Goal: Information Seeking & Learning: Learn about a topic

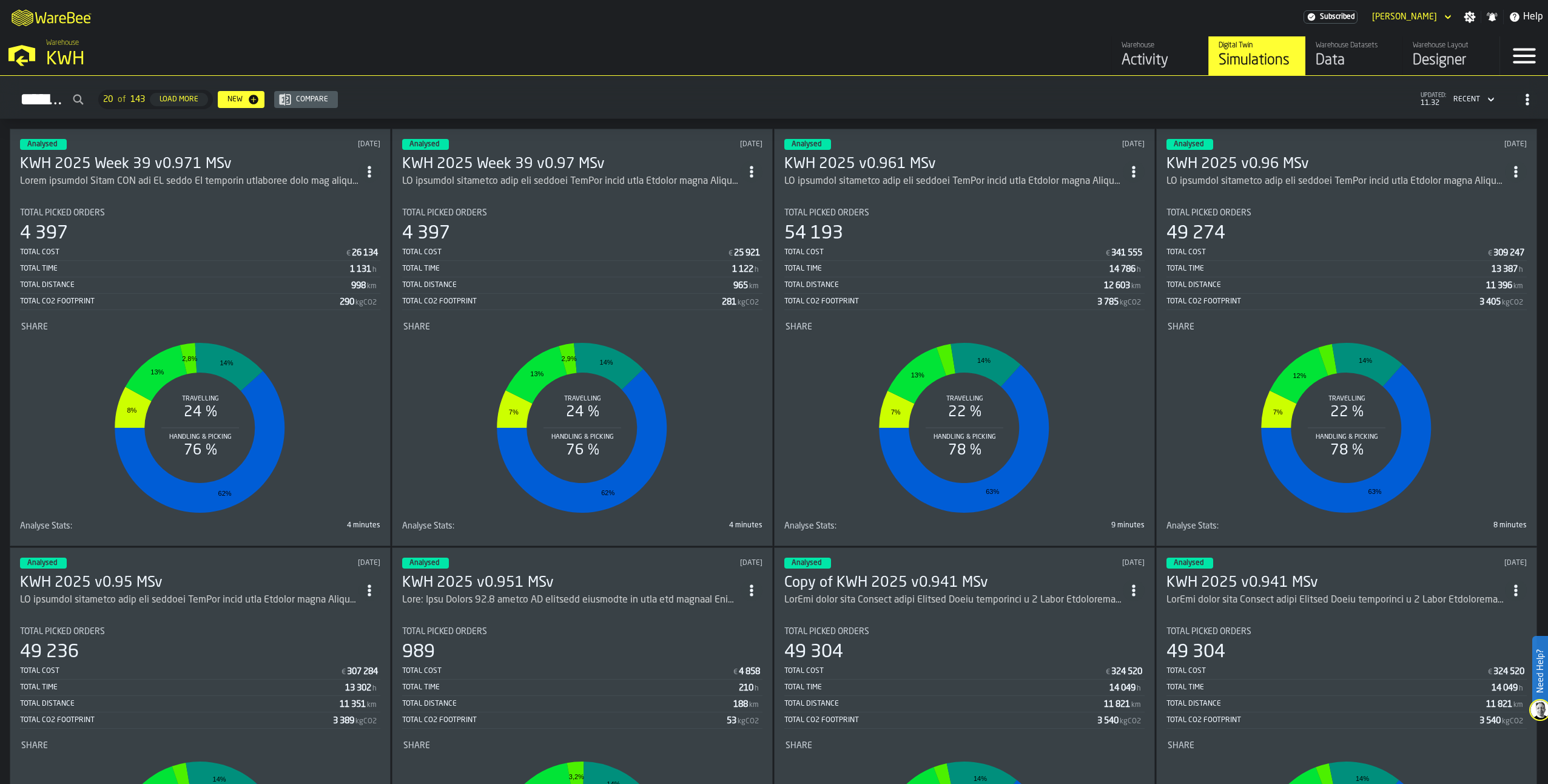
click at [199, 164] on h3 "KWH 2025 Week 39 v0.971 MSv" at bounding box center [190, 164] width 339 height 20
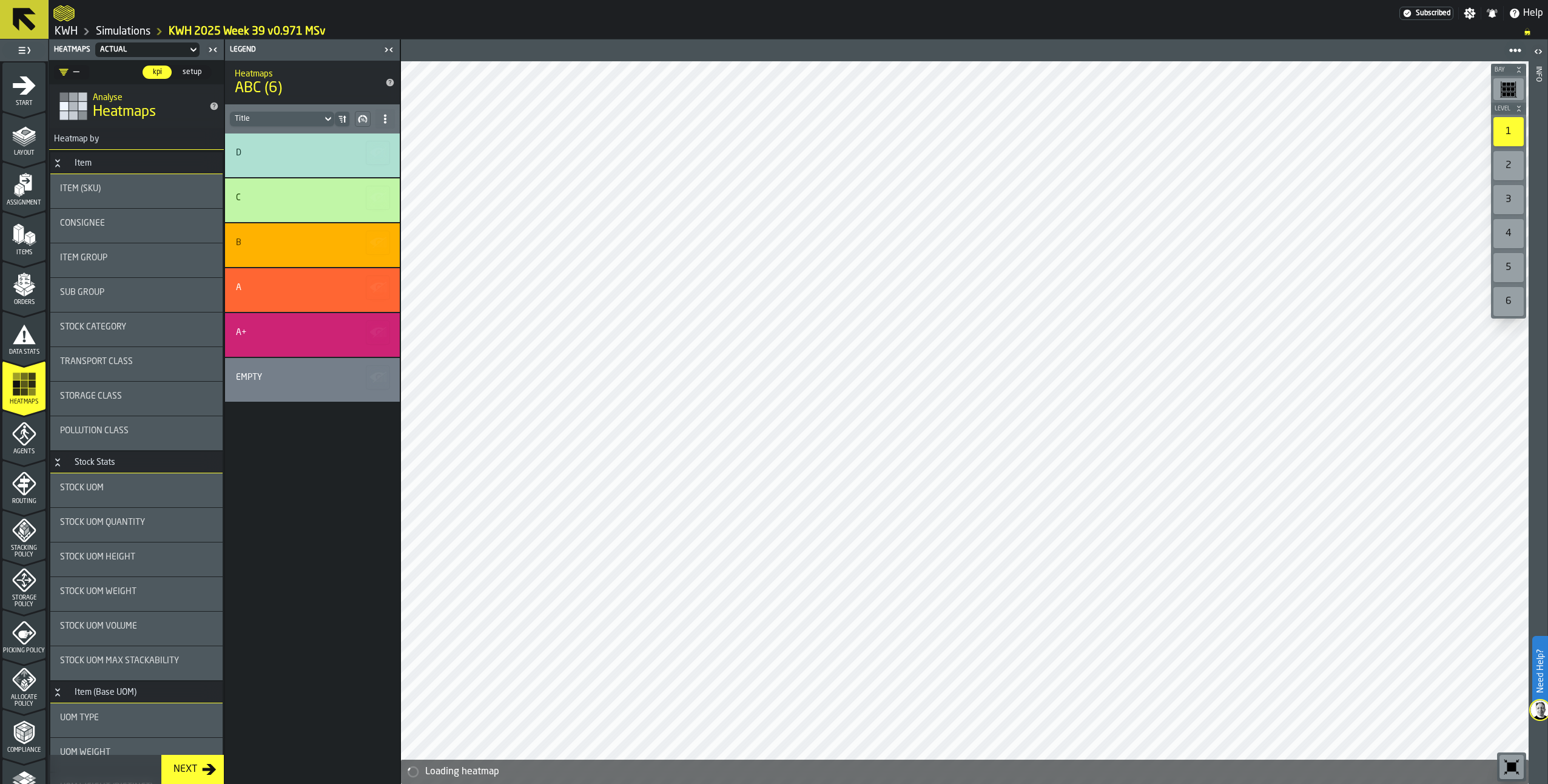
click at [130, 27] on link "Simulations" at bounding box center [123, 31] width 55 height 13
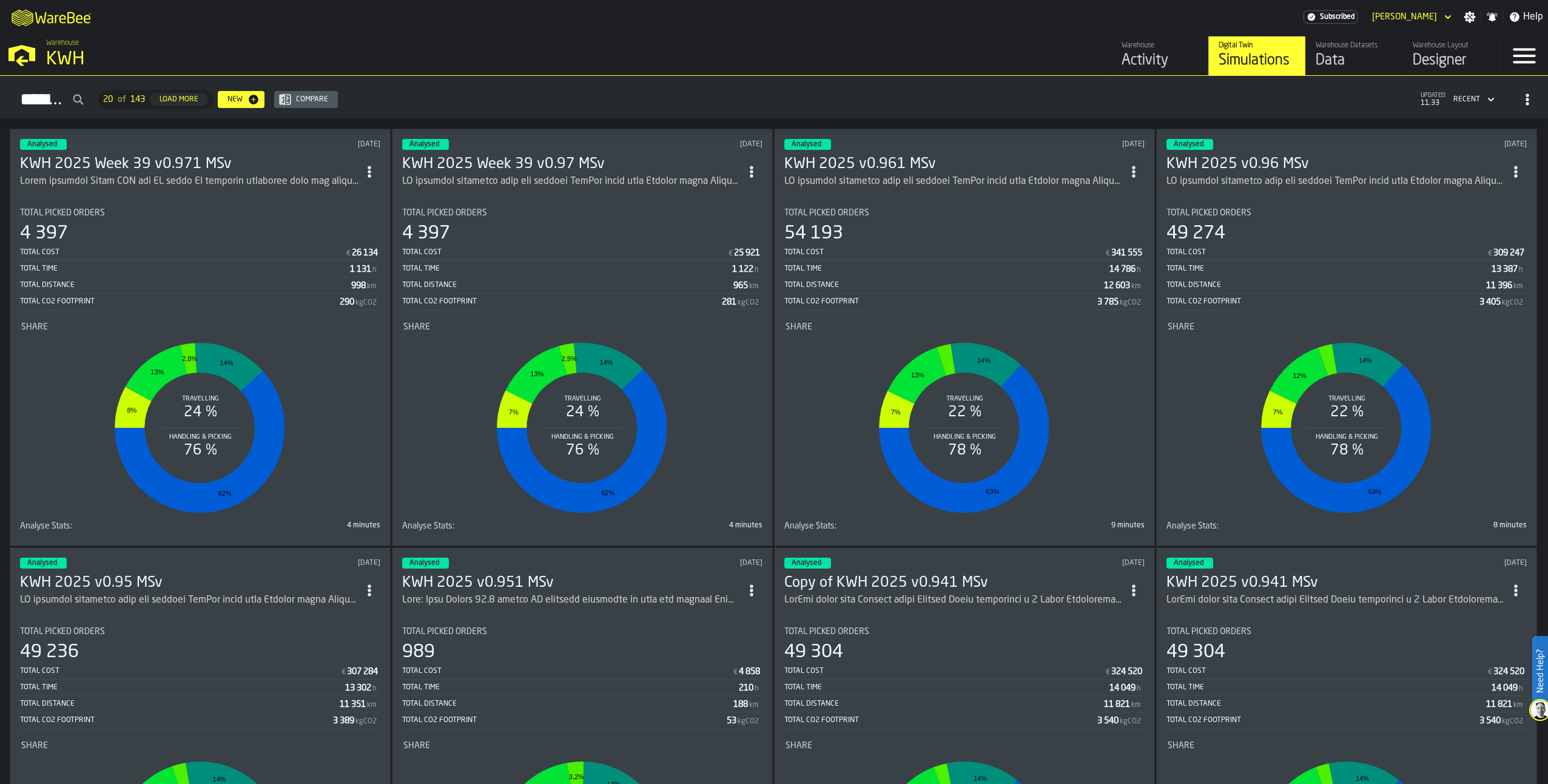
click at [142, 155] on h3 "KWH 2025 Week 39 v0.971 MSv" at bounding box center [190, 164] width 339 height 20
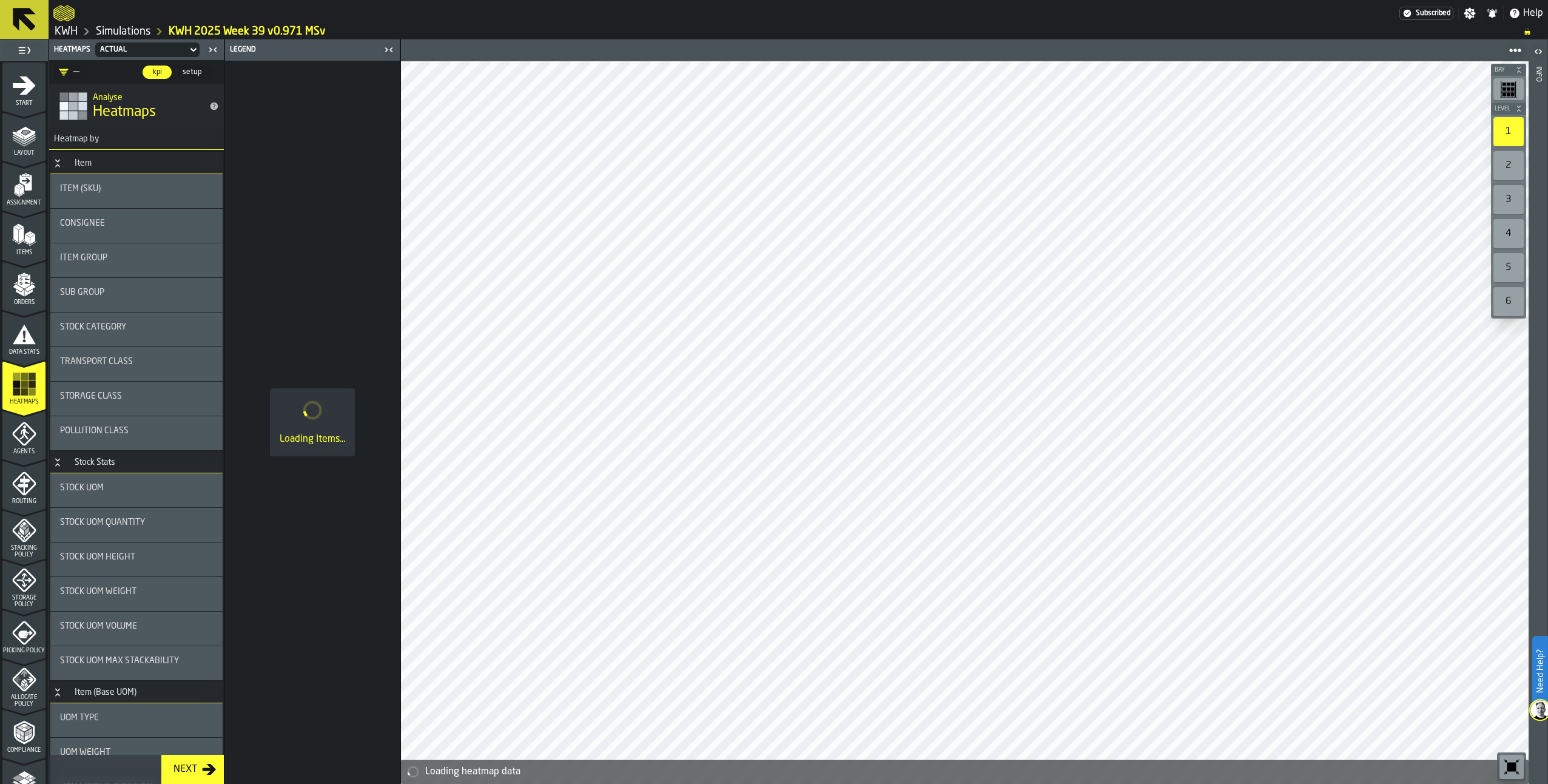
click at [25, 289] on polygon "menu Orders" at bounding box center [30, 288] width 10 height 8
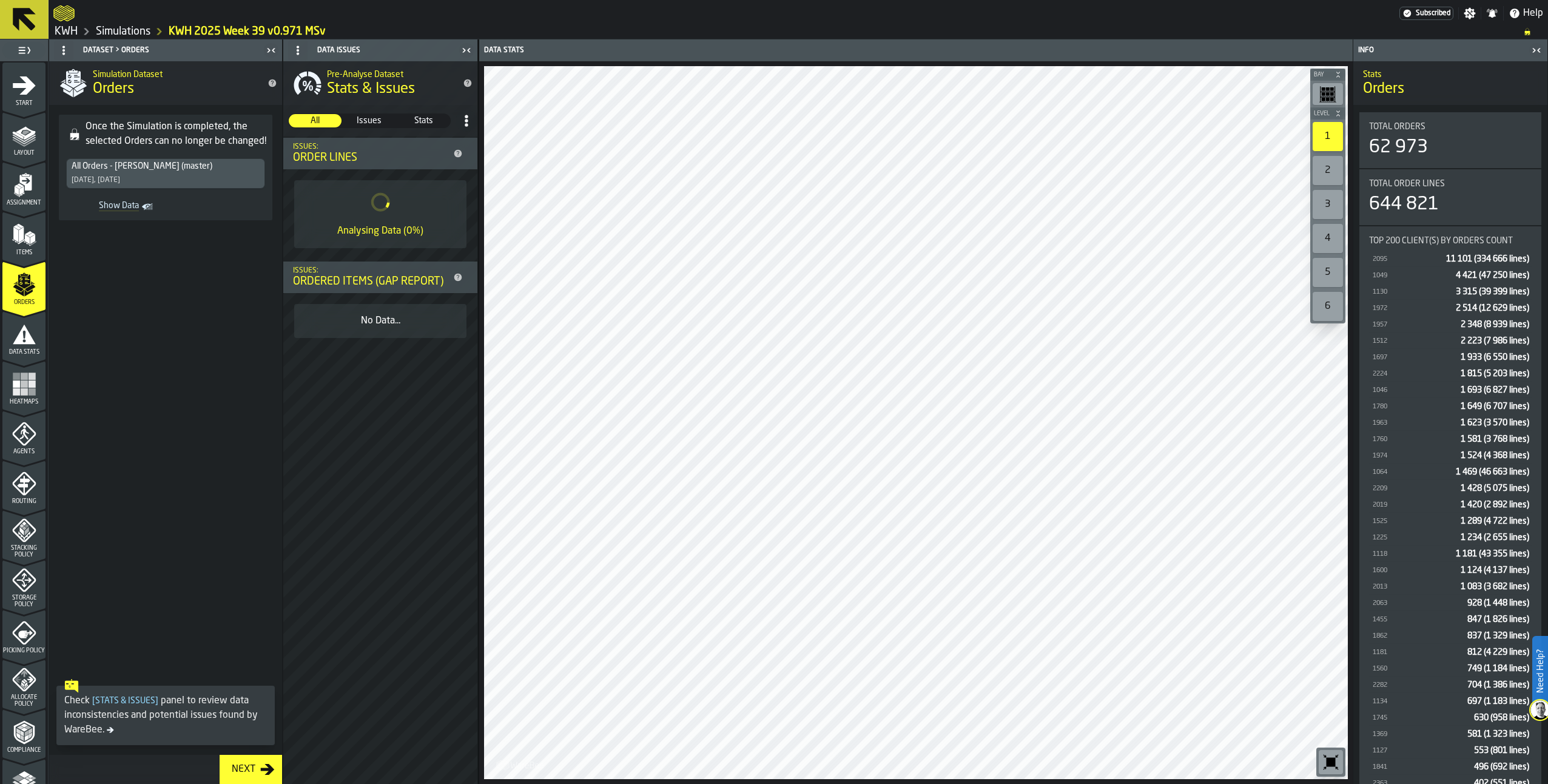
click at [23, 338] on icon "menu Data Stats" at bounding box center [24, 334] width 25 height 25
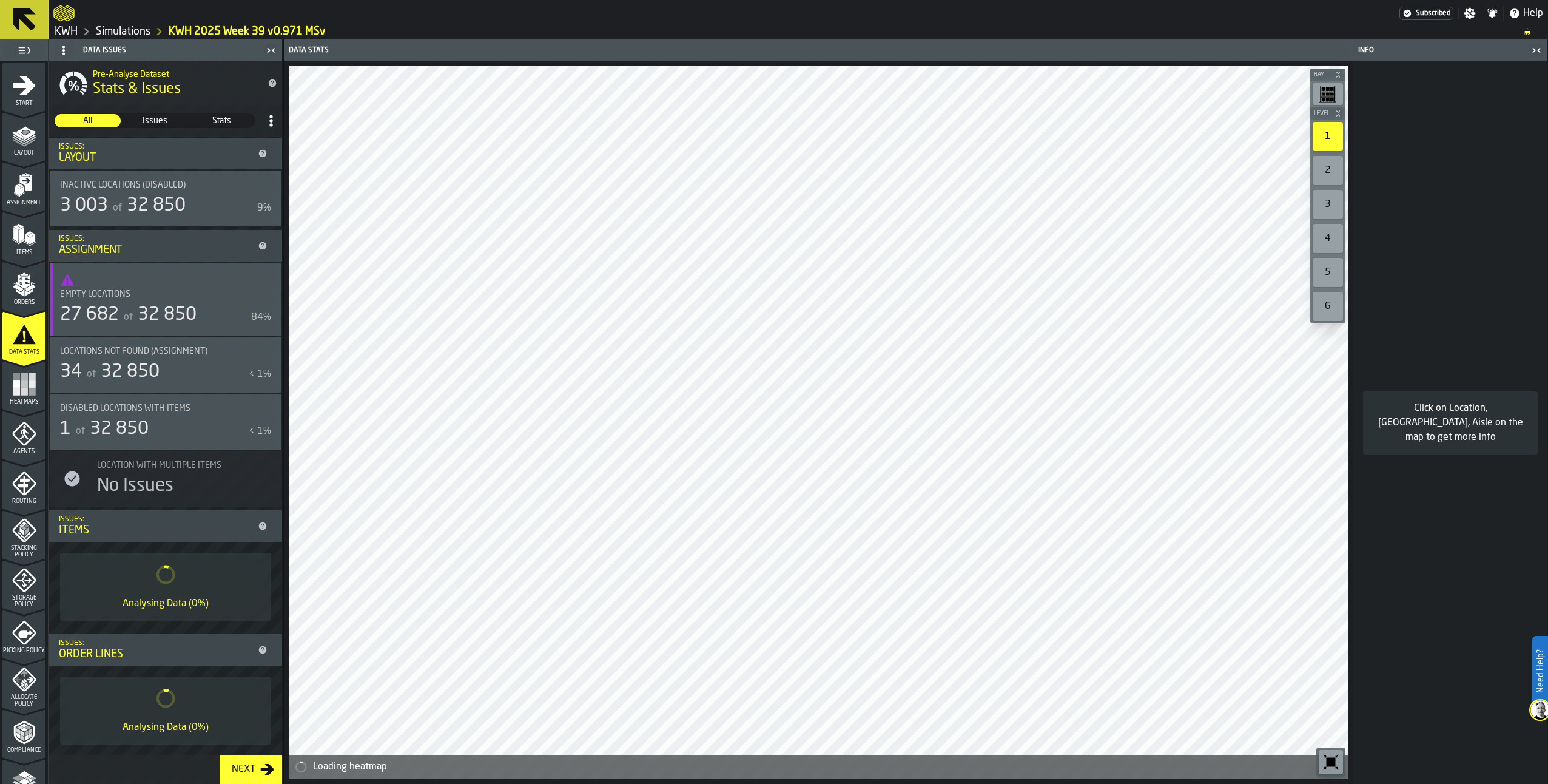
click at [22, 647] on span "Picking Policy" at bounding box center [24, 650] width 43 height 7
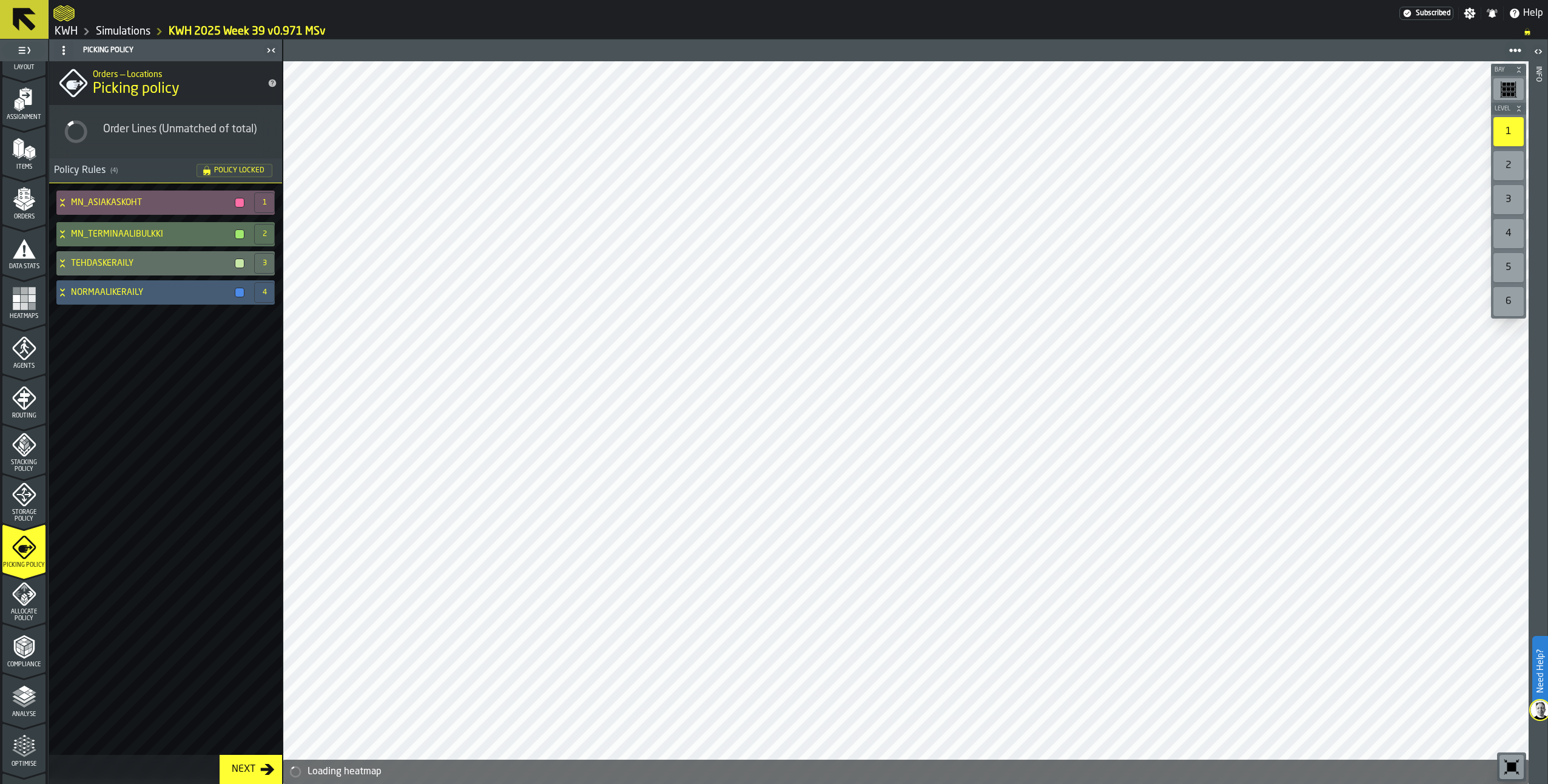
scroll to position [174, 0]
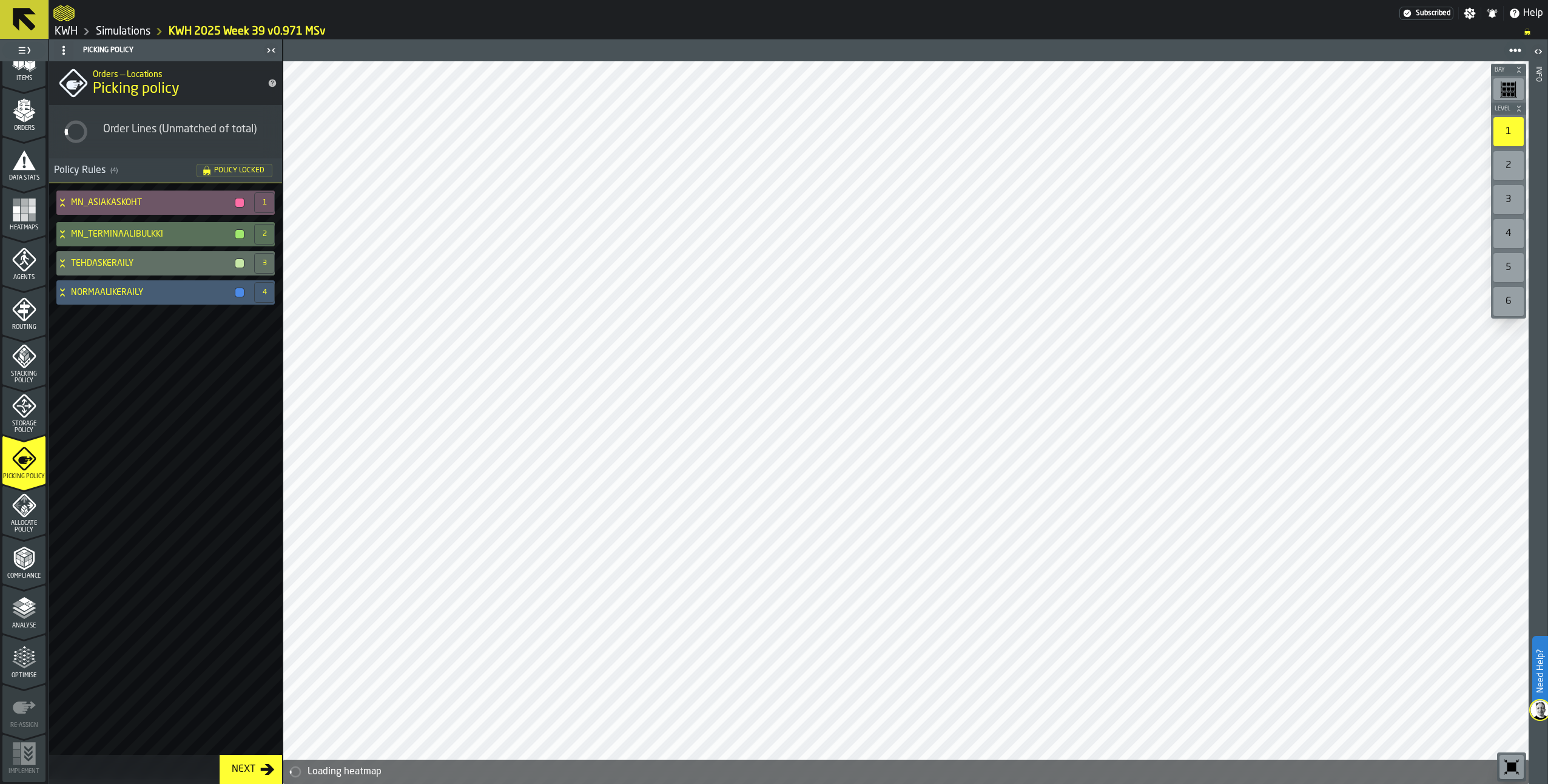
click at [18, 625] on span "Analyse" at bounding box center [24, 625] width 43 height 7
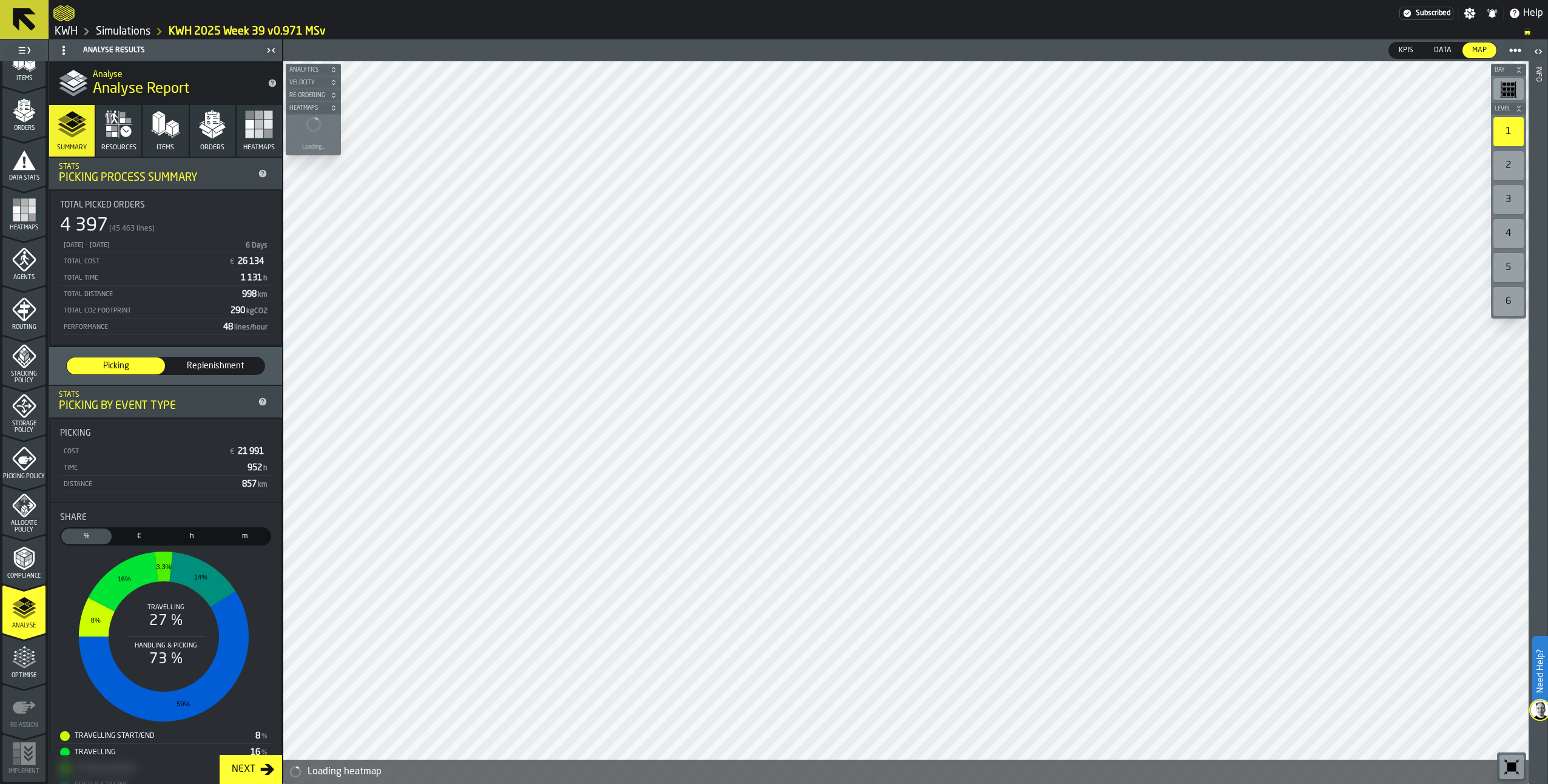
click at [108, 128] on icon "button" at bounding box center [109, 128] width 6 height 6
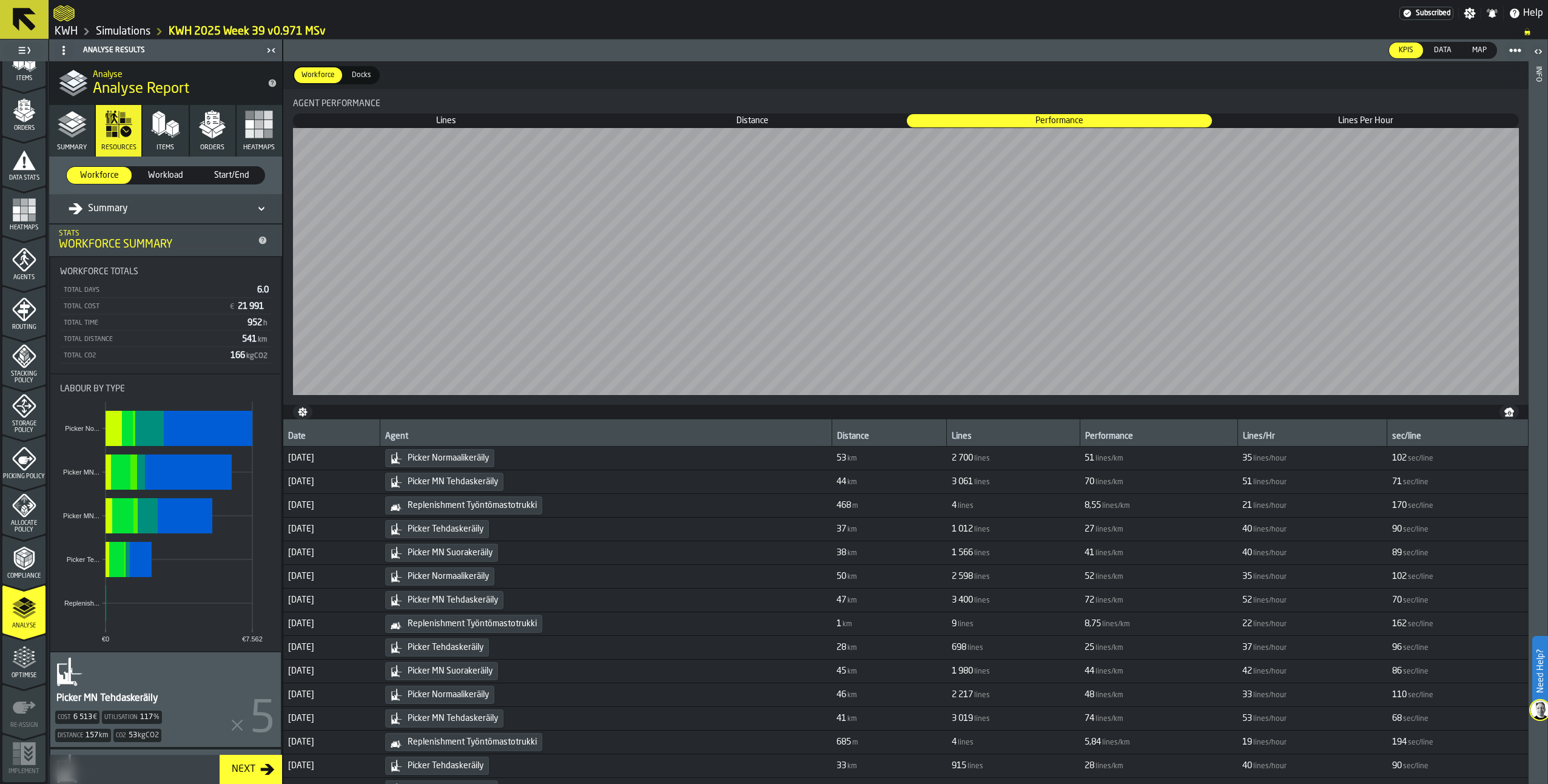
click at [18, 473] on span "Picking Policy" at bounding box center [24, 476] width 43 height 7
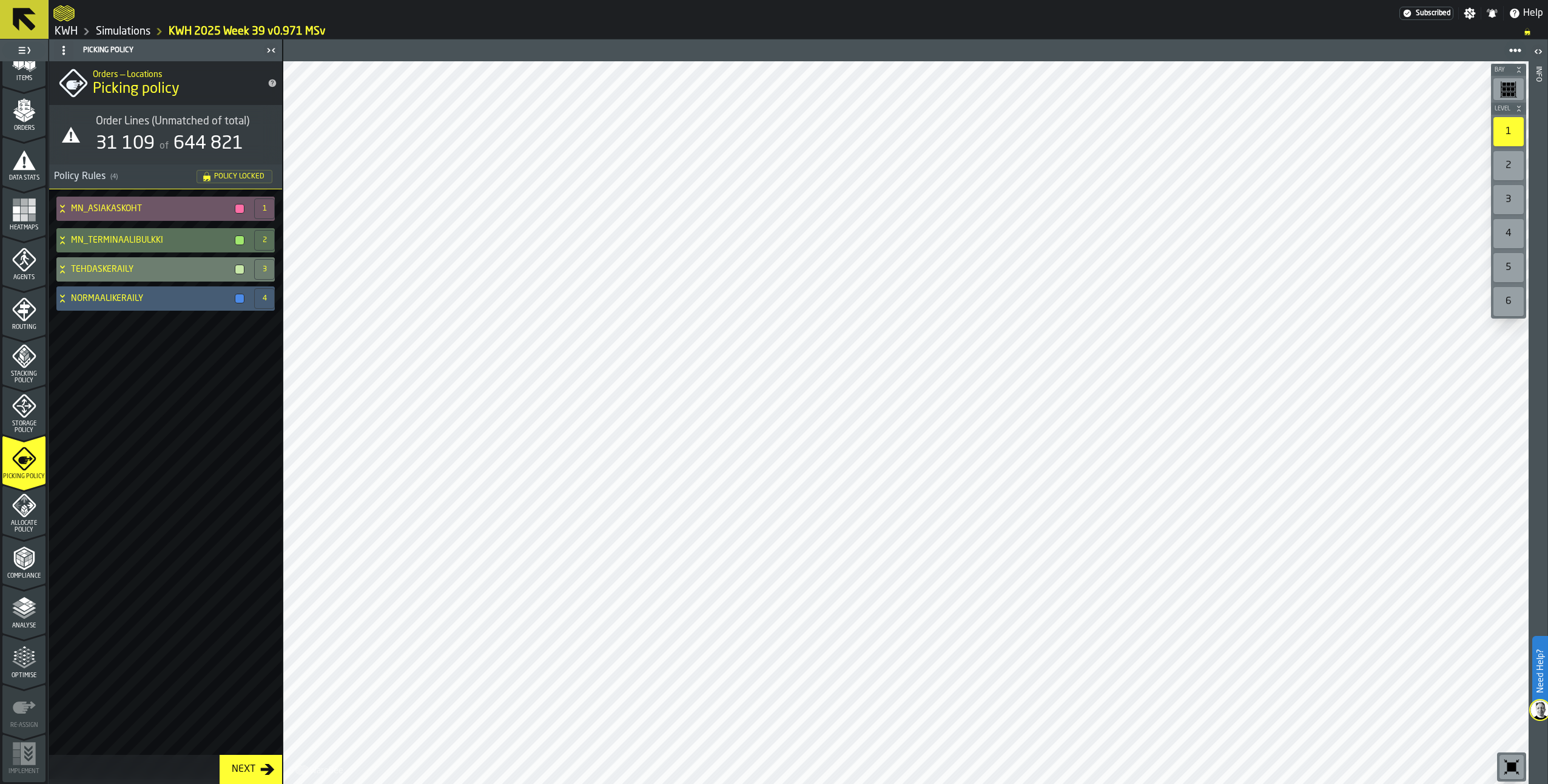
click at [59, 273] on icon at bounding box center [62, 269] width 12 height 9
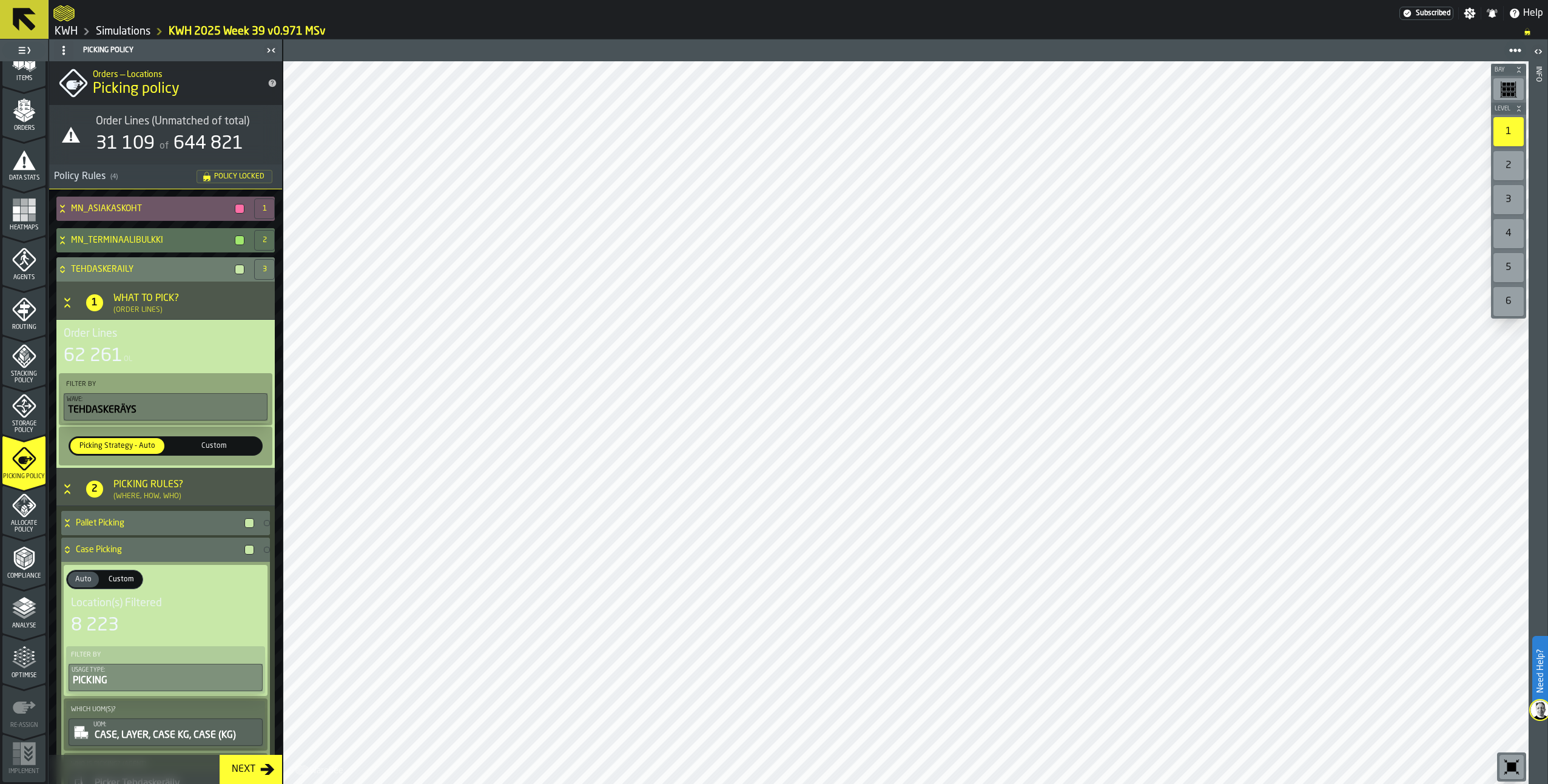
click at [62, 271] on icon at bounding box center [62, 271] width 4 height 3
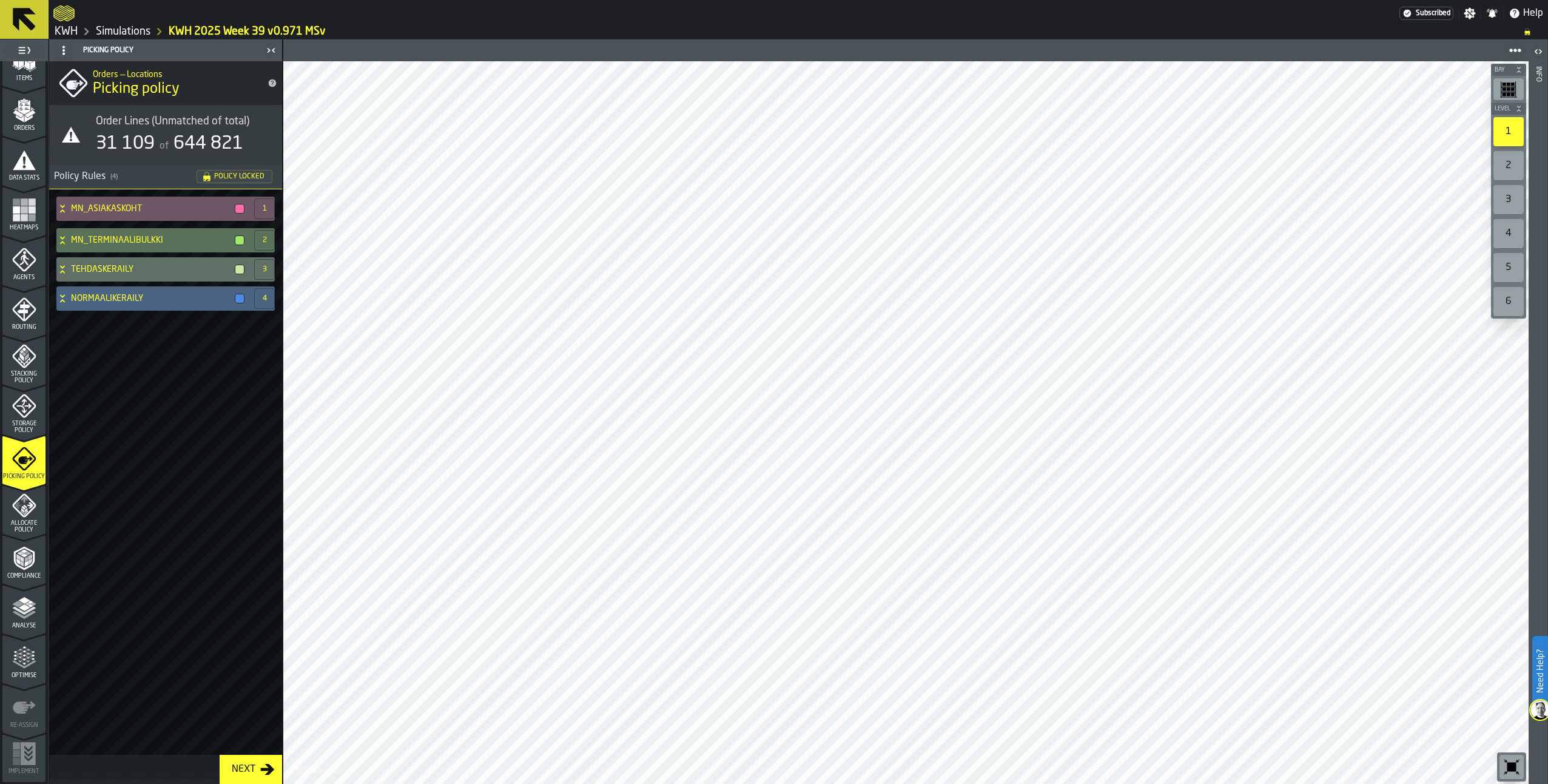
click at [61, 297] on icon at bounding box center [62, 298] width 12 height 9
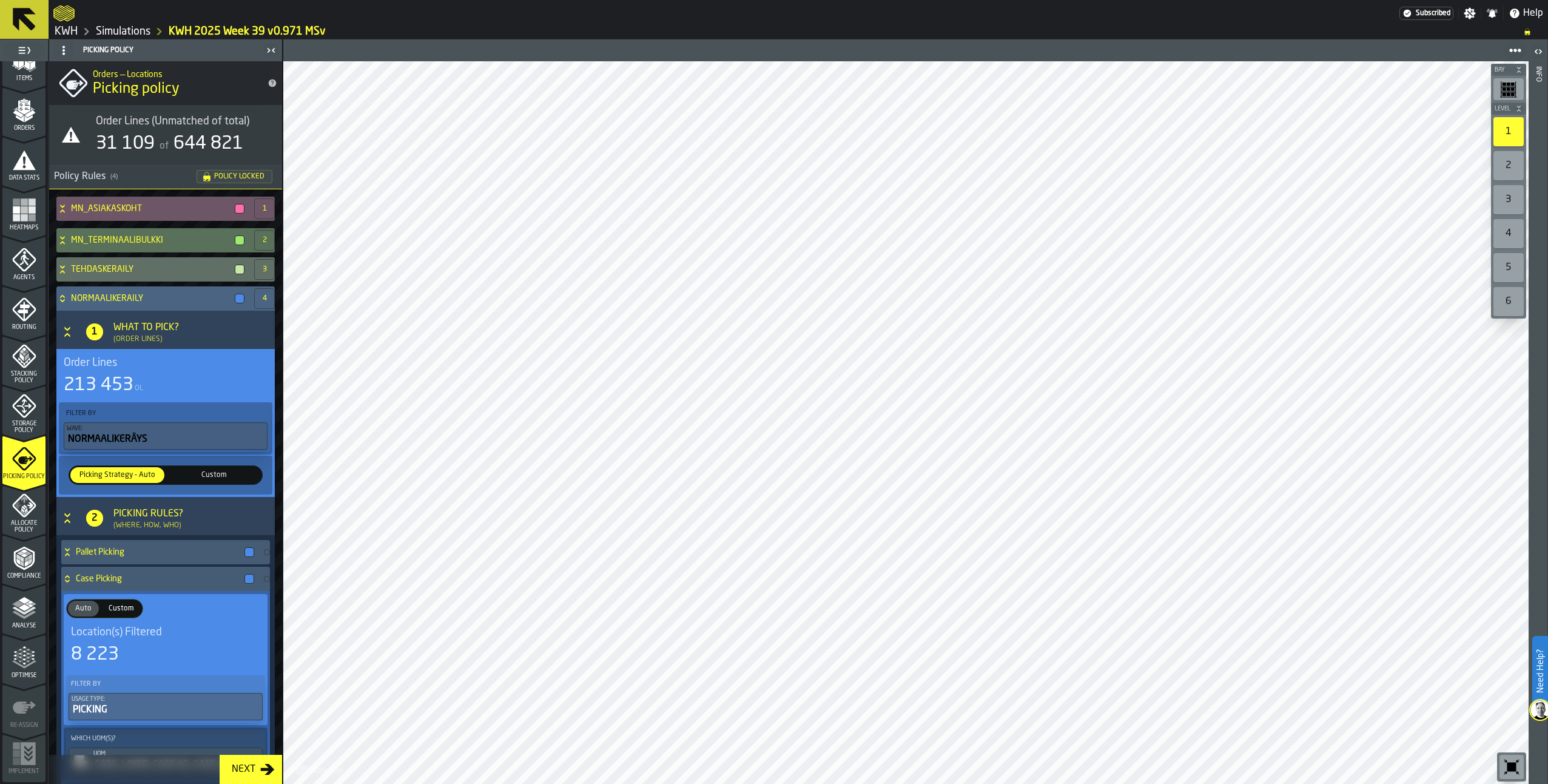
click at [61, 297] on icon at bounding box center [62, 296] width 4 height 3
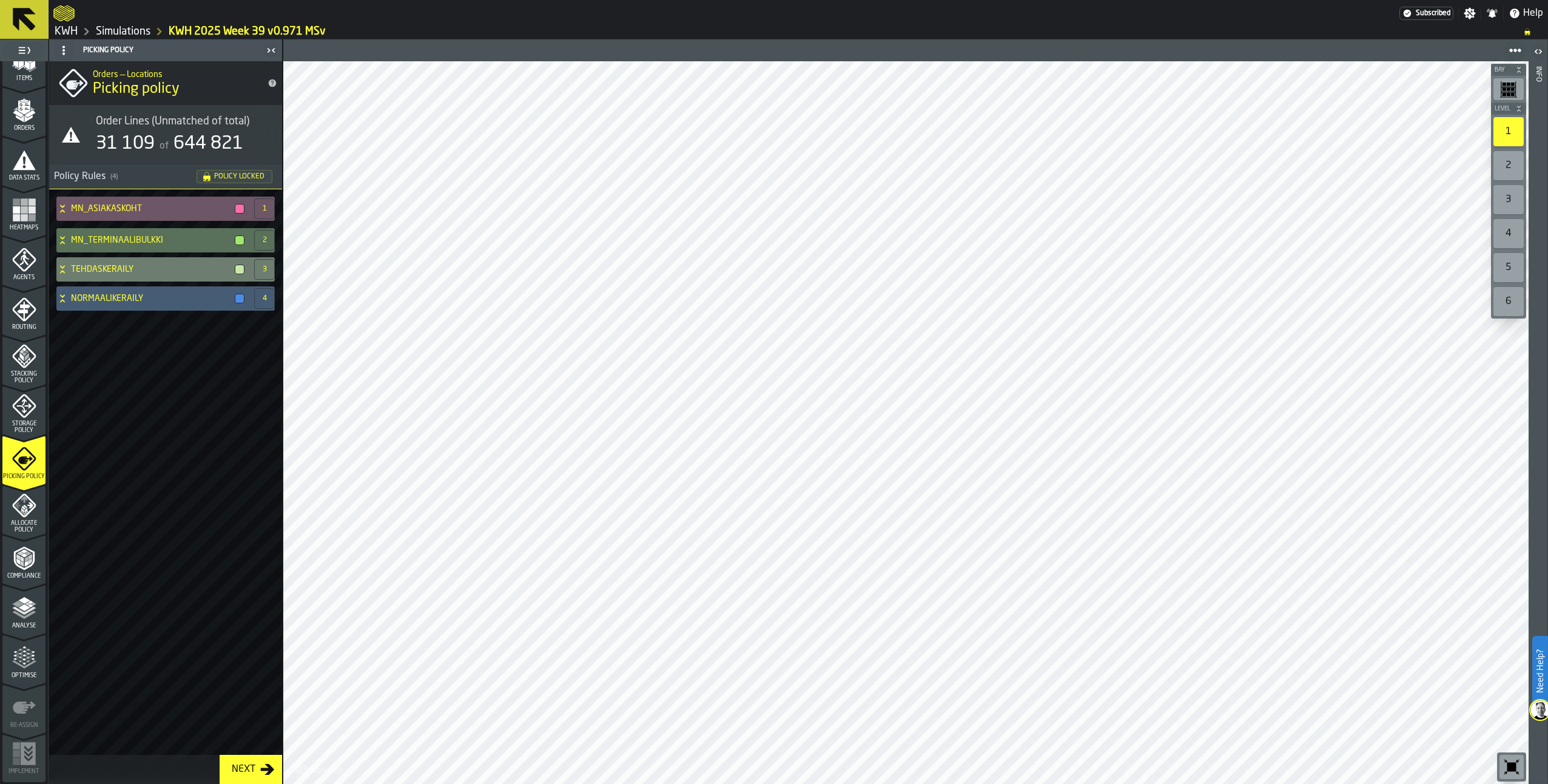
click at [60, 275] on div "TEHDASKERÄILY" at bounding box center [153, 269] width 193 height 25
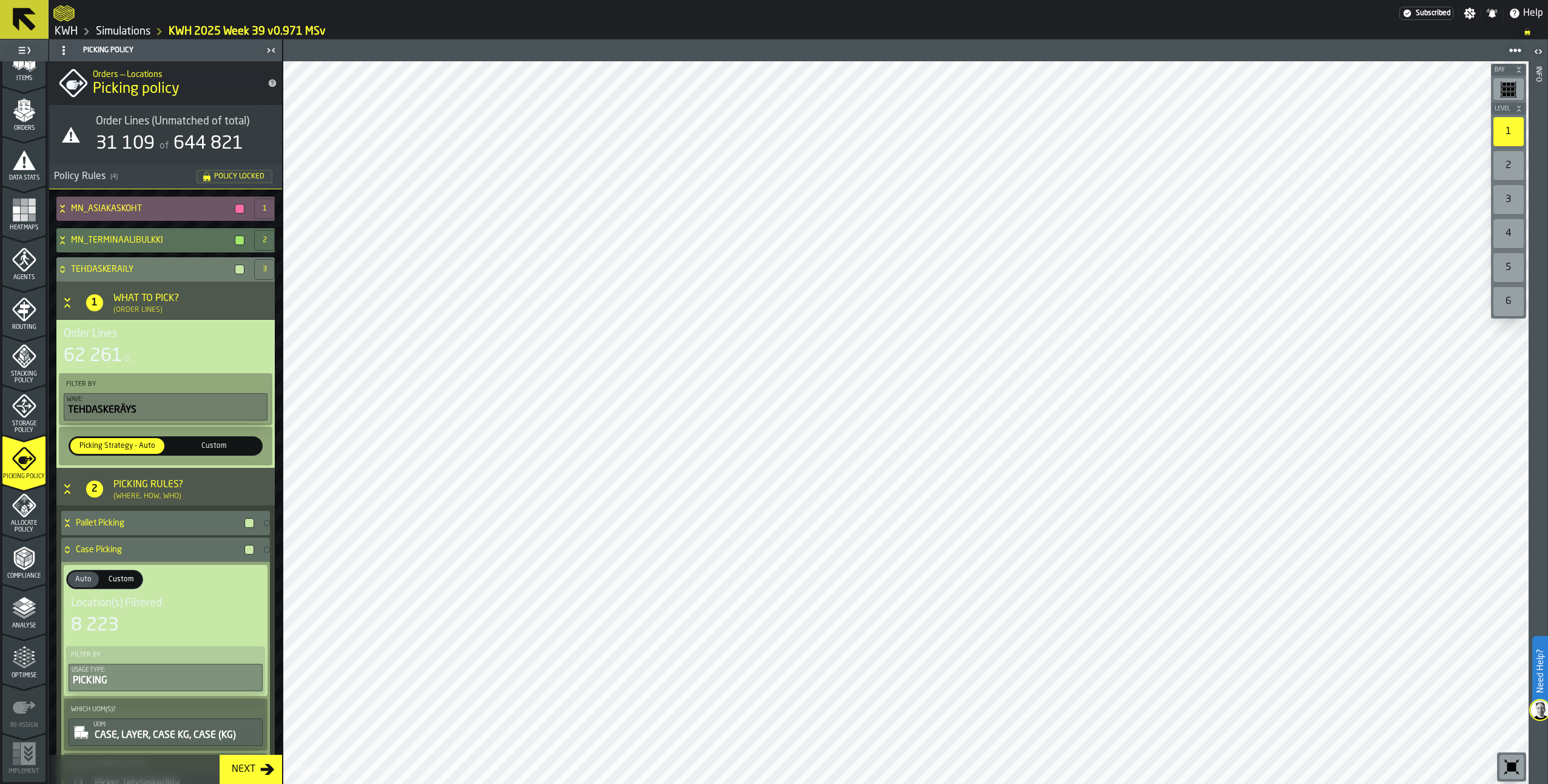
click at [60, 275] on div "TEHDASKERÄILY" at bounding box center [153, 269] width 193 height 25
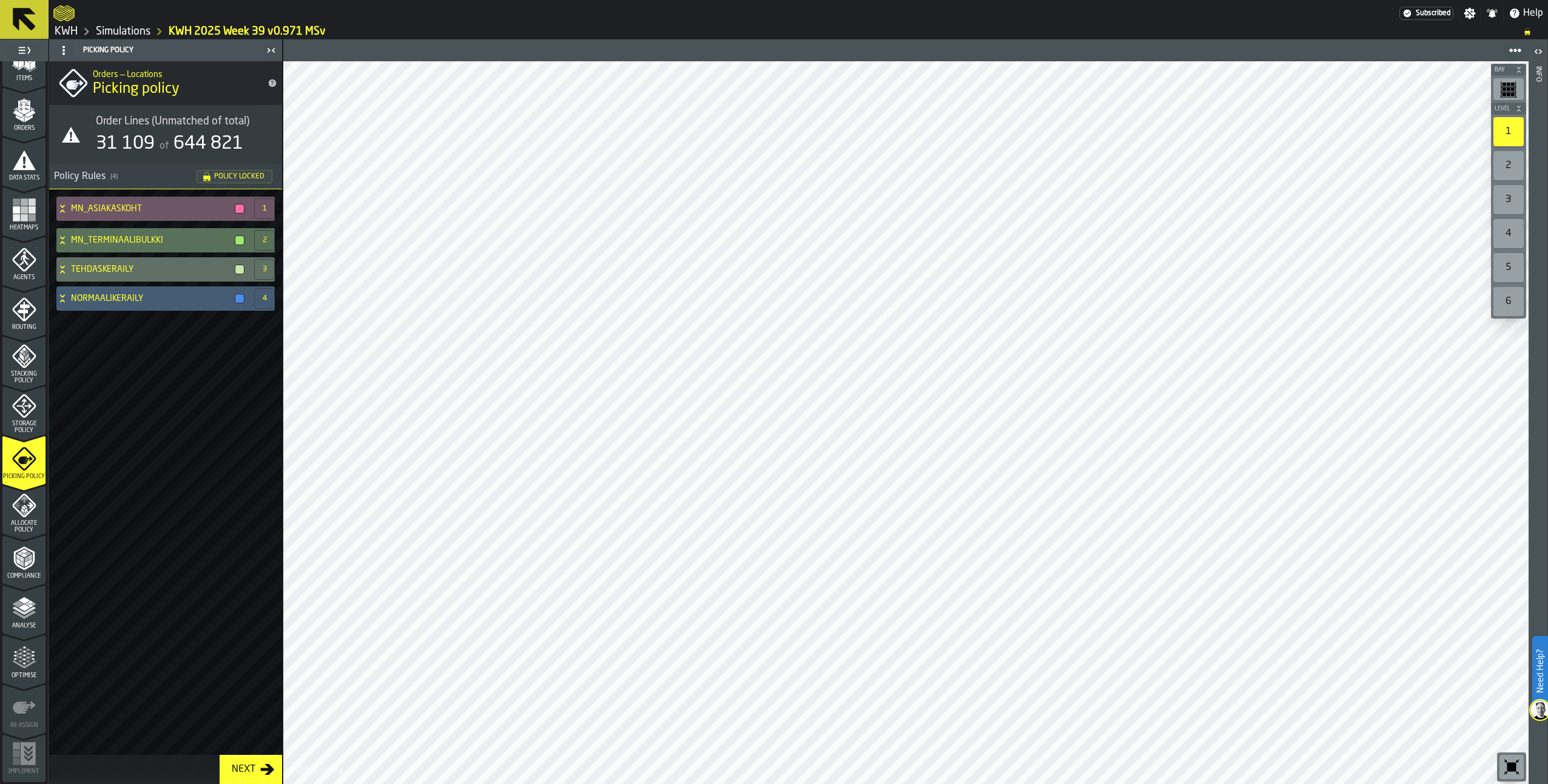
click at [13, 617] on icon "menu Analyse" at bounding box center [24, 608] width 25 height 25
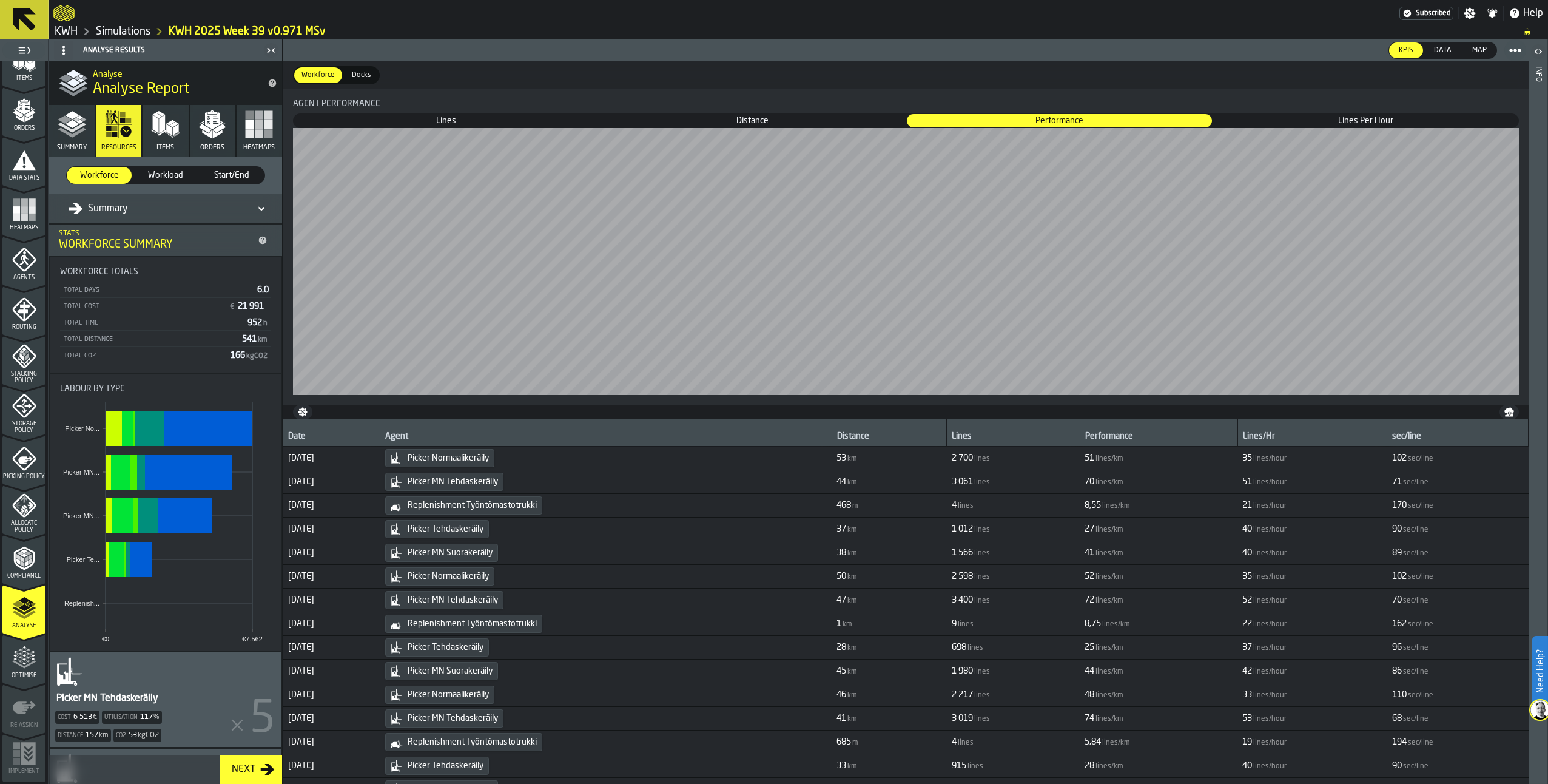
click at [215, 124] on icon "button" at bounding box center [212, 120] width 14 height 17
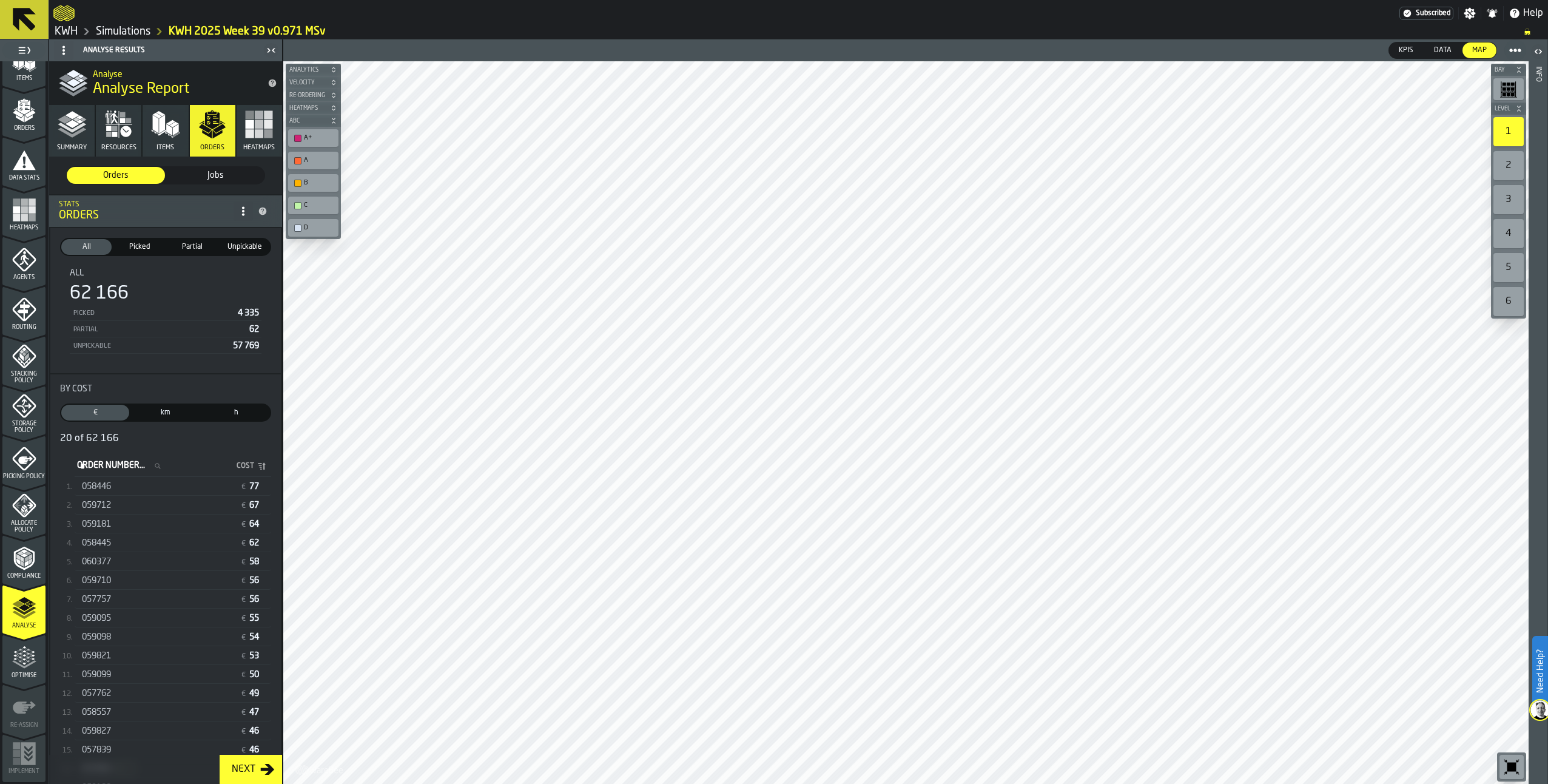
click at [97, 464] on label "Order Number... Order Number..." at bounding box center [122, 465] width 96 height 16
click at [97, 464] on input "Order Number... Order Number..." at bounding box center [122, 465] width 96 height 16
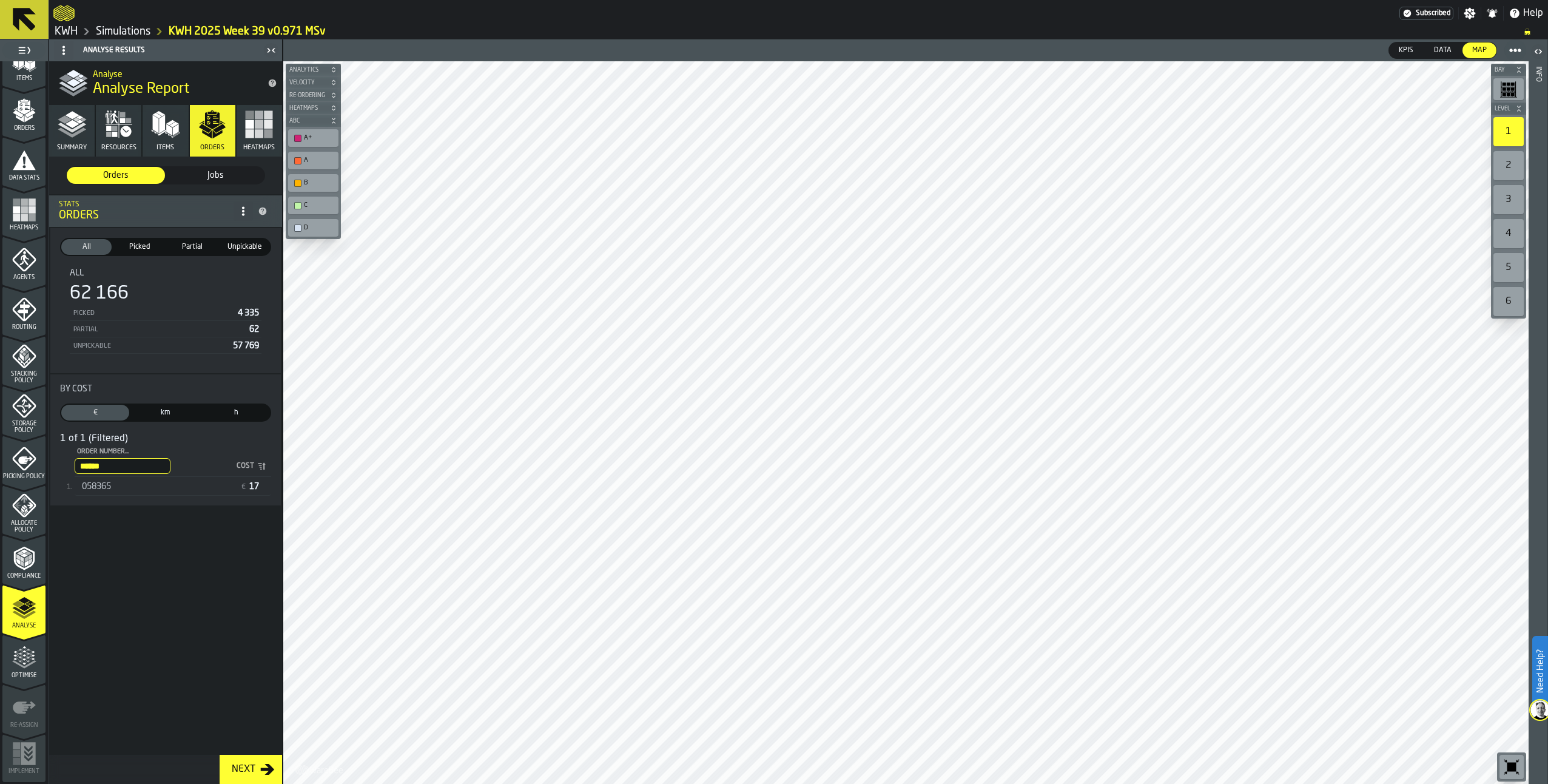
click at [93, 494] on div "058365 € 17" at bounding box center [173, 487] width 196 height 18
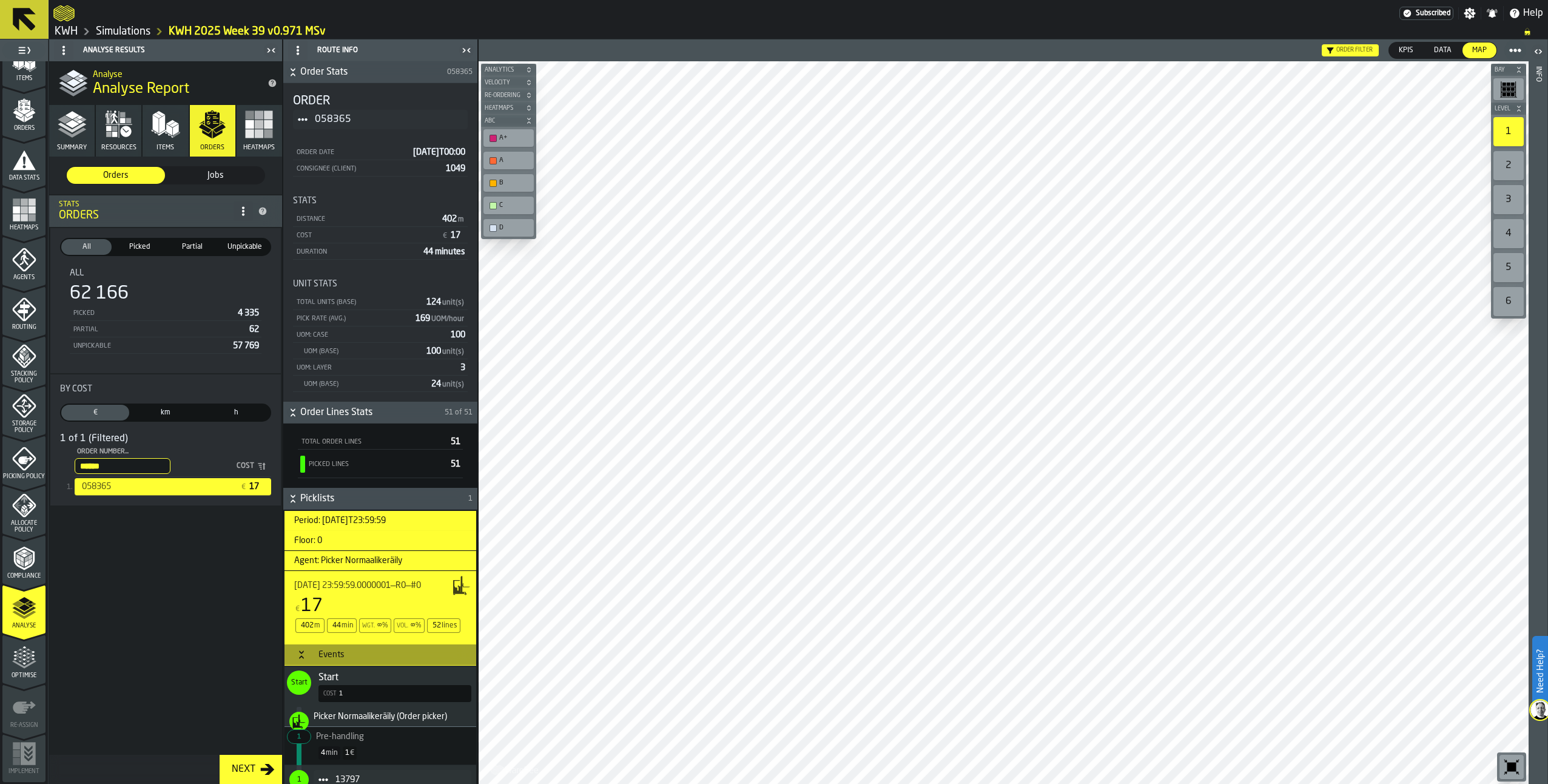
click at [131, 466] on input "******" at bounding box center [122, 465] width 96 height 16
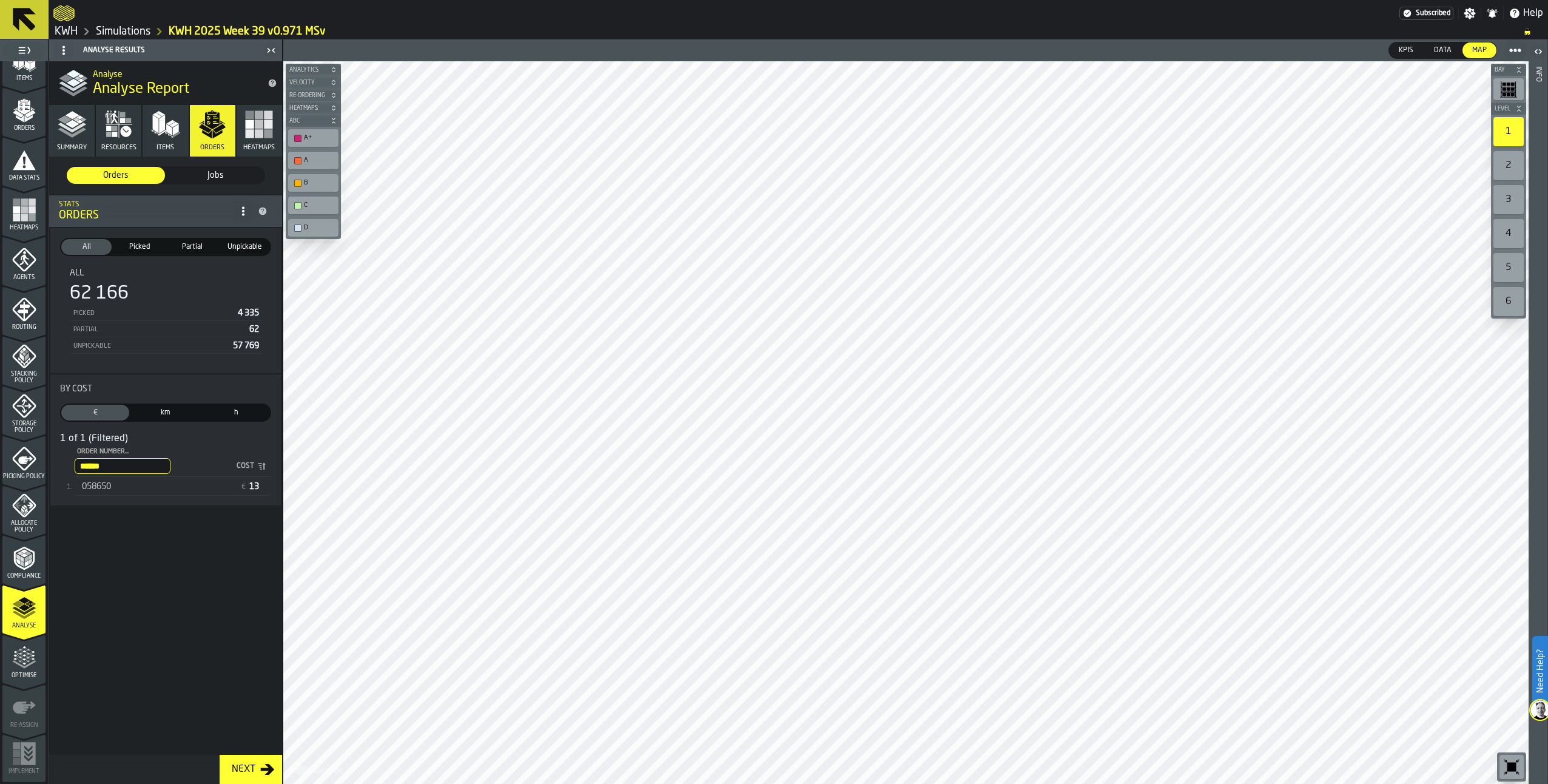
type input "******"
click at [92, 485] on span "058650" at bounding box center [96, 486] width 29 height 9
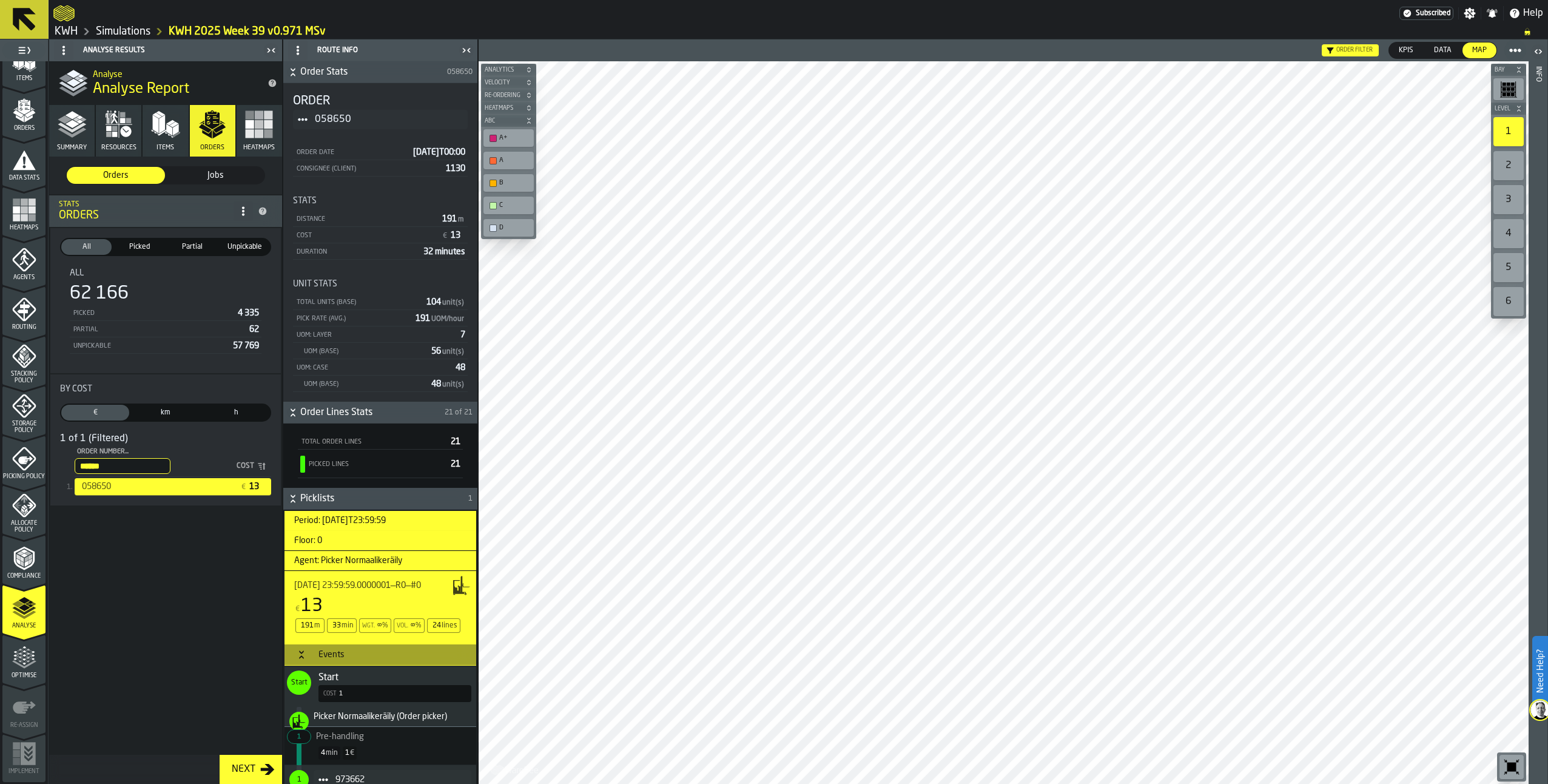
click at [217, 176] on span "Jobs" at bounding box center [215, 175] width 89 height 12
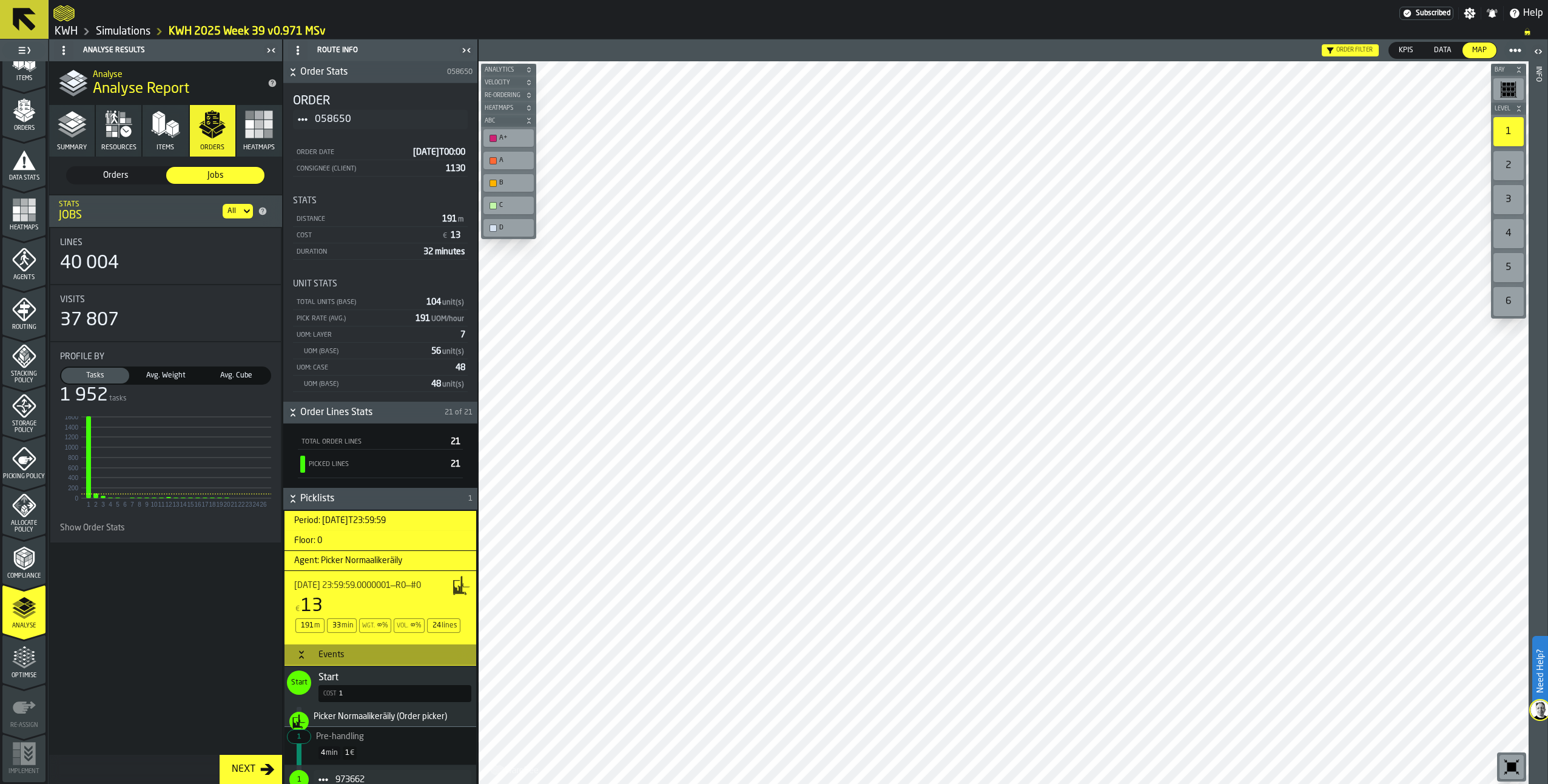
click at [23, 456] on icon "menu Picking Policy" at bounding box center [25, 460] width 14 height 8
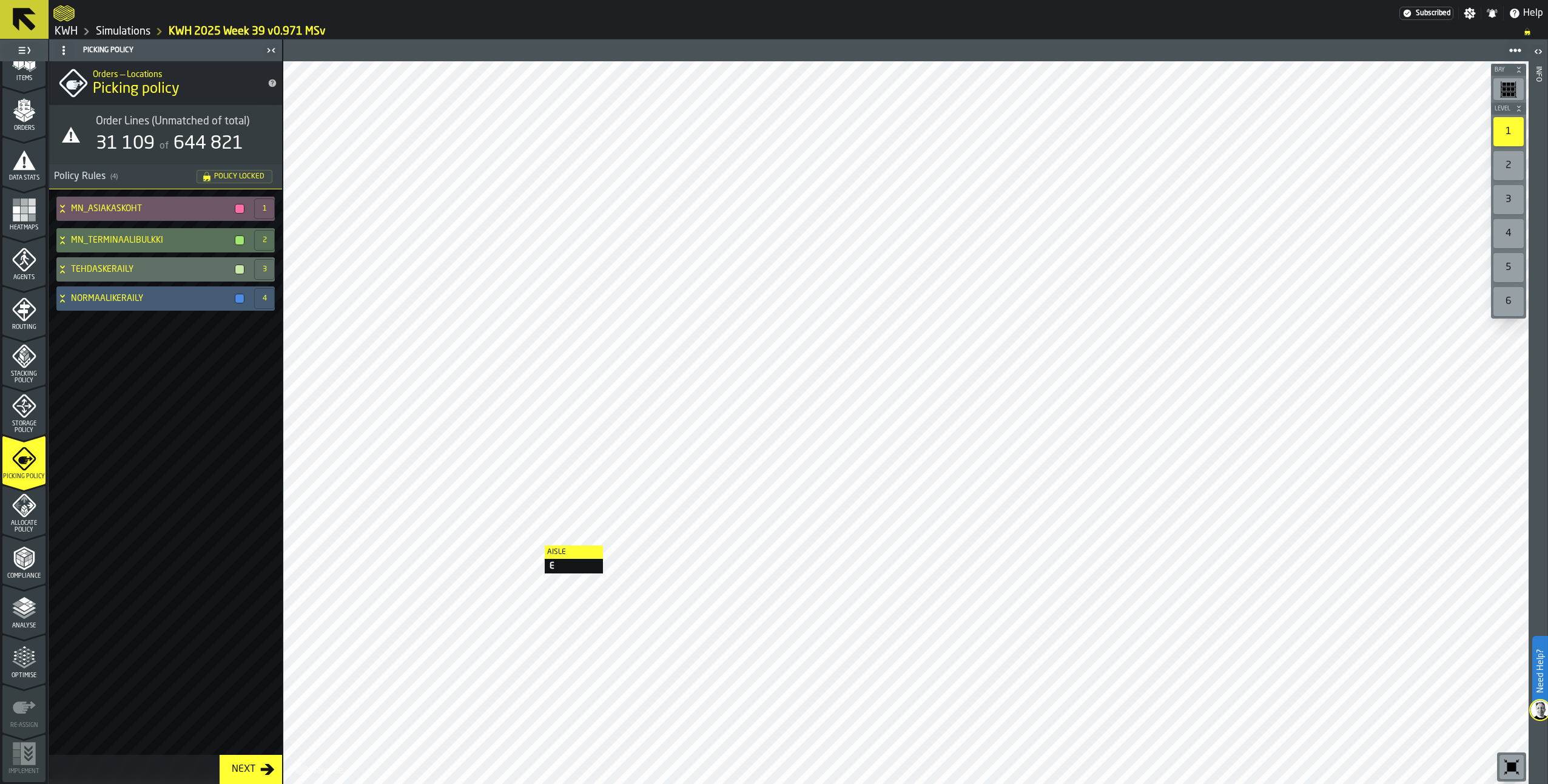
click at [210, 504] on div "MN_ASIAKASKOHT 1 MN_TERMINAALIBULKKI 2 TEHDASKERÄILY 3 NORMAALIKERÄILY 4" at bounding box center [166, 484] width 233 height 589
click at [30, 618] on icon "menu Analyse" at bounding box center [24, 608] width 25 height 25
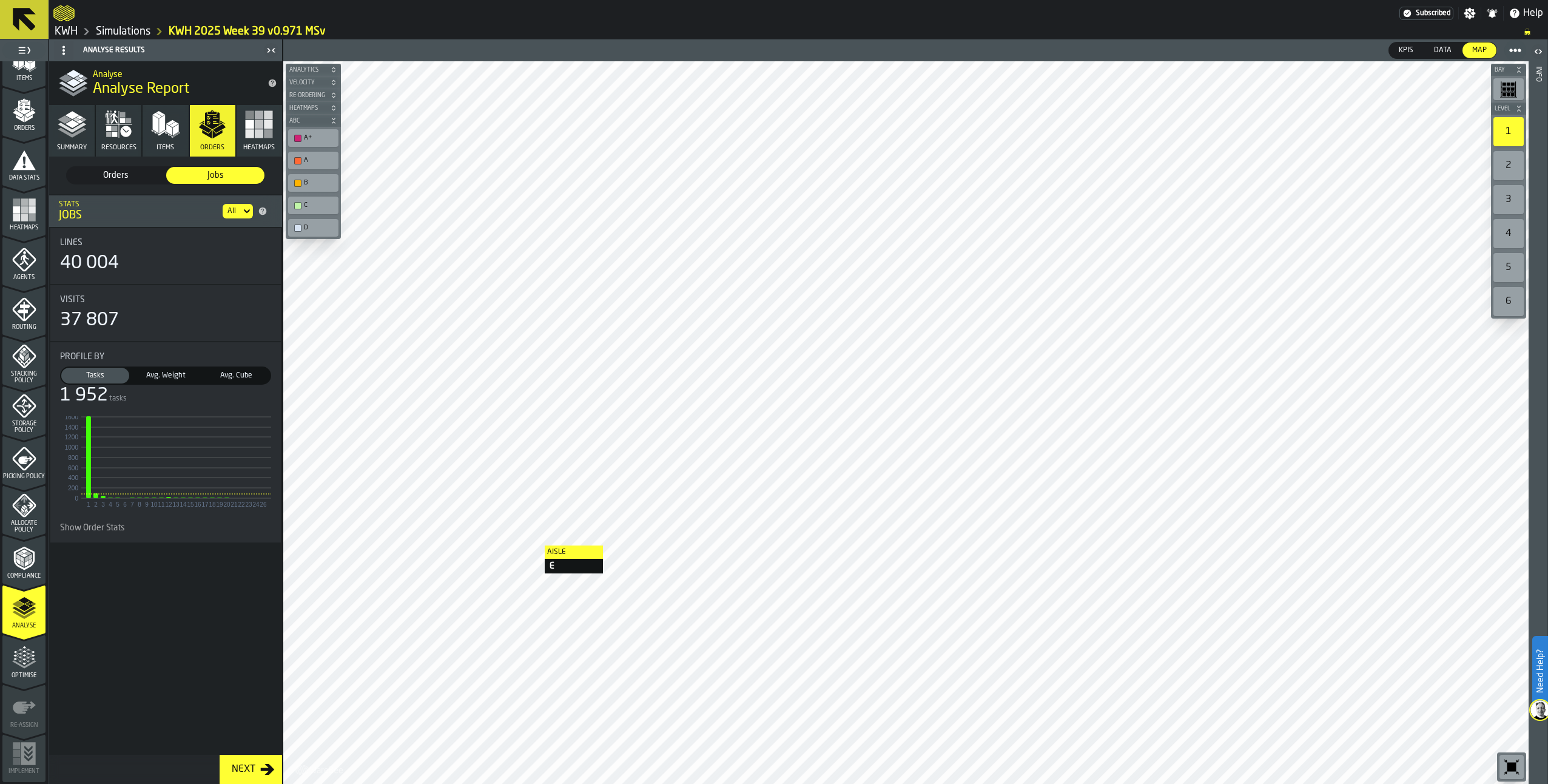
drag, startPoint x: 129, startPoint y: 173, endPoint x: 115, endPoint y: 168, distance: 14.9
click at [128, 173] on span "Orders" at bounding box center [116, 175] width 89 height 12
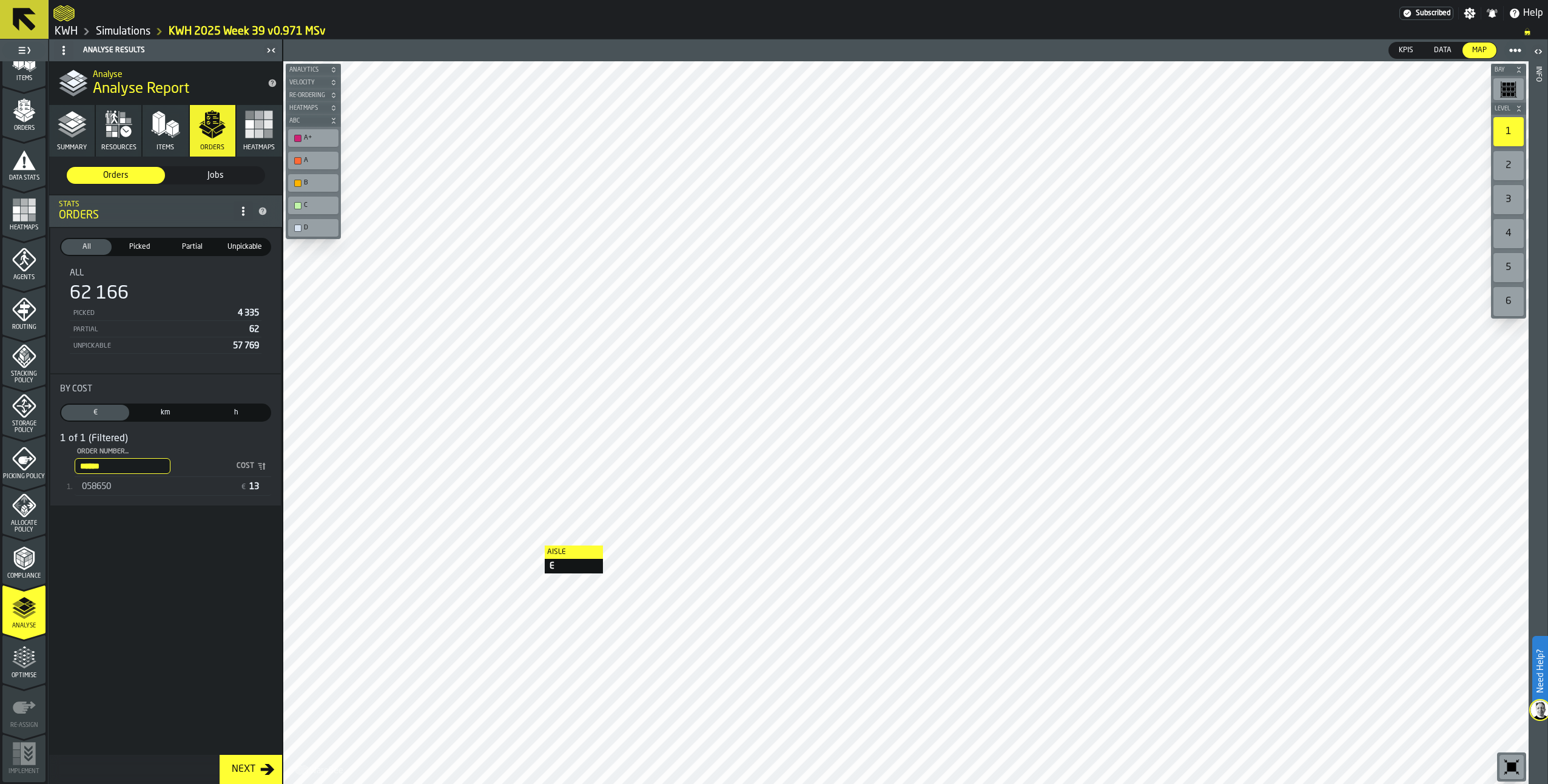
click at [66, 130] on icon "button" at bounding box center [72, 124] width 29 height 29
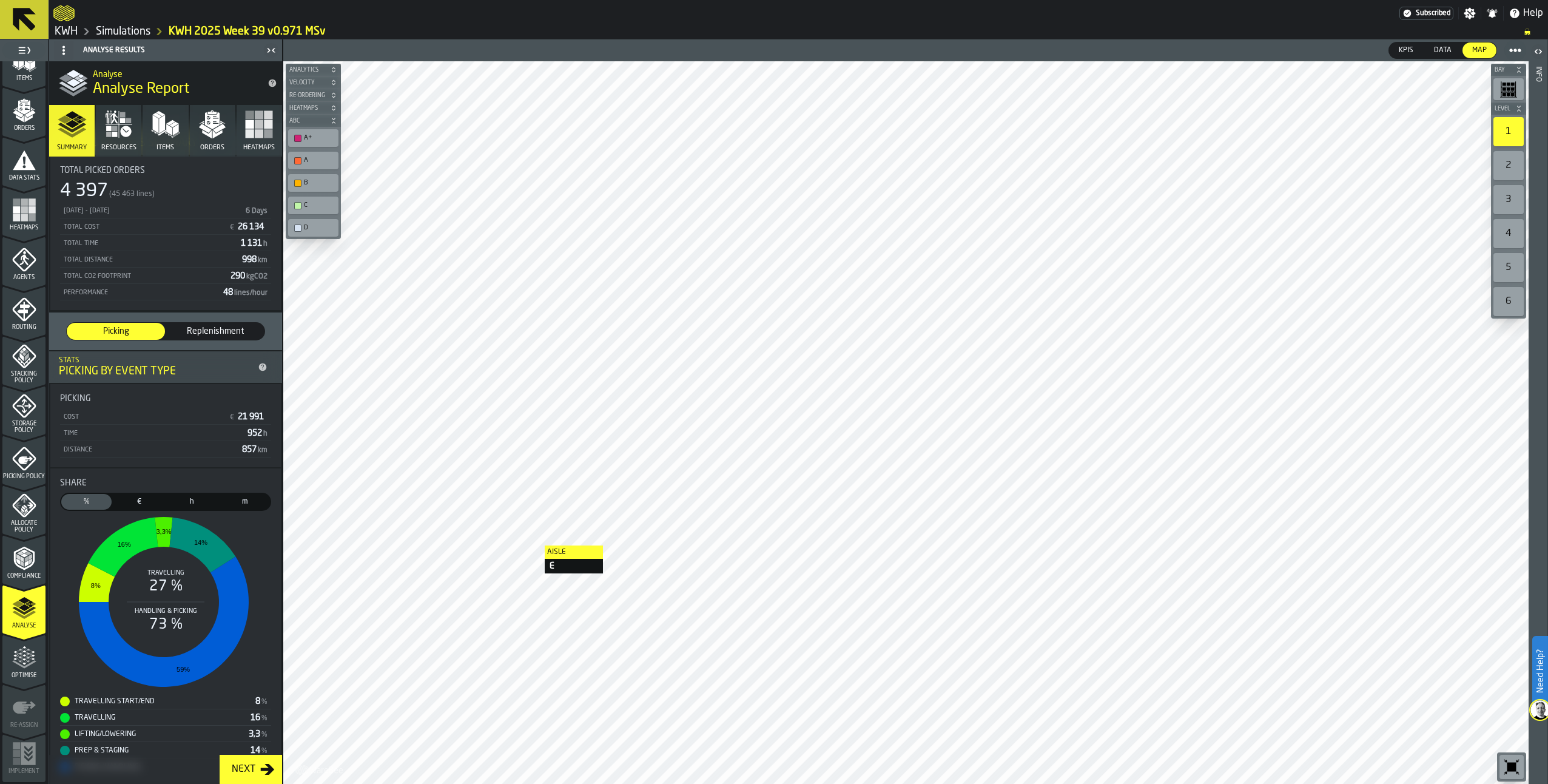
scroll to position [69, 0]
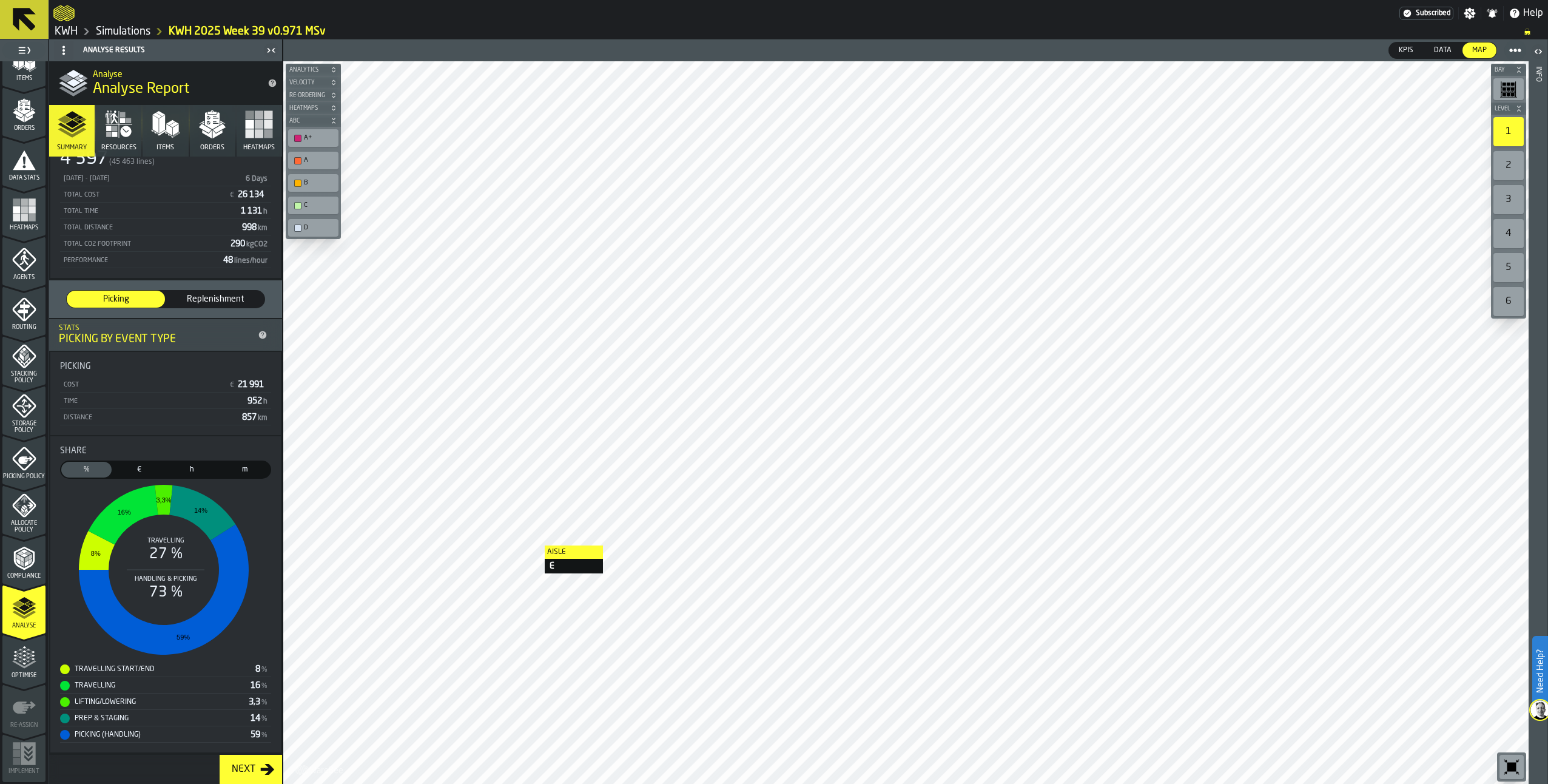
click at [113, 138] on icon "button" at bounding box center [119, 124] width 29 height 29
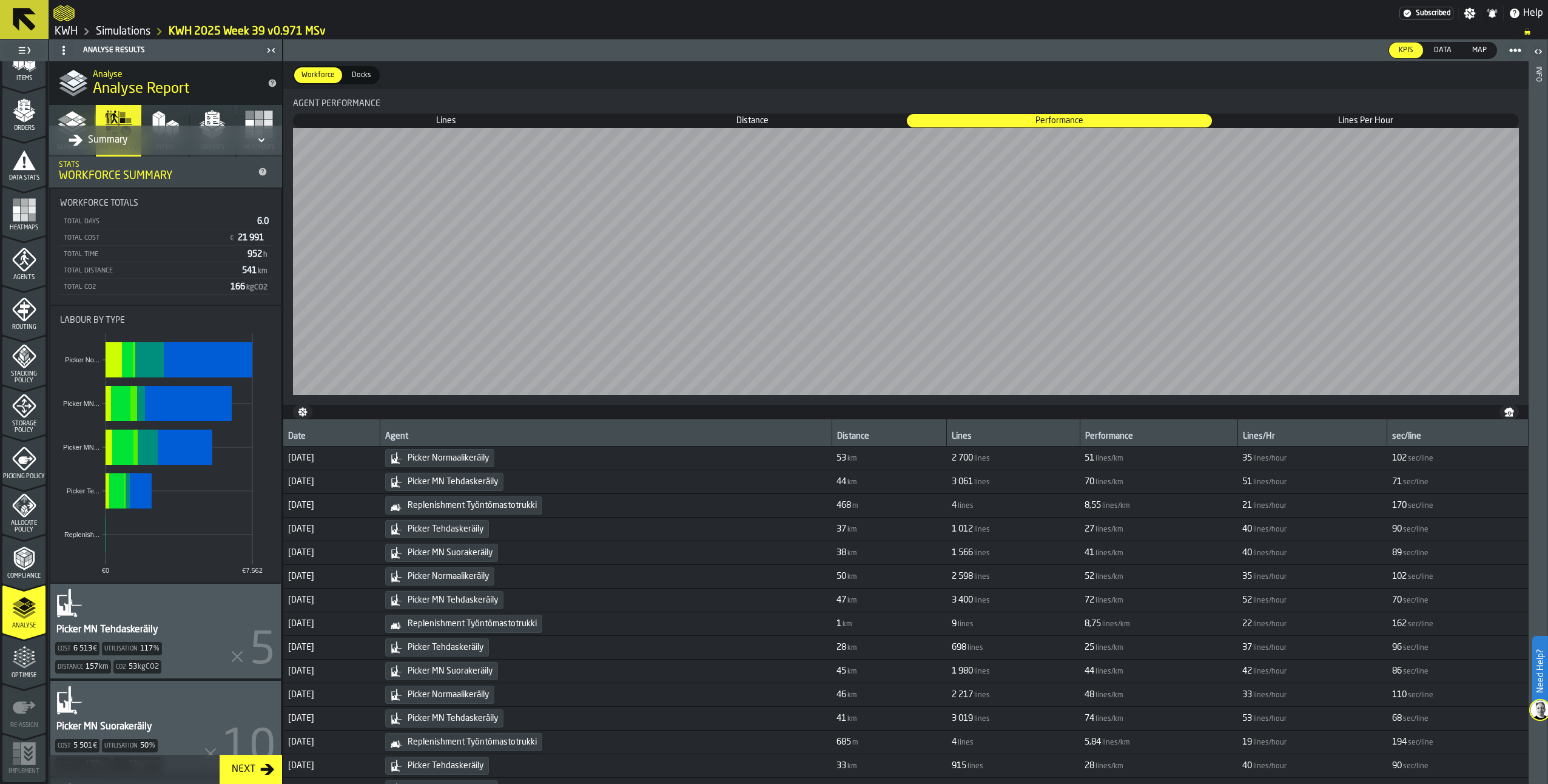
click at [453, 120] on span "Lines" at bounding box center [446, 120] width 304 height 12
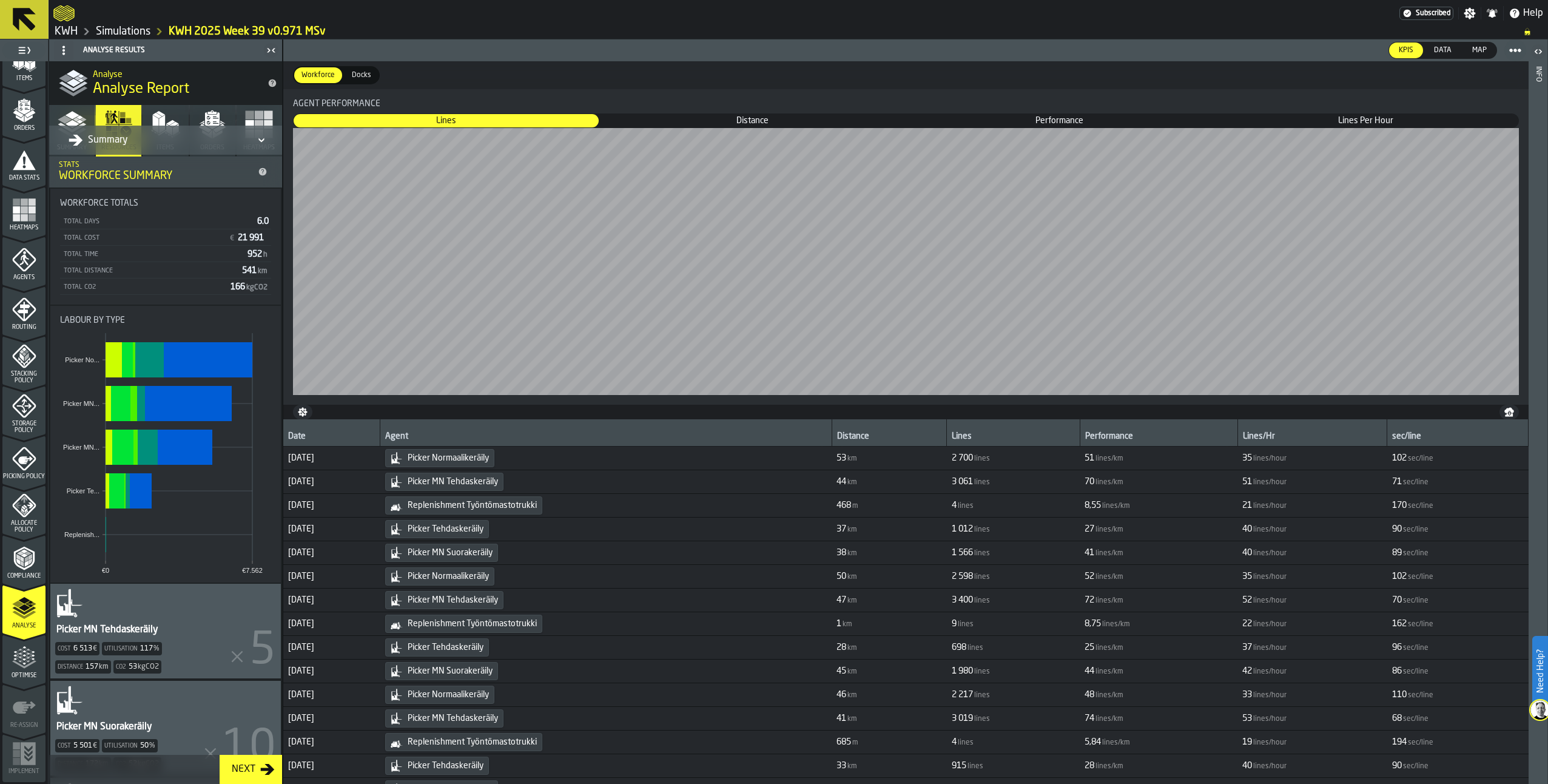
click at [356, 74] on span "Docks" at bounding box center [361, 75] width 29 height 11
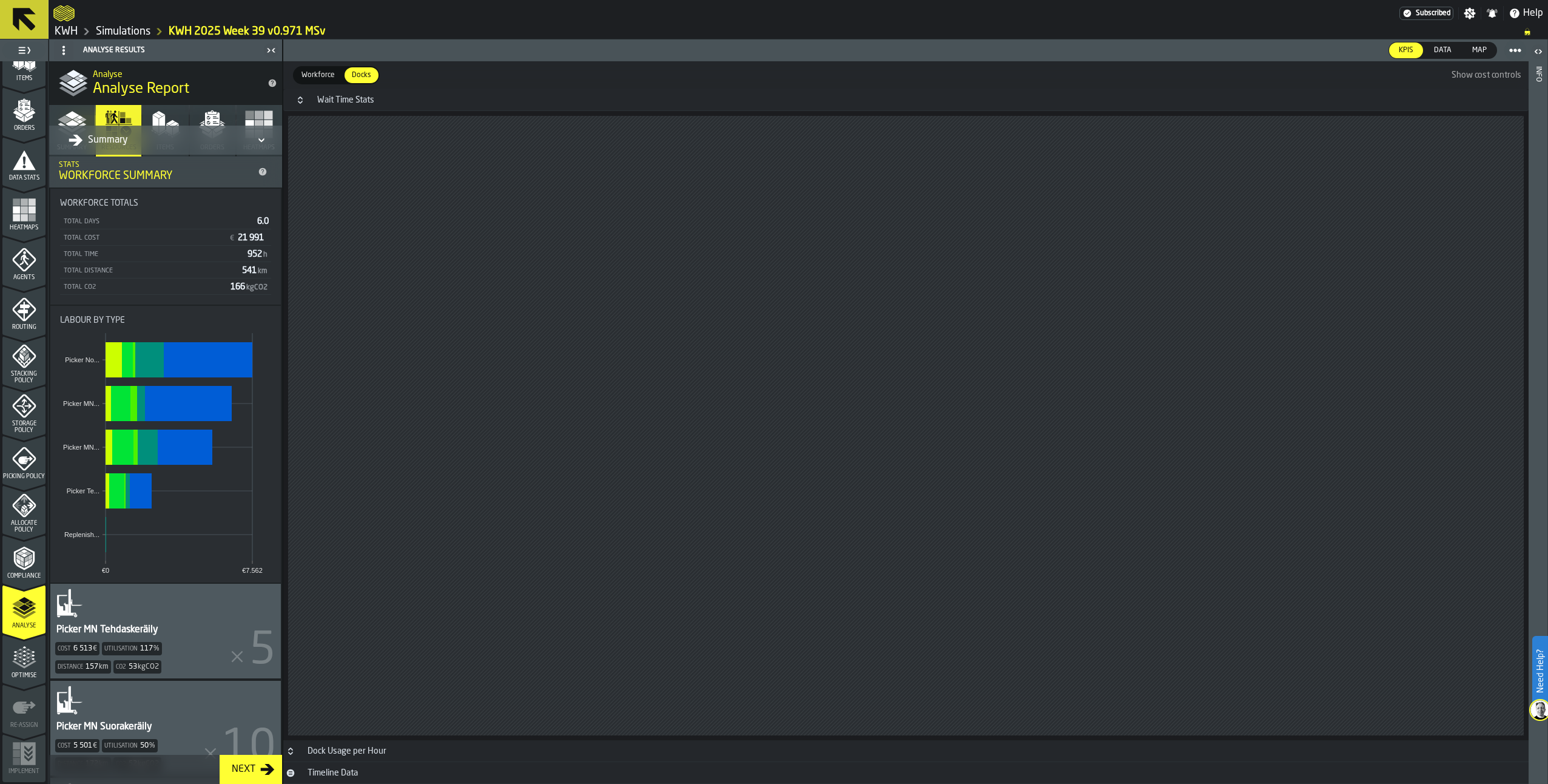
click at [317, 75] on span "Workforce" at bounding box center [318, 75] width 43 height 11
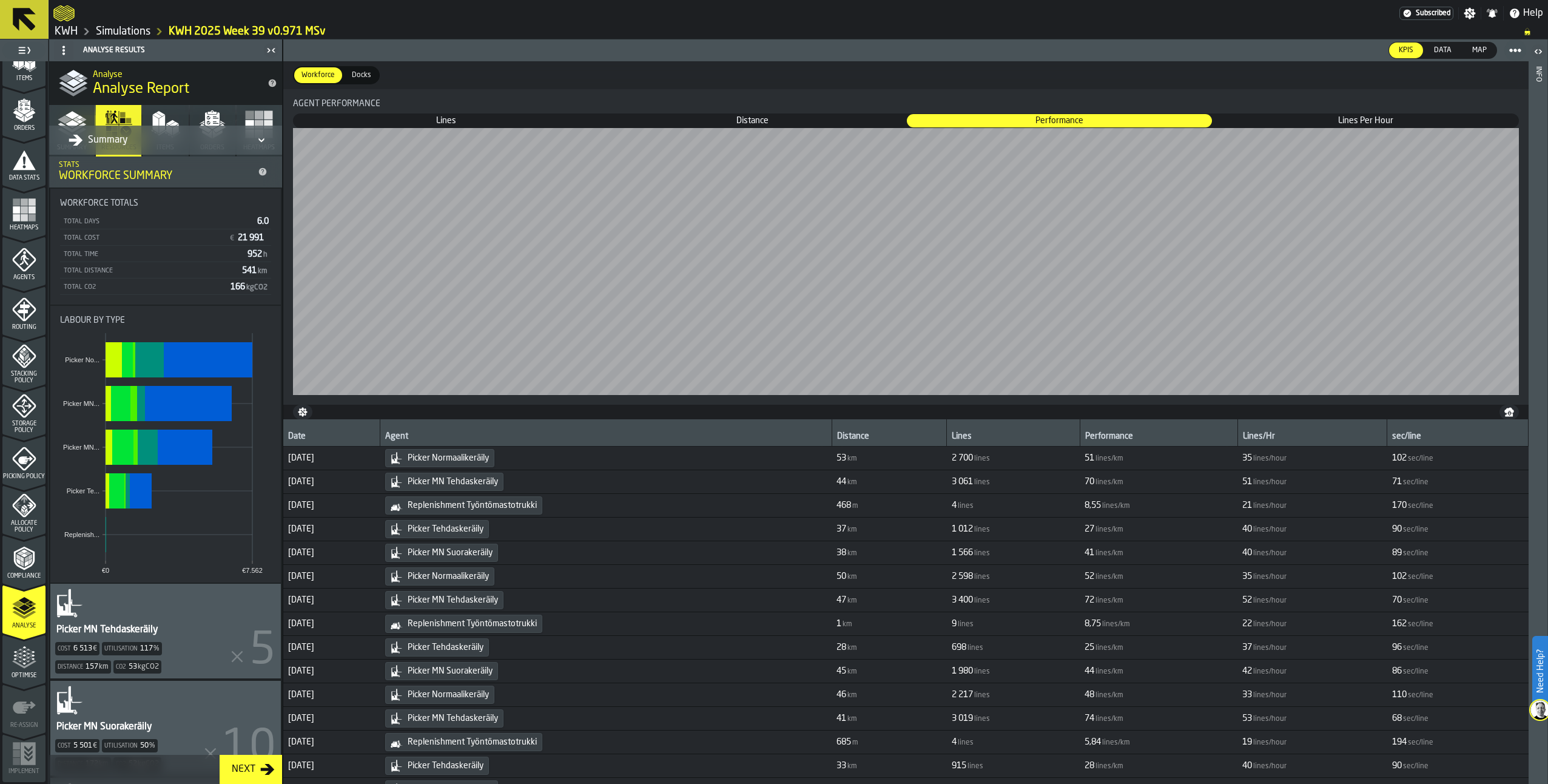
click at [1355, 121] on span "Lines Per Hour" at bounding box center [1366, 120] width 304 height 12
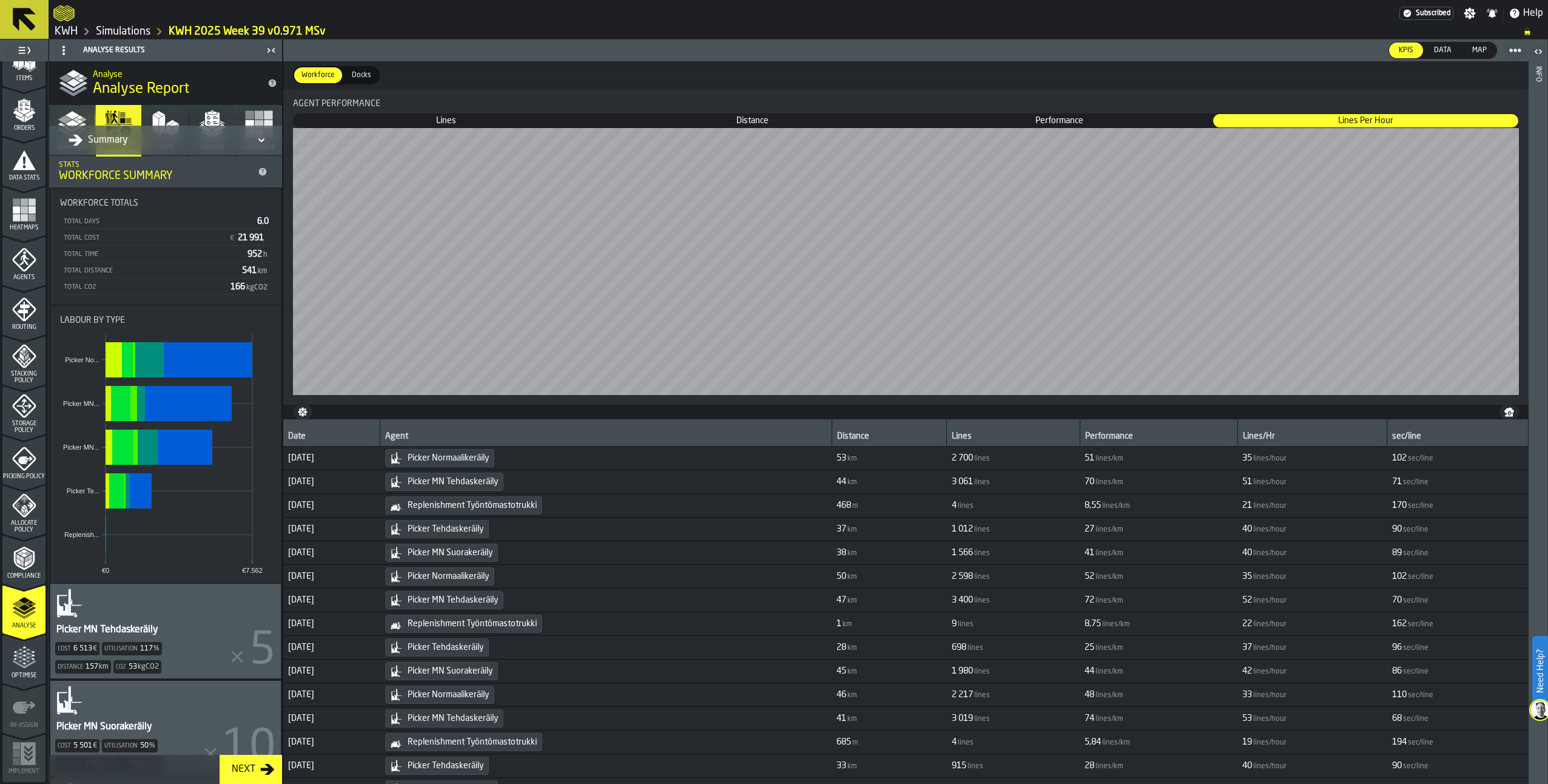
click at [430, 118] on span "Lines" at bounding box center [446, 120] width 304 height 12
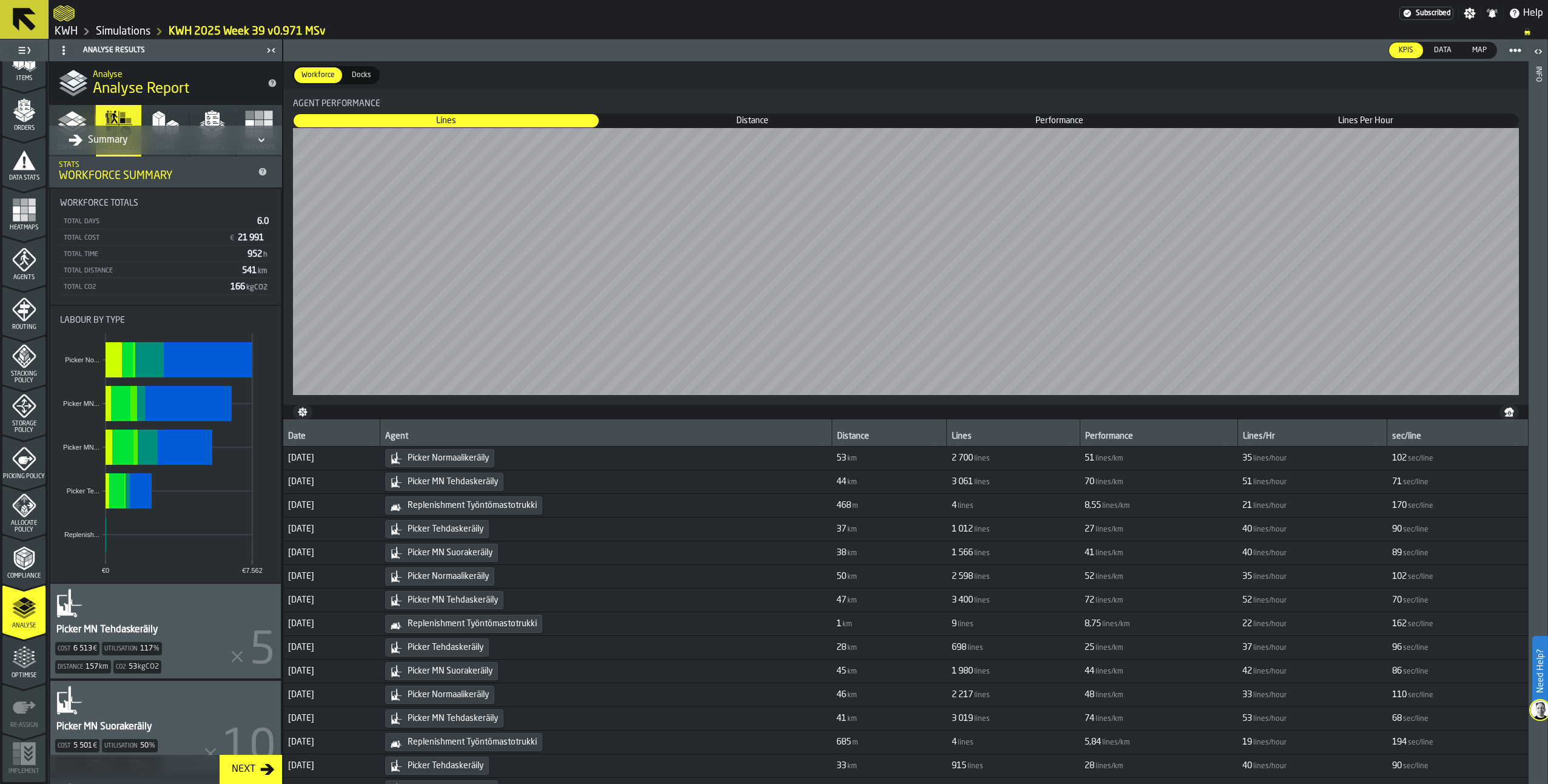
click at [484, 529] on span "Picker Tehdaskeräily" at bounding box center [445, 528] width 76 height 9
click at [18, 662] on icon "menu Optimise" at bounding box center [24, 657] width 25 height 25
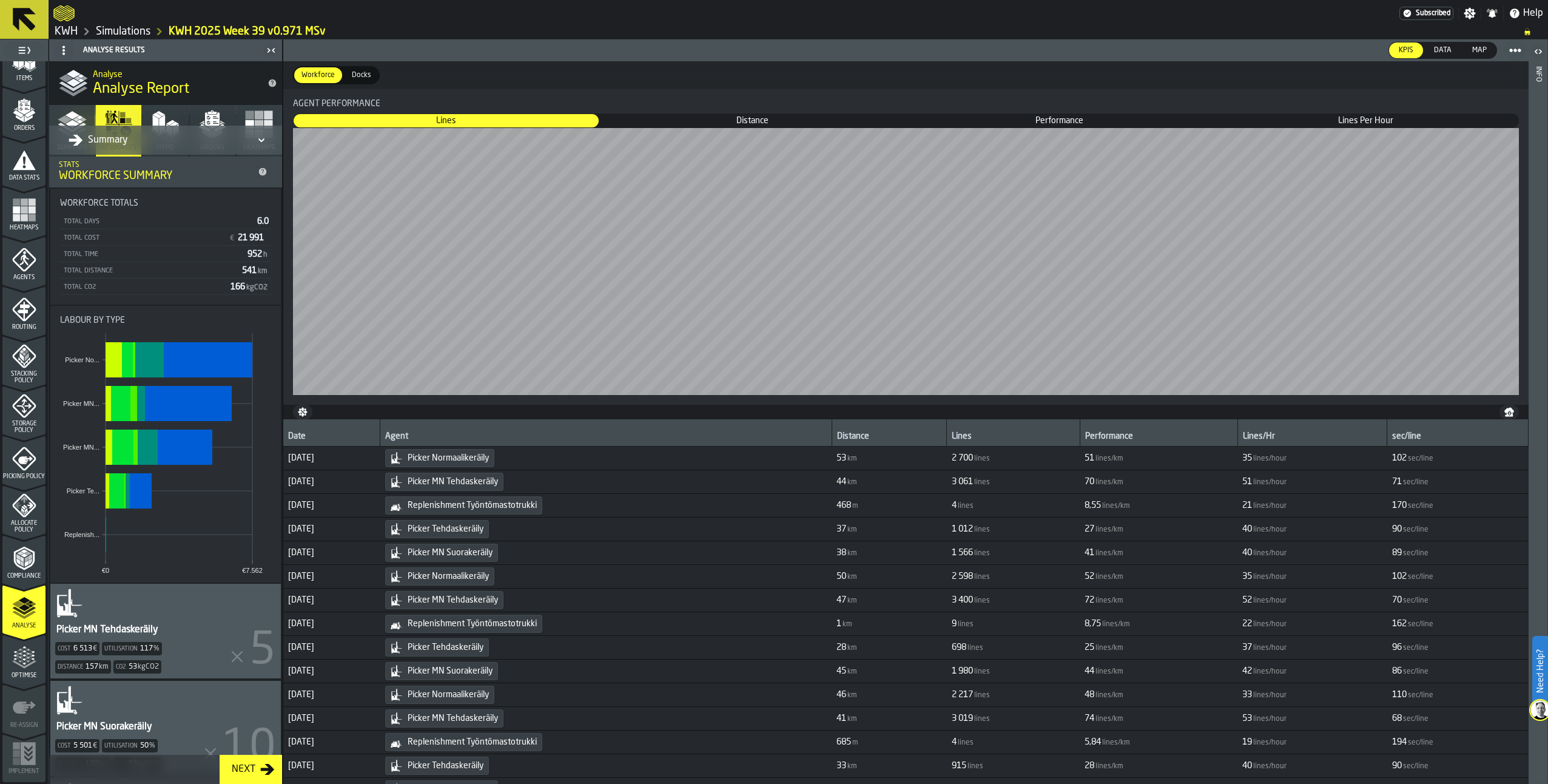
click at [17, 603] on polygon "menu Analyse" at bounding box center [18, 604] width 11 height 7
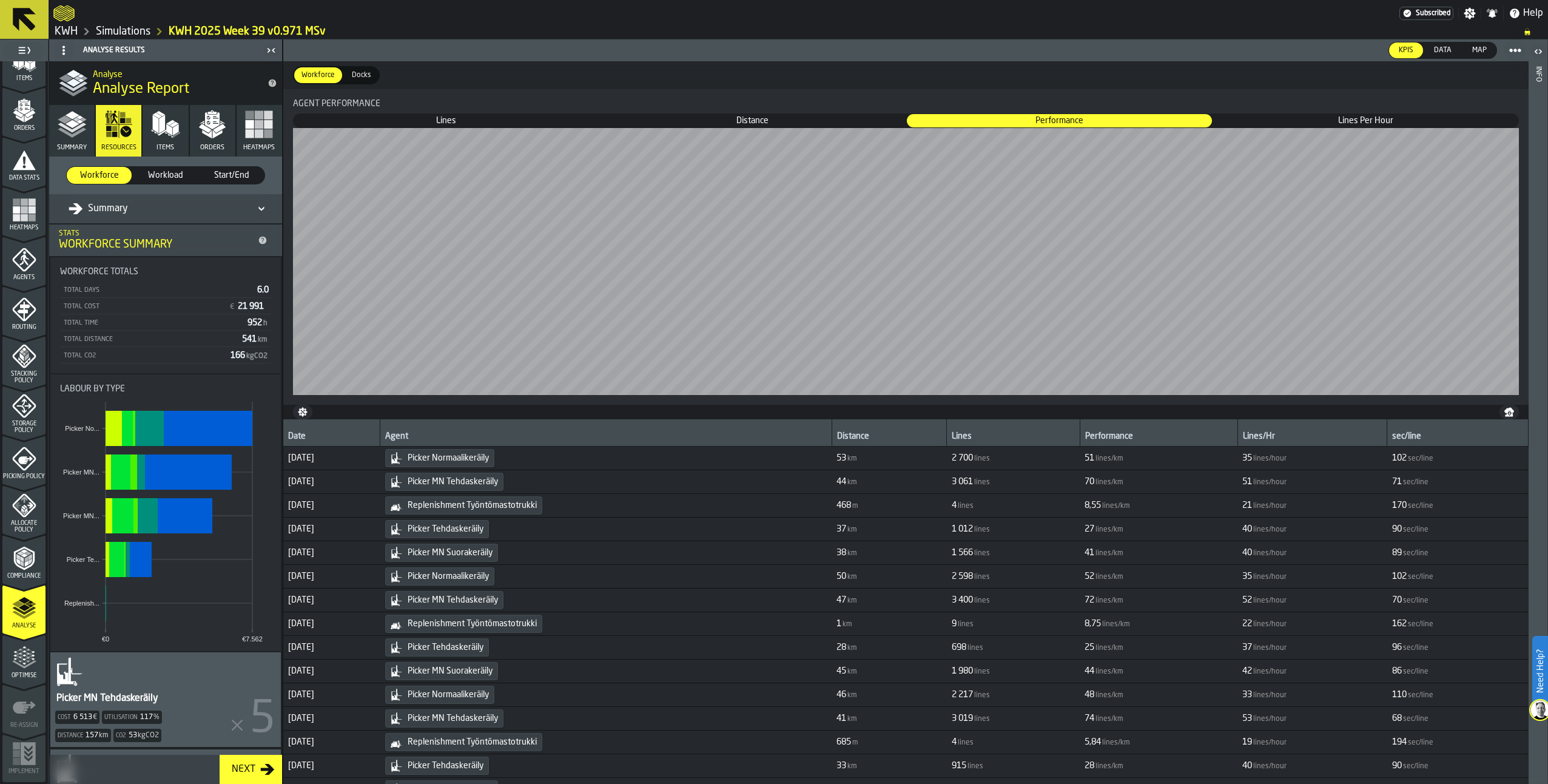
click at [159, 178] on span "Workload" at bounding box center [166, 175] width 55 height 12
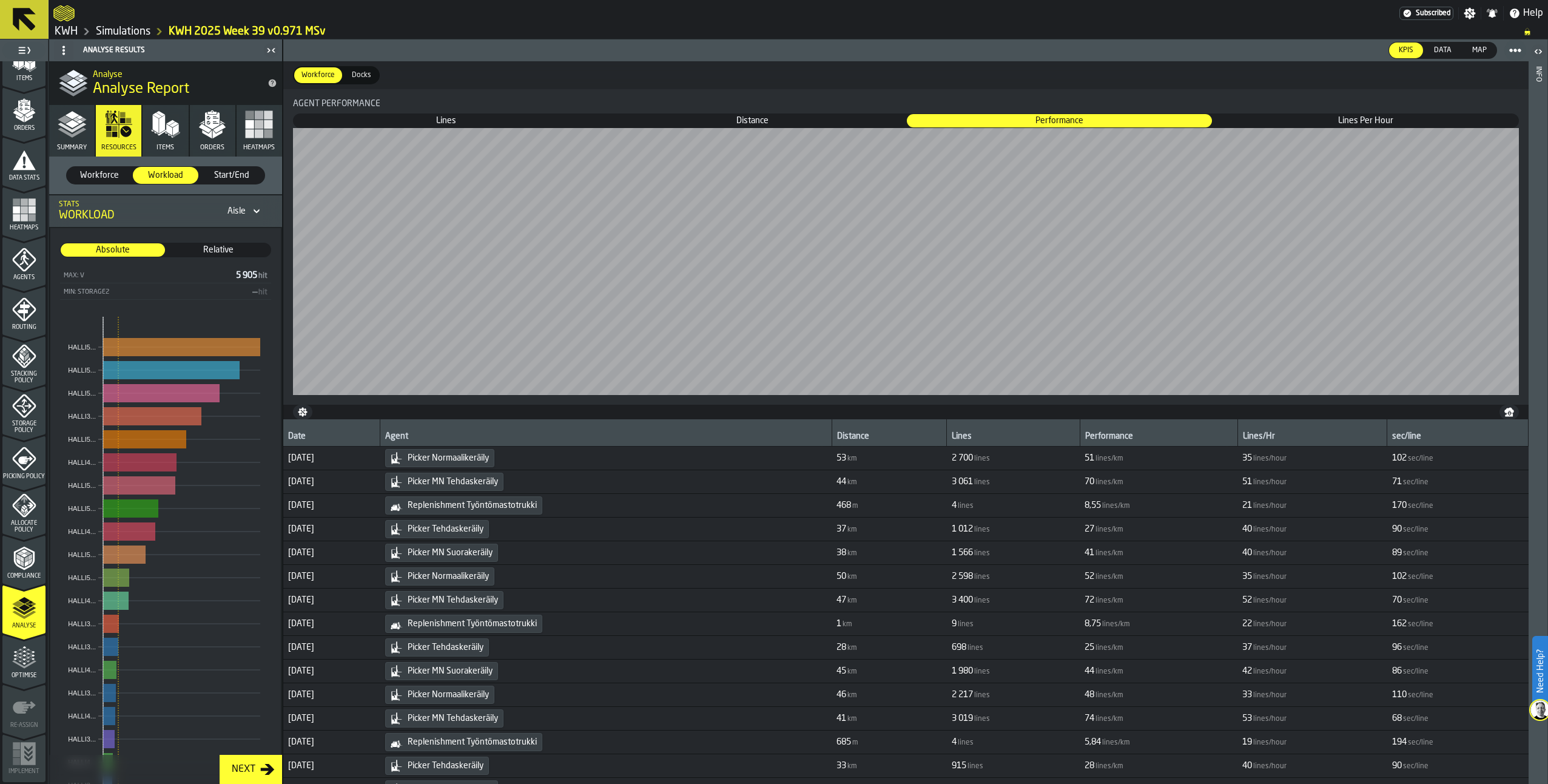
click at [233, 176] on span "Start/End" at bounding box center [232, 175] width 55 height 12
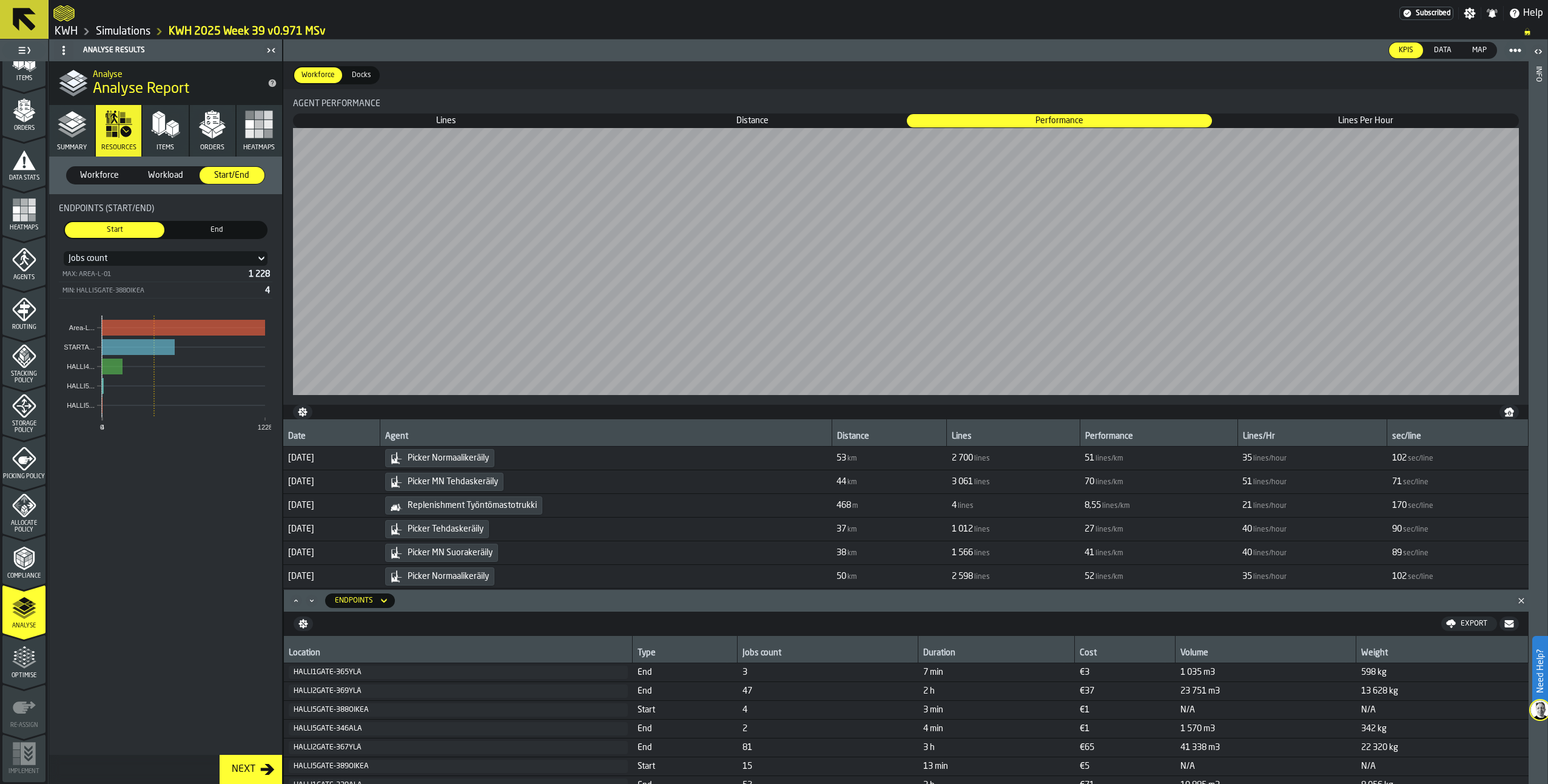
click at [258, 259] on icon "stat-Endpoints (Start/End)" at bounding box center [261, 258] width 12 height 14
click at [96, 303] on div "Duration" at bounding box center [100, 310] width 63 height 14
click at [258, 258] on icon "stat-Endpoints (Start/End)" at bounding box center [261, 258] width 12 height 14
click at [96, 369] on div "Volume" at bounding box center [100, 368] width 63 height 14
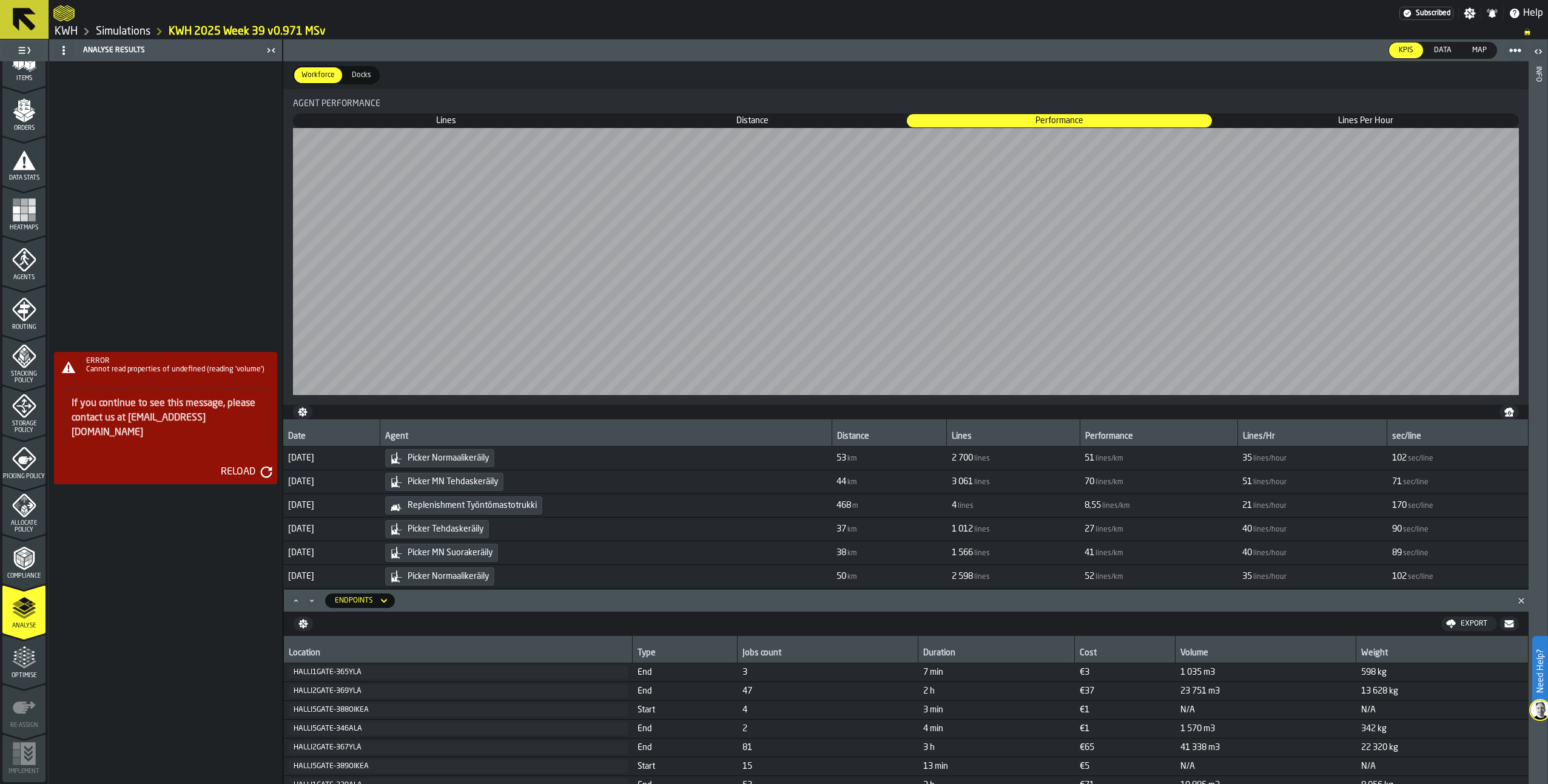
click at [252, 465] on div "Reload" at bounding box center [238, 472] width 44 height 14
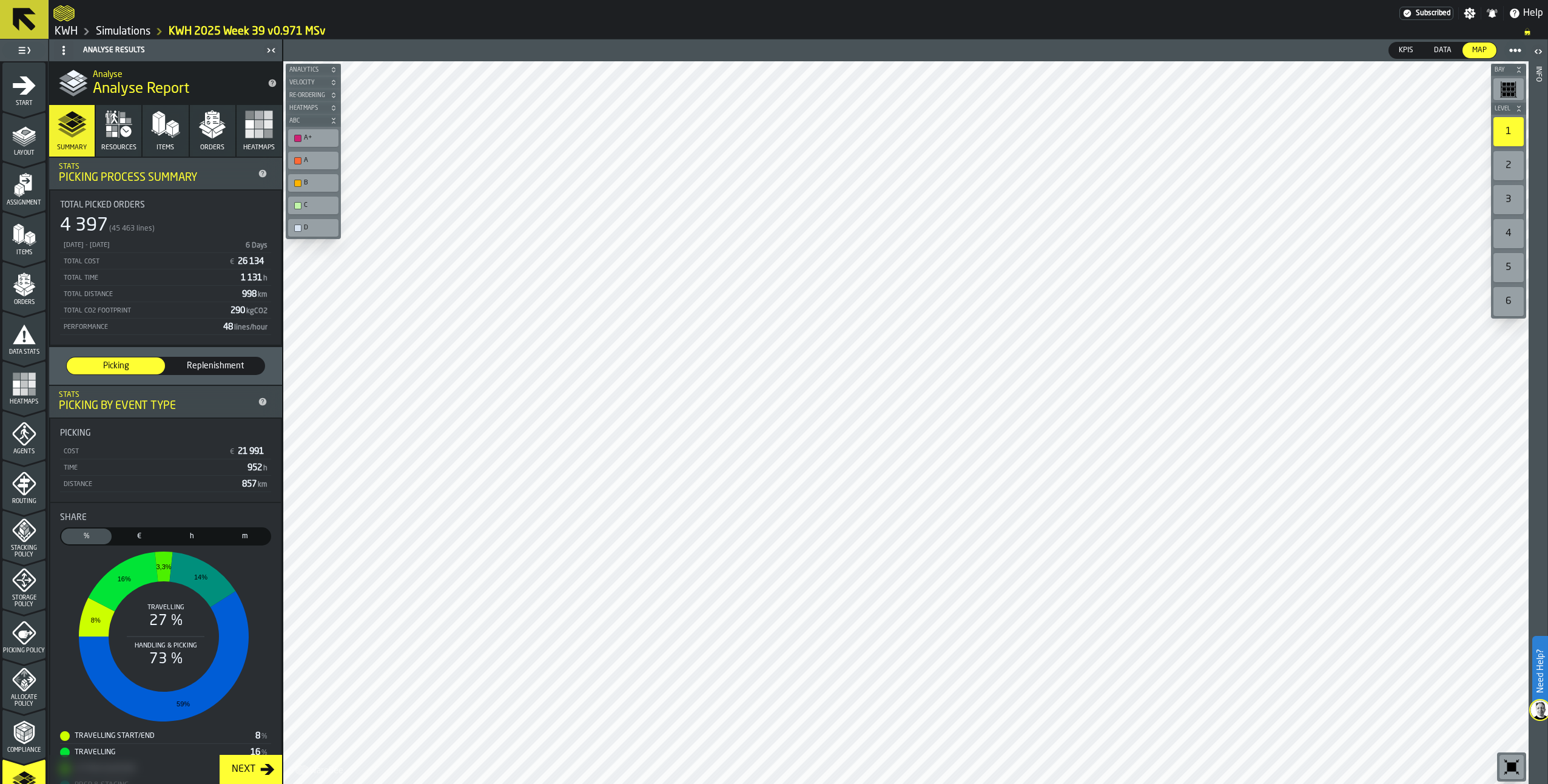
click at [13, 292] on icon "menu Orders" at bounding box center [24, 285] width 25 height 25
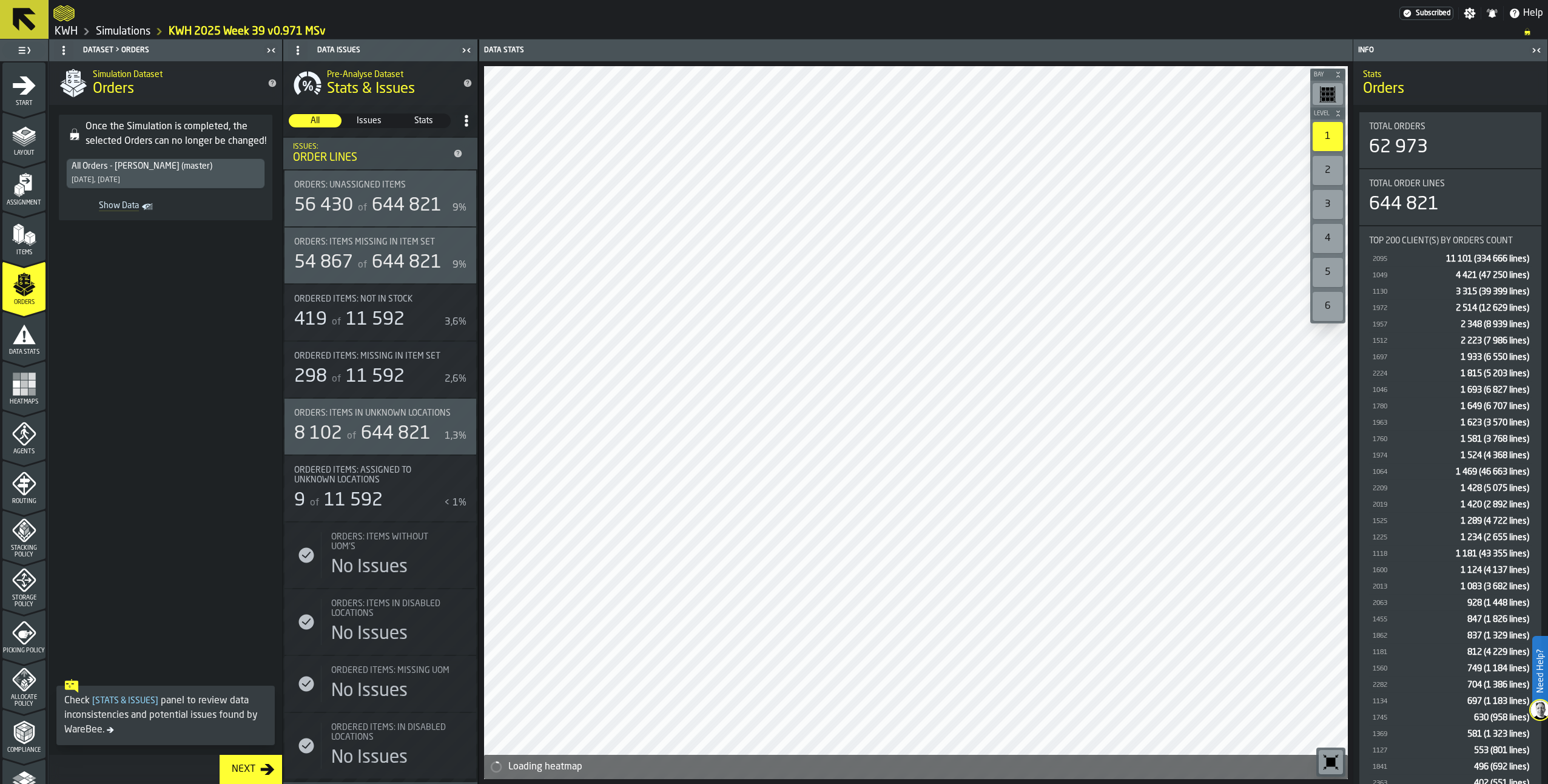
click at [128, 208] on span "Show Data" at bounding box center [105, 207] width 68 height 12
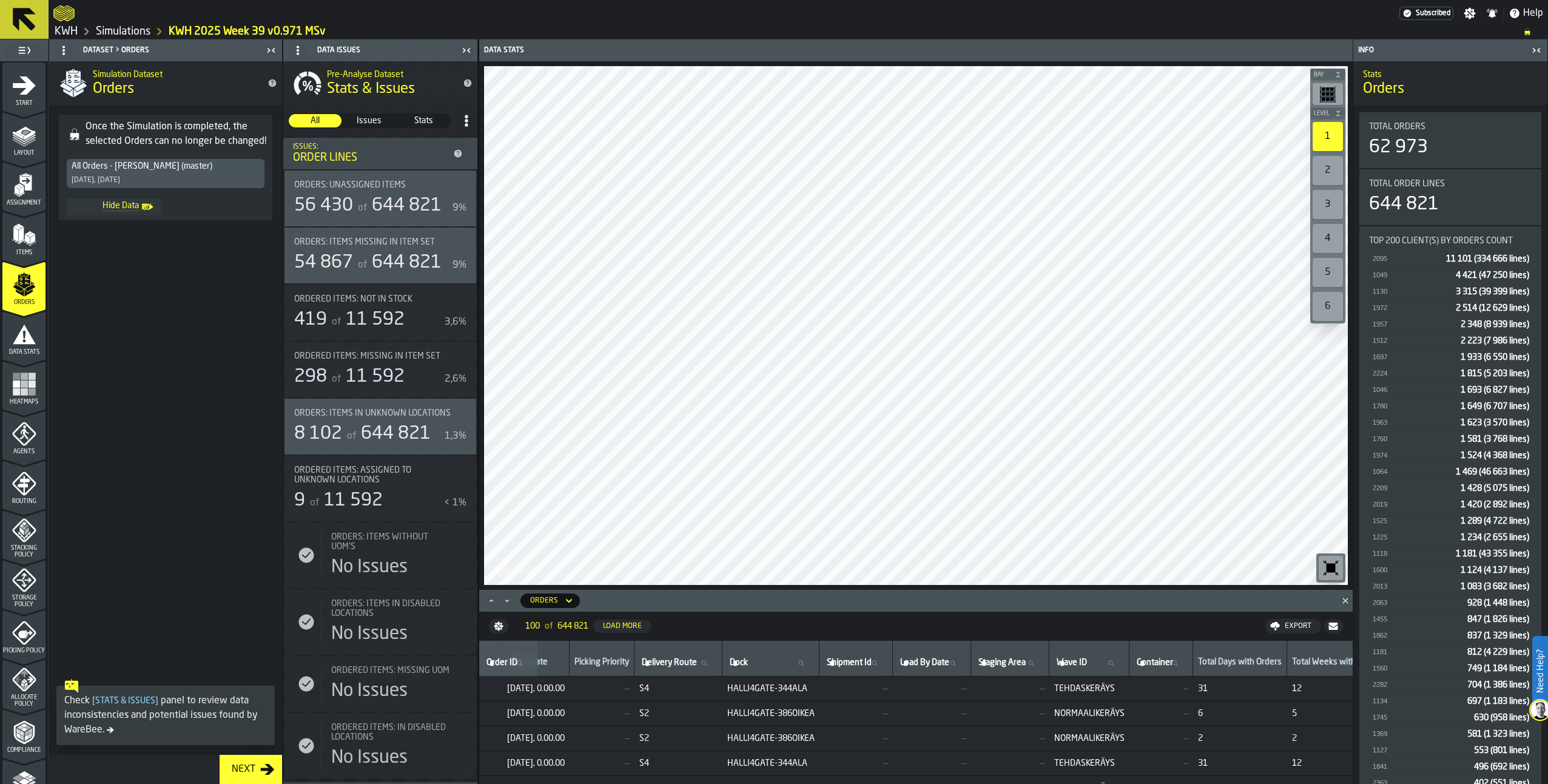
scroll to position [0, 548]
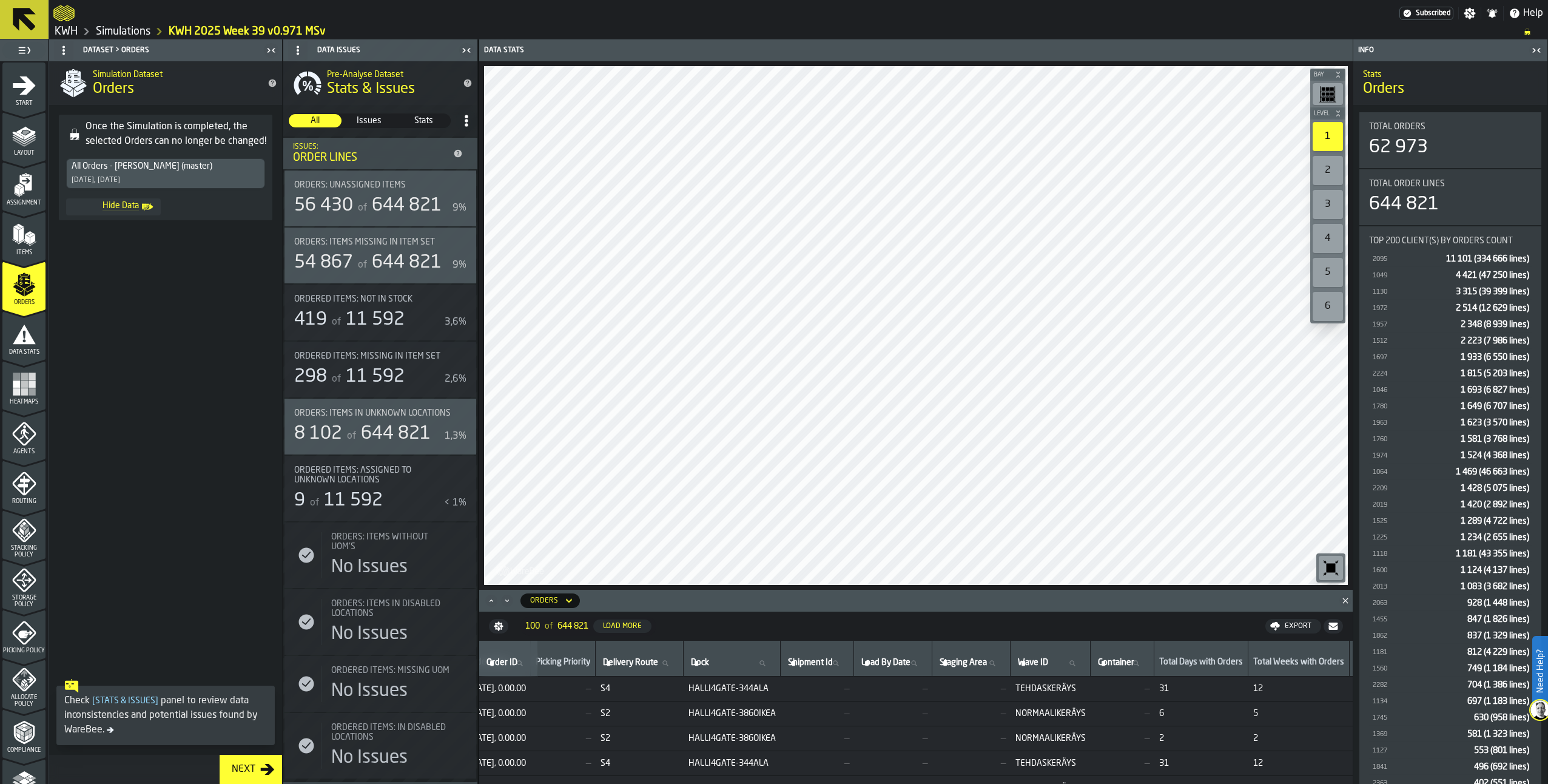
click at [1088, 671] on th "Wave ID Wave ID" at bounding box center [1050, 658] width 80 height 36
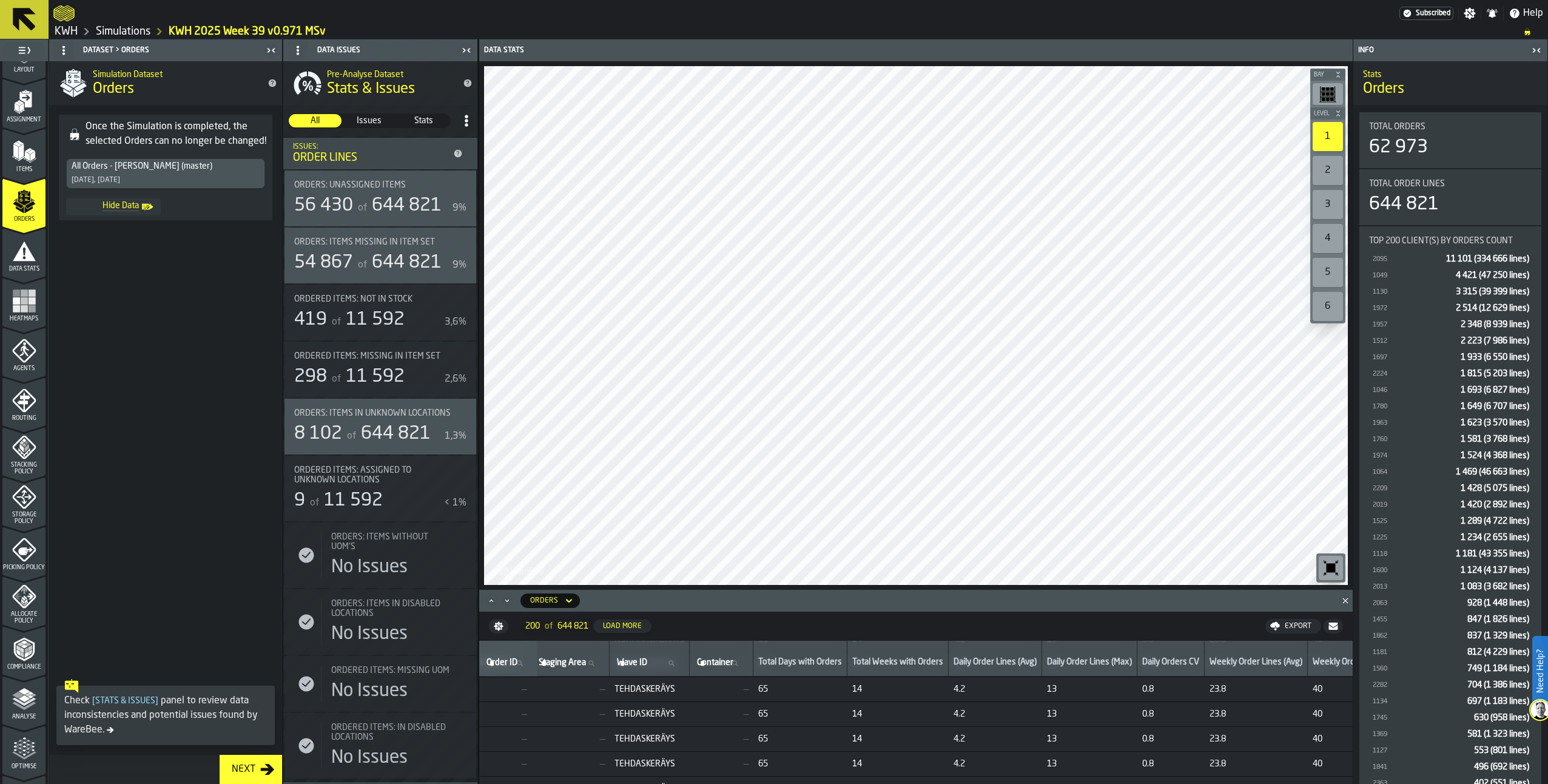
scroll to position [174, 0]
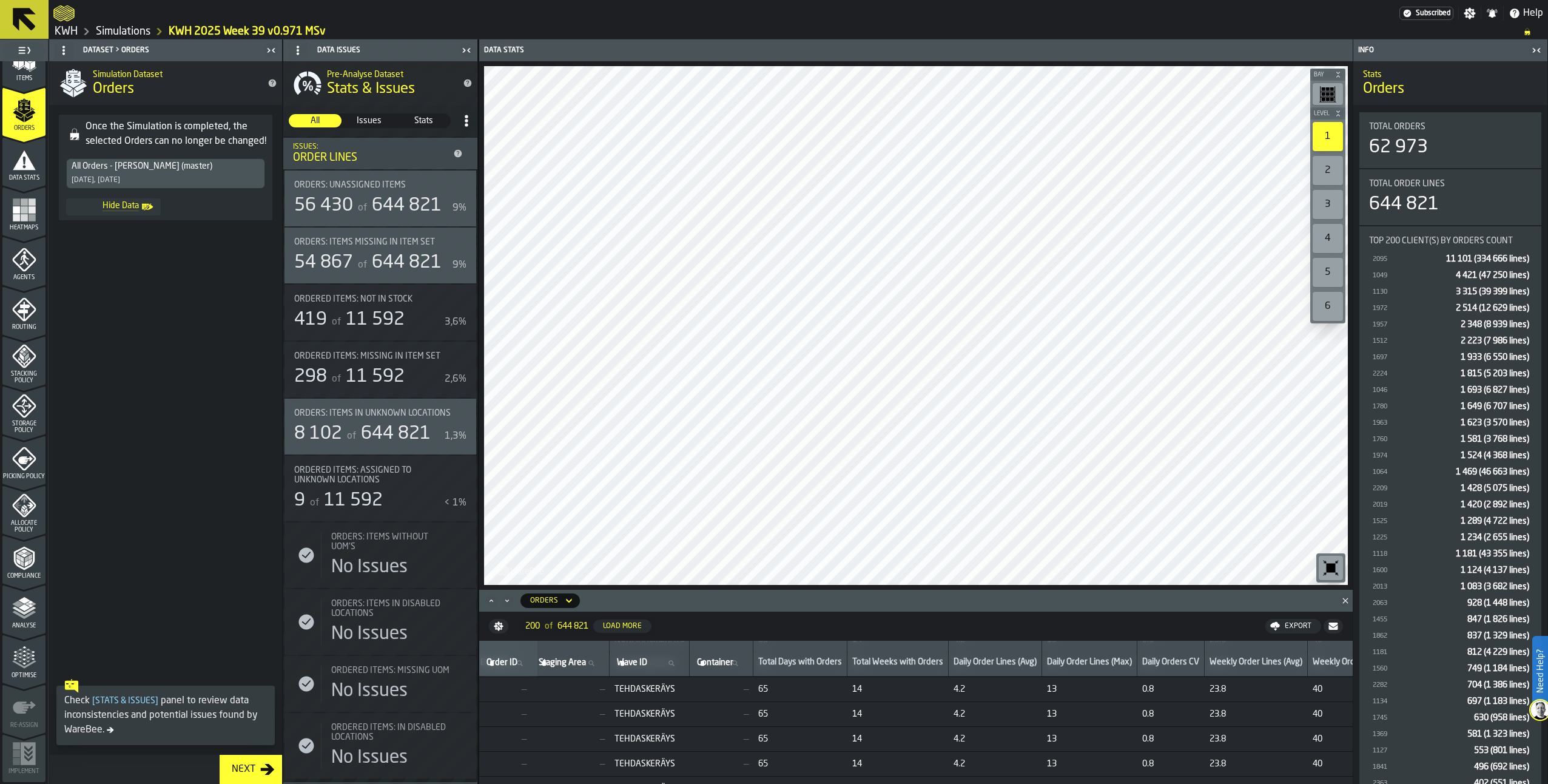
click at [31, 597] on icon "menu Analyse" at bounding box center [24, 608] width 25 height 25
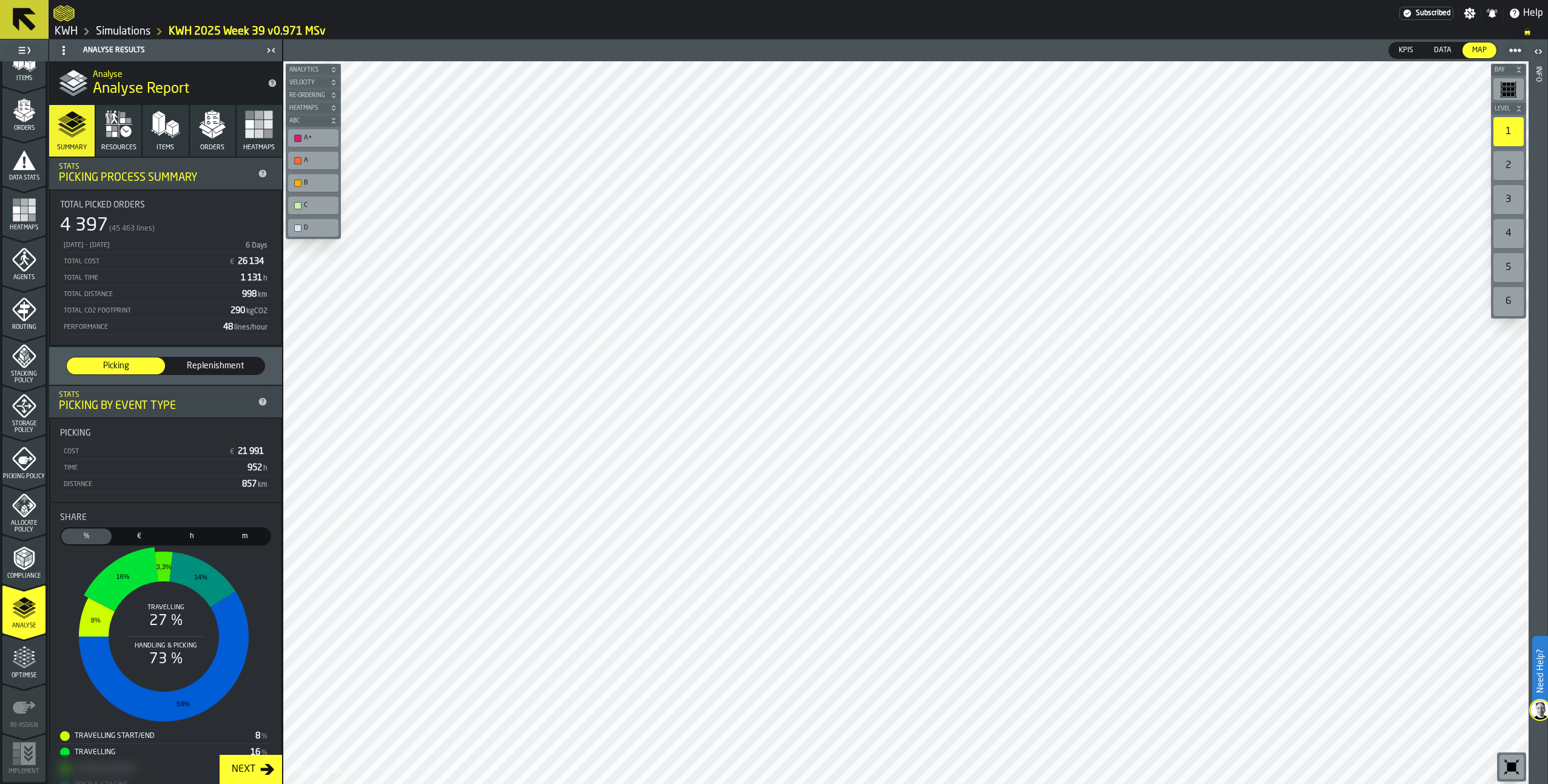
scroll to position [69, 0]
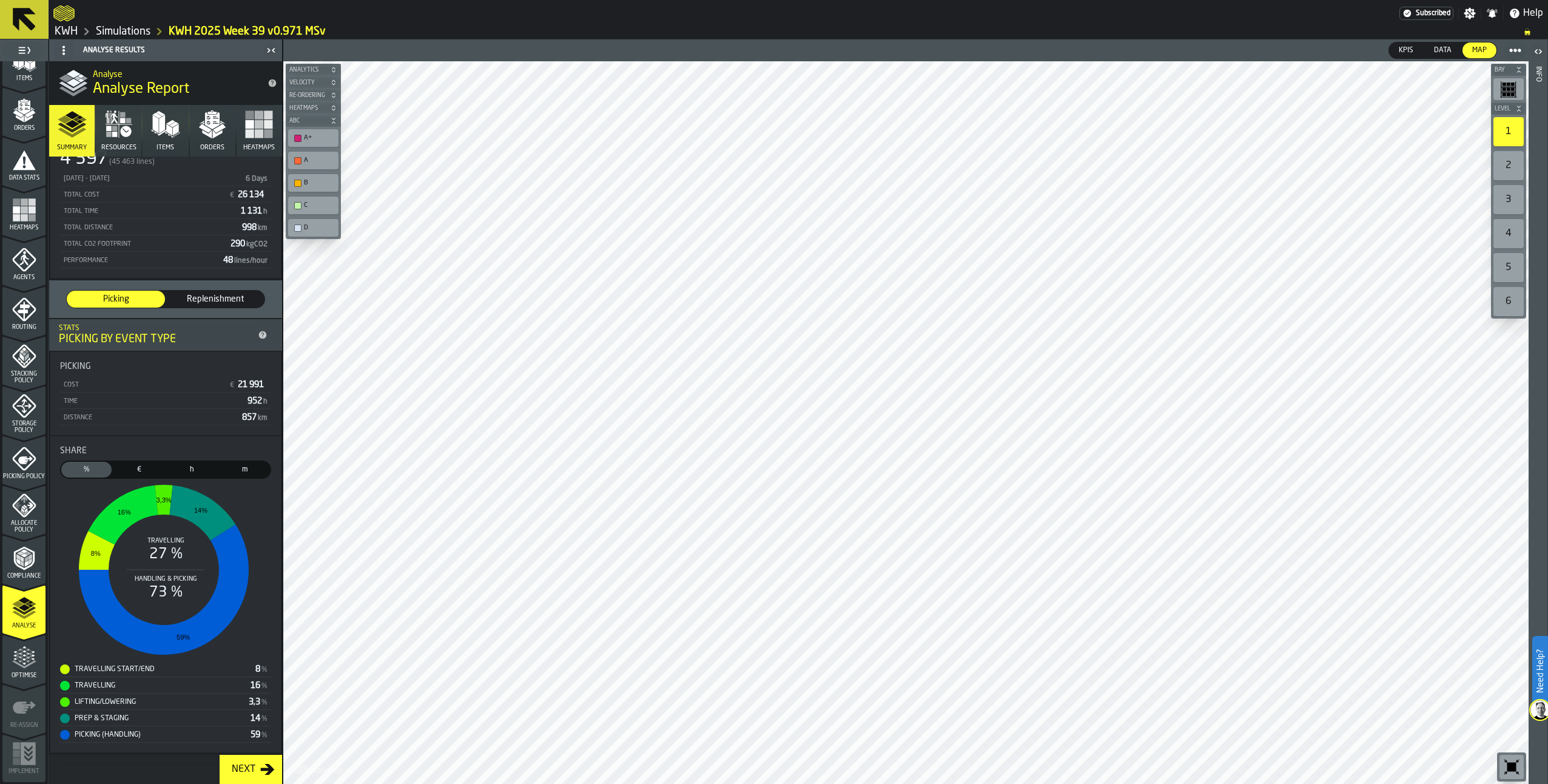
click at [224, 142] on button "Orders" at bounding box center [213, 131] width 45 height 52
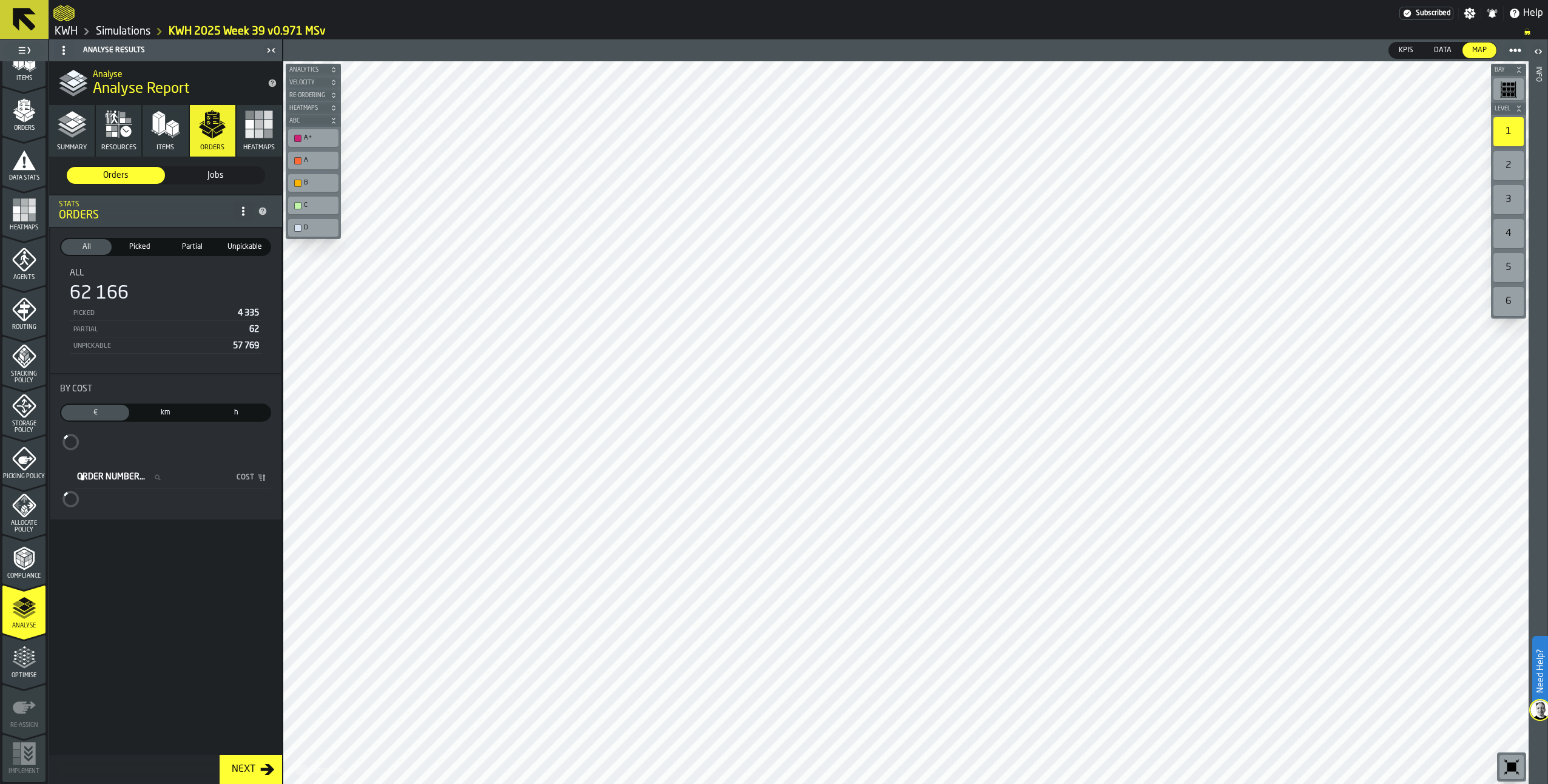
scroll to position [0, 0]
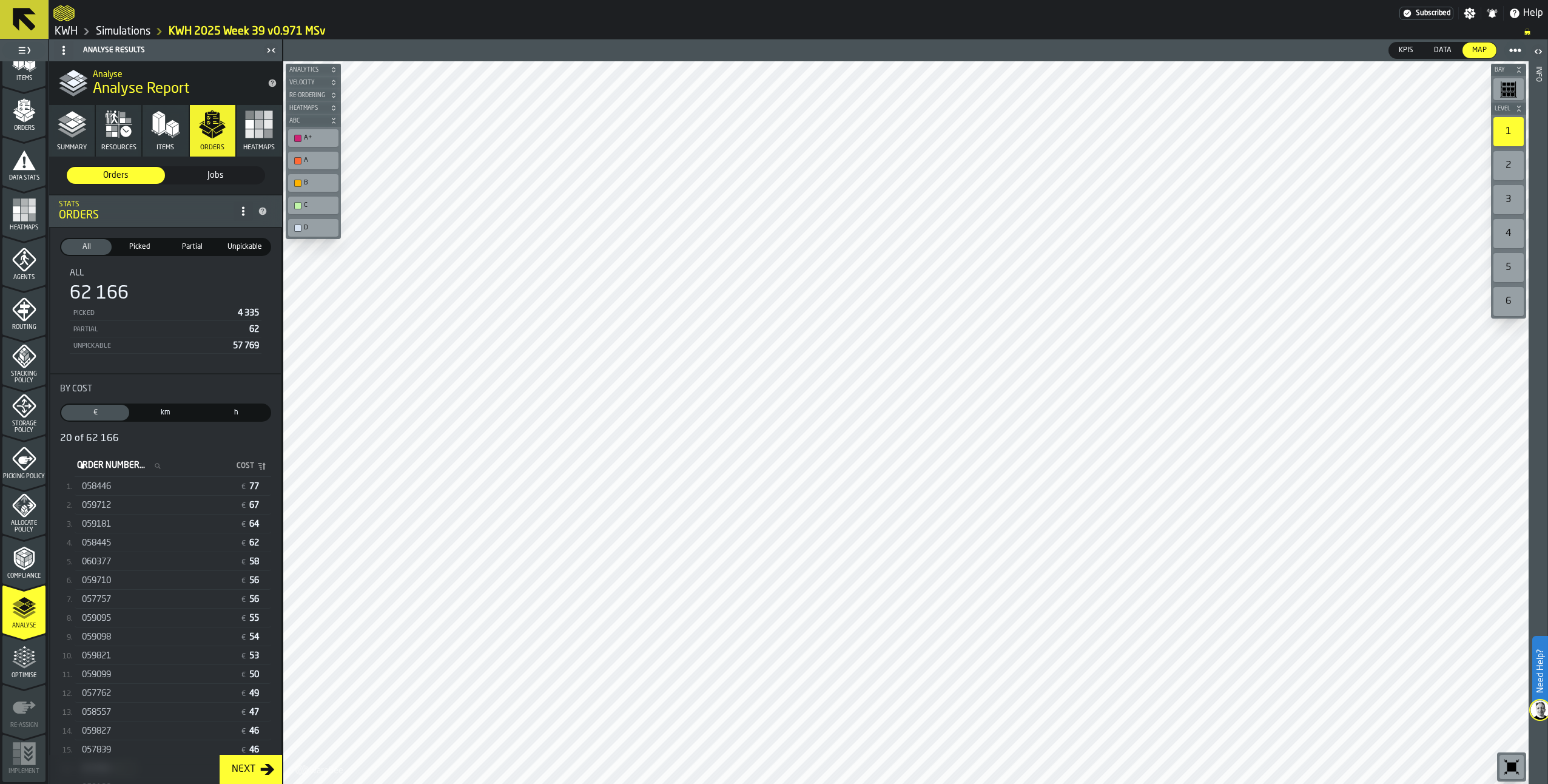
click at [91, 467] on label "Order Number... Order Number..." at bounding box center [122, 465] width 96 height 16
click at [91, 467] on input "Order Number... Order Number..." at bounding box center [122, 465] width 96 height 16
paste input "******"
type input "******"
click at [106, 488] on span "057915" at bounding box center [96, 486] width 29 height 9
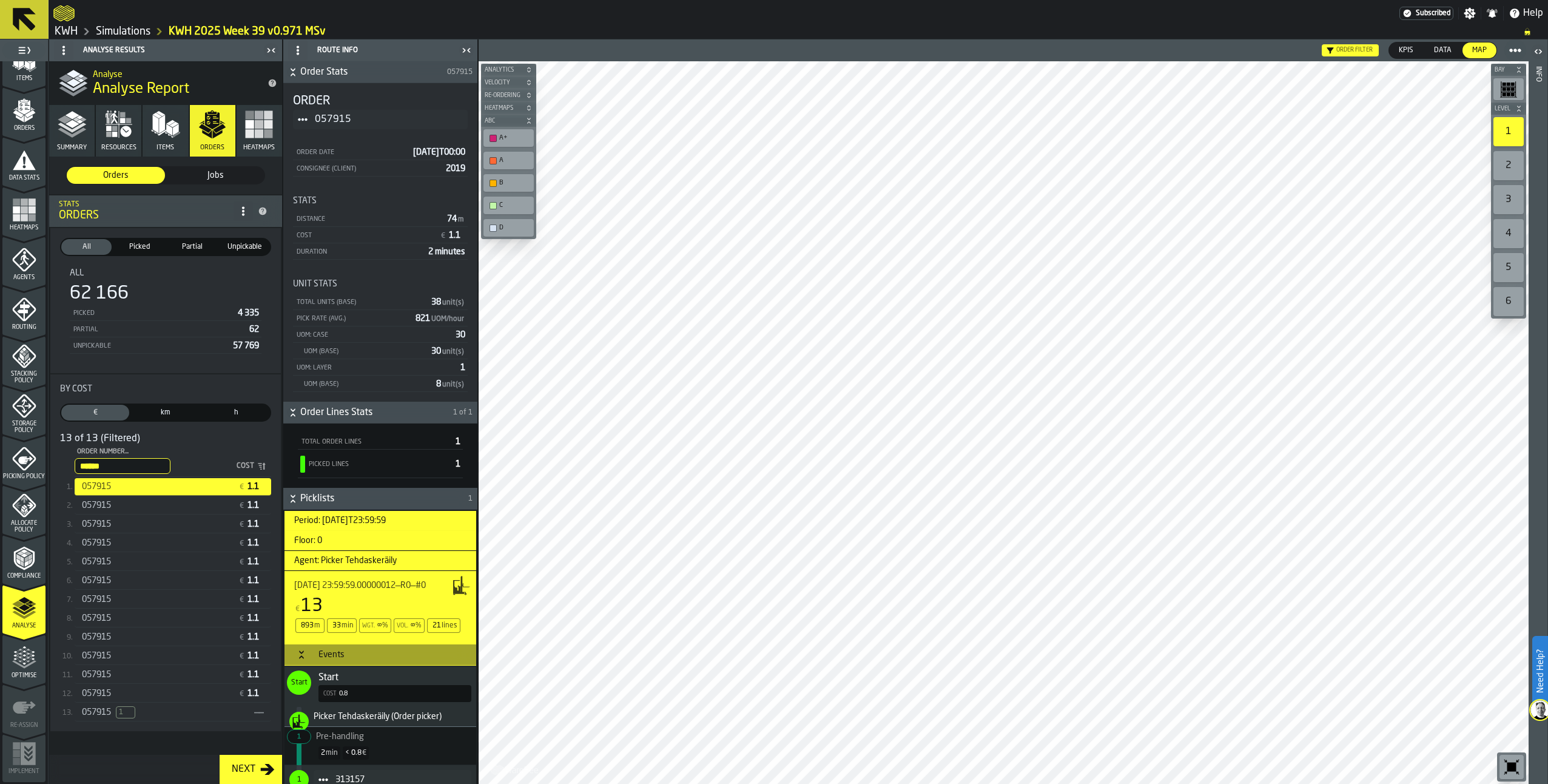
click at [114, 512] on div "057915 € 1.1" at bounding box center [173, 506] width 196 height 18
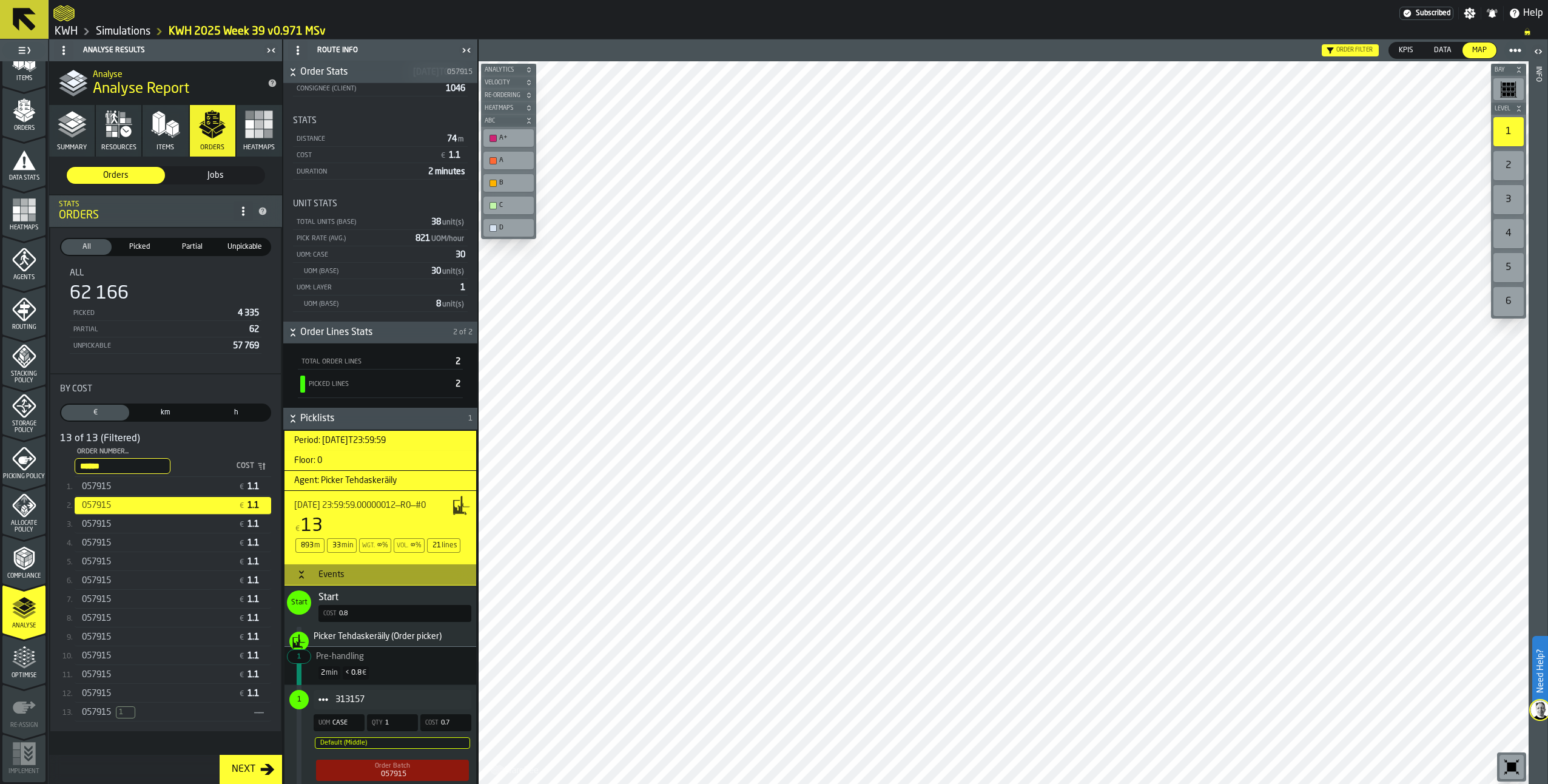
scroll to position [242, 0]
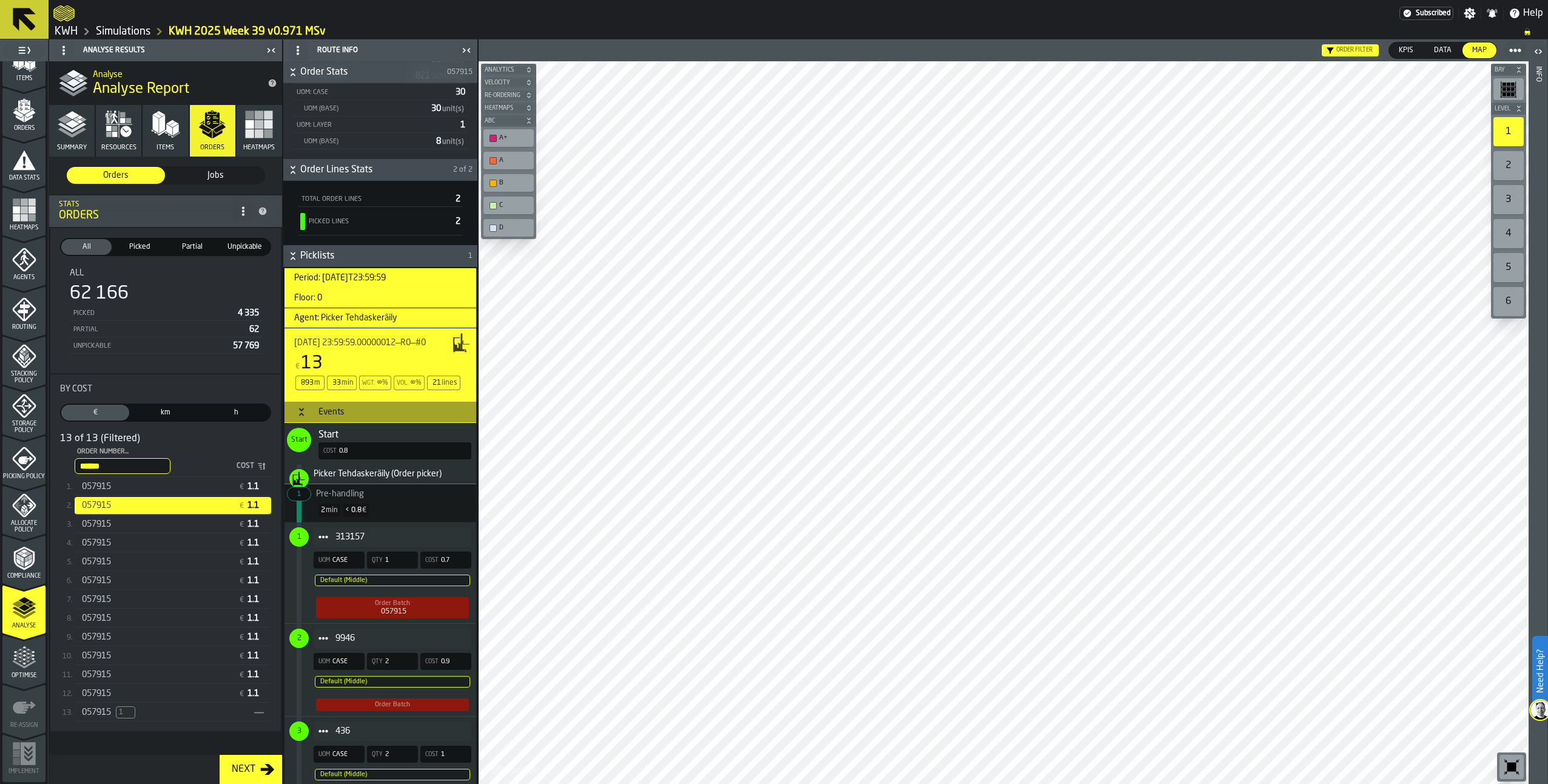
click at [373, 618] on div "Order Batch 057915" at bounding box center [392, 608] width 153 height 21
click at [358, 690] on div "30C1671" at bounding box center [392, 685] width 143 height 8
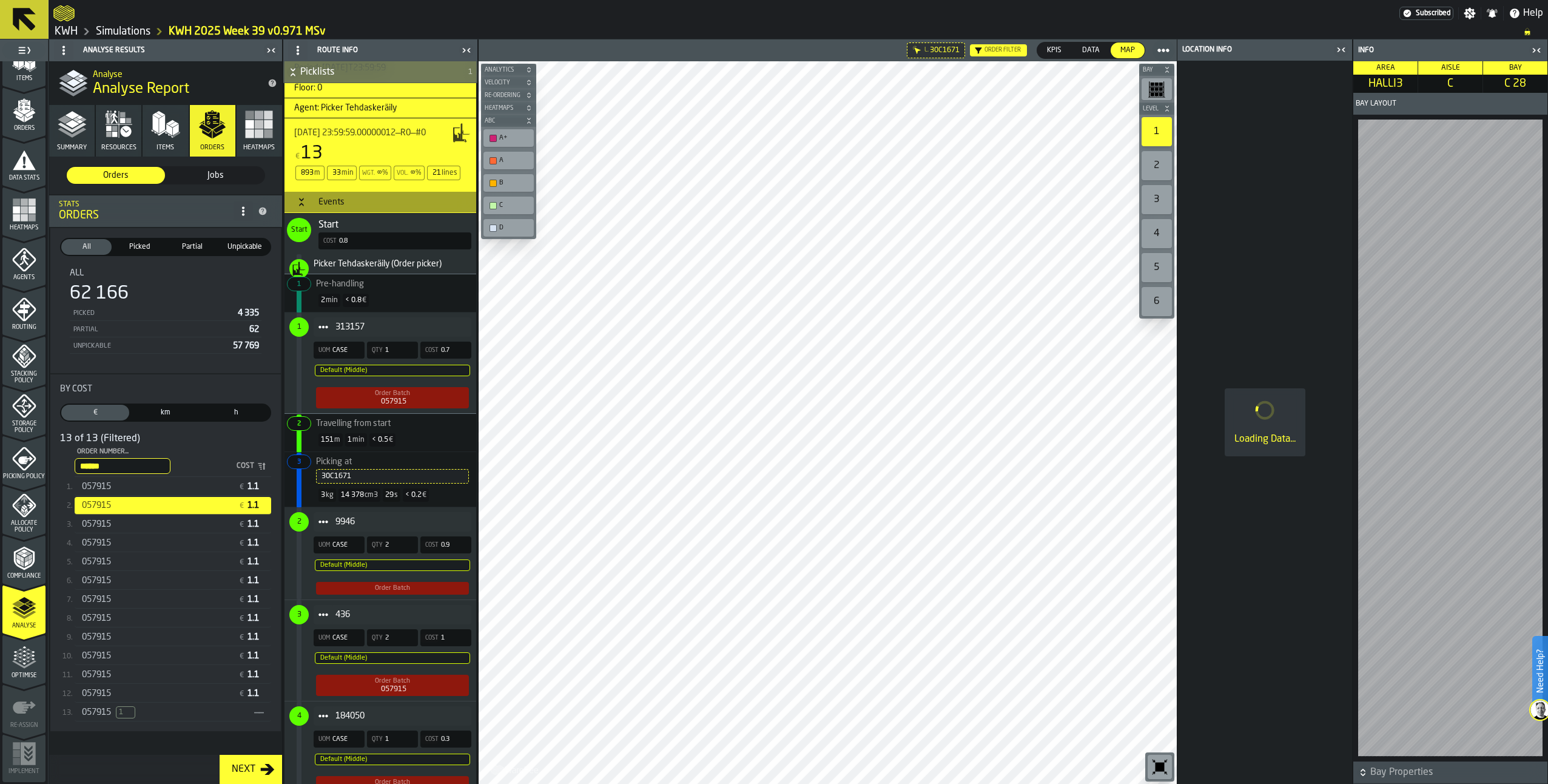
scroll to position [546, 0]
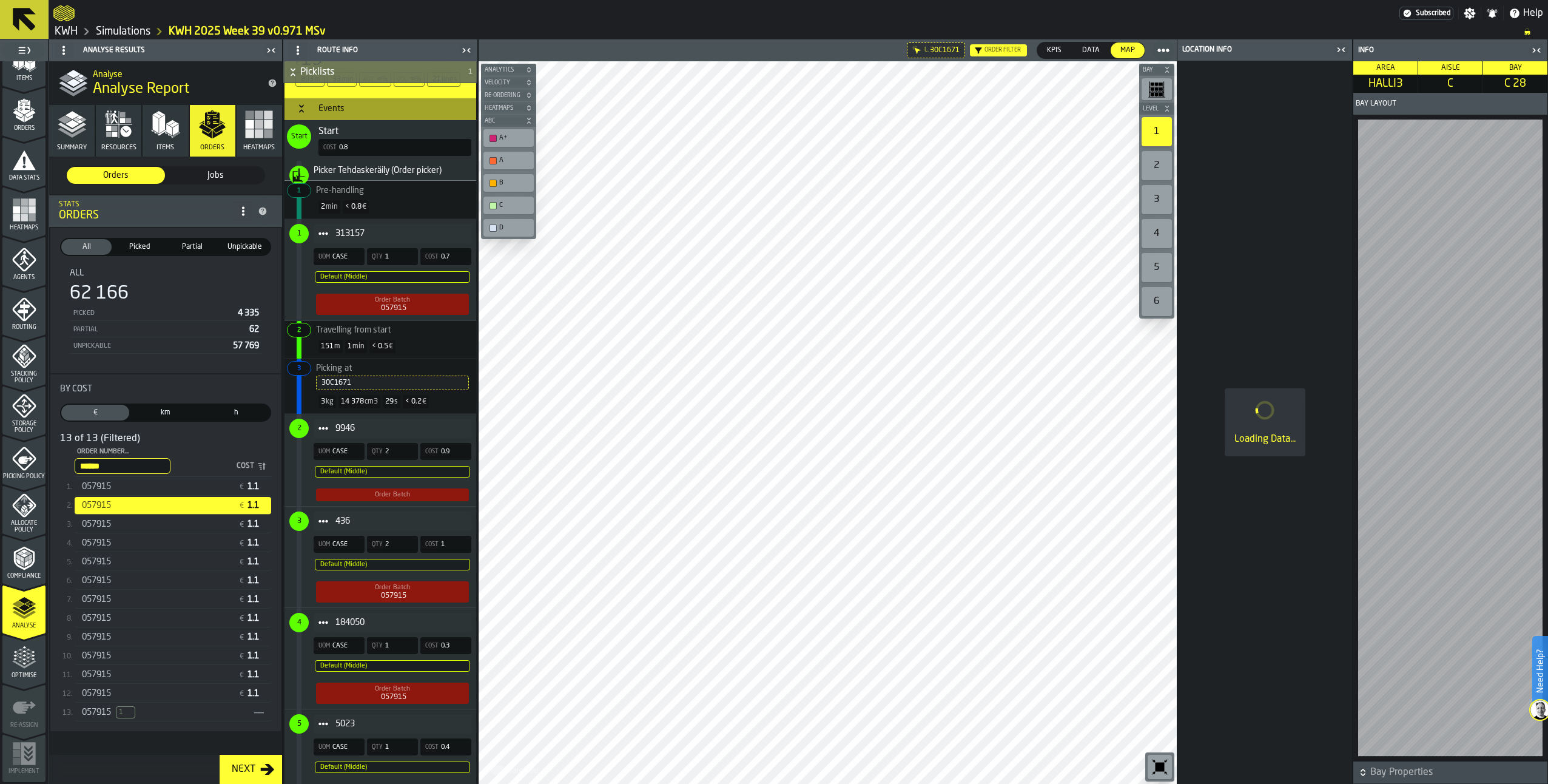
click at [297, 433] on span "2" at bounding box center [299, 428] width 4 height 8
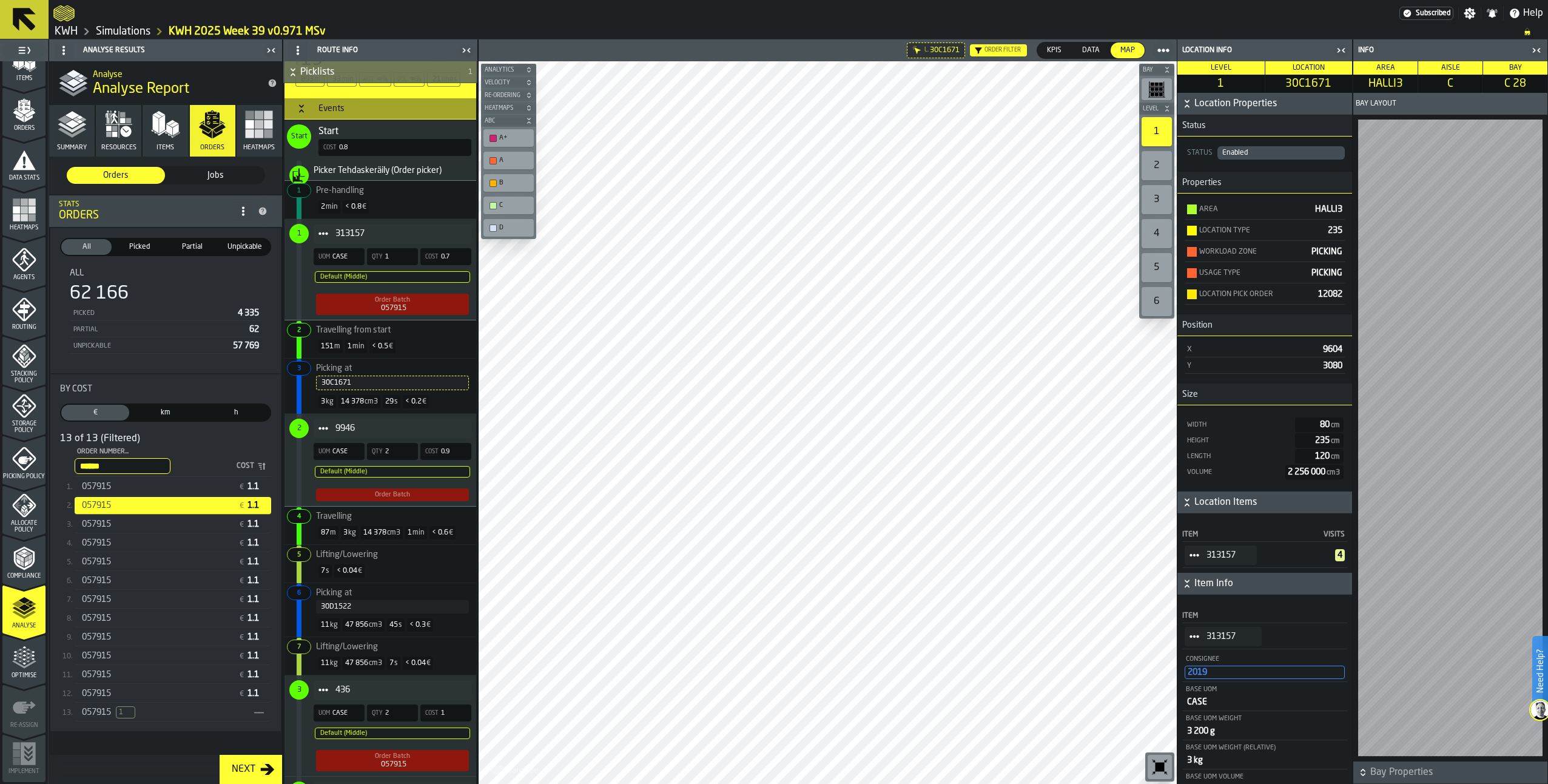
click at [351, 387] on div "30C1671" at bounding box center [392, 382] width 142 height 8
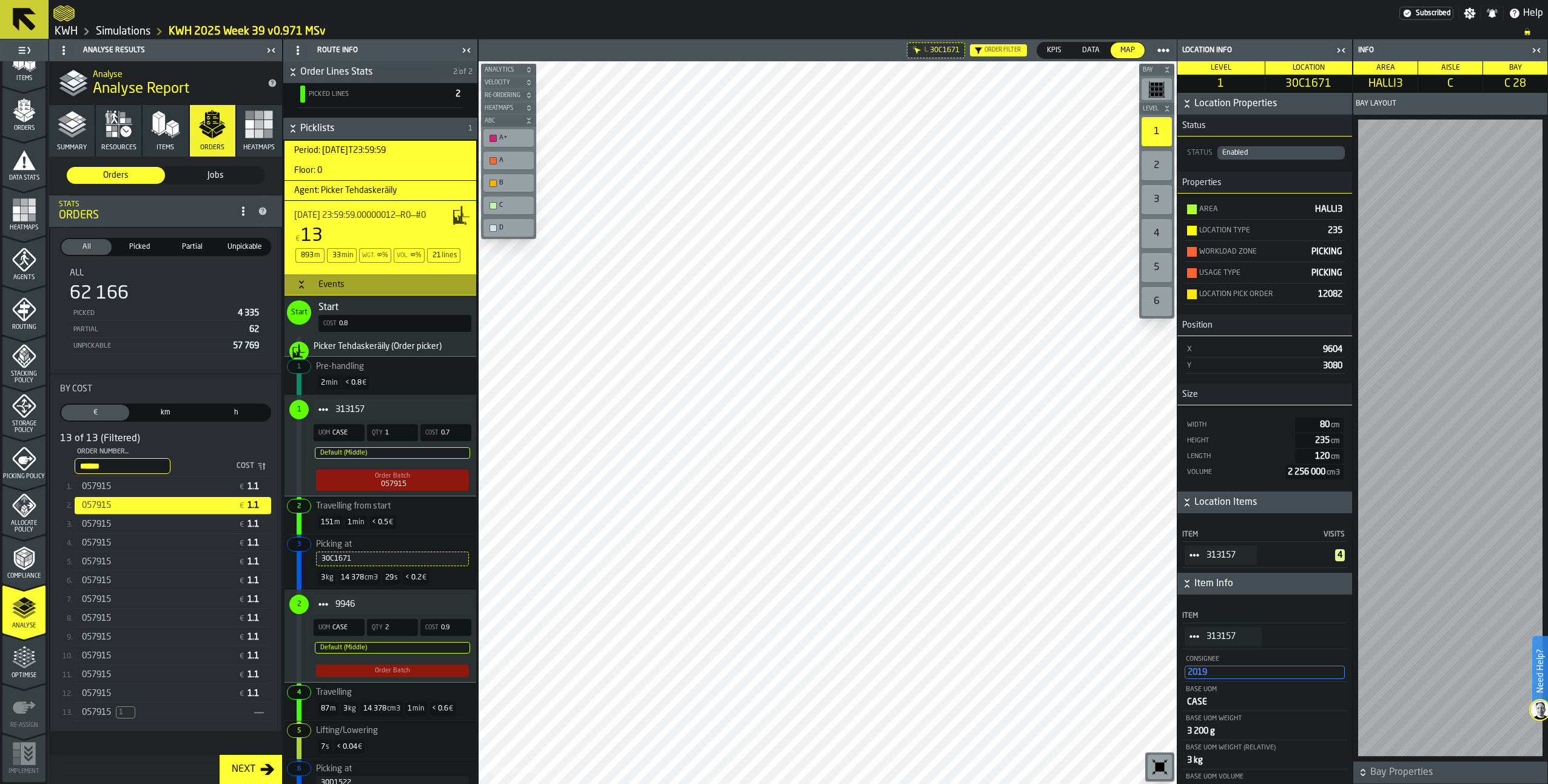
scroll to position [364, 0]
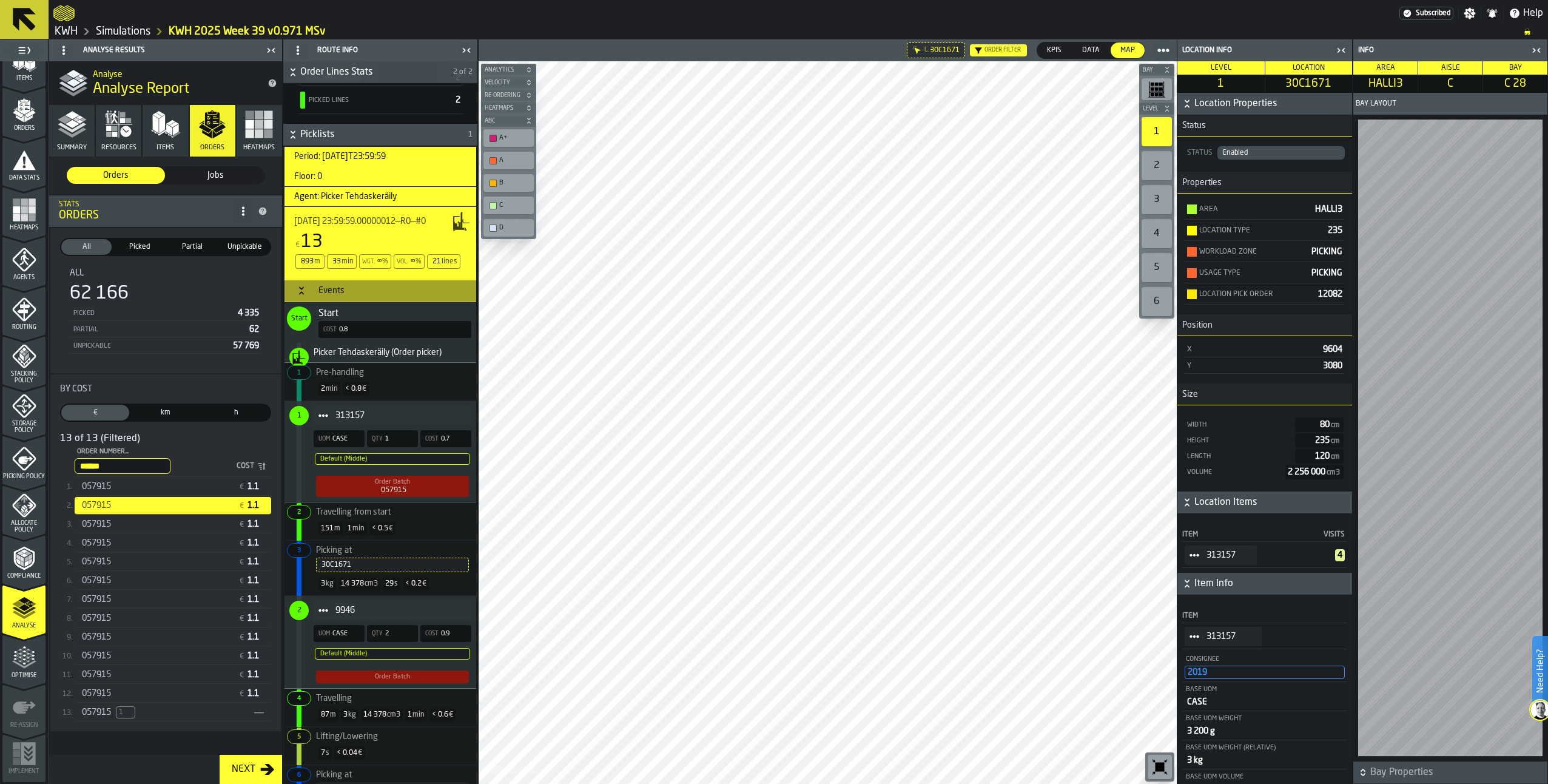
click at [304, 425] on span "1" at bounding box center [299, 415] width 20 height 20
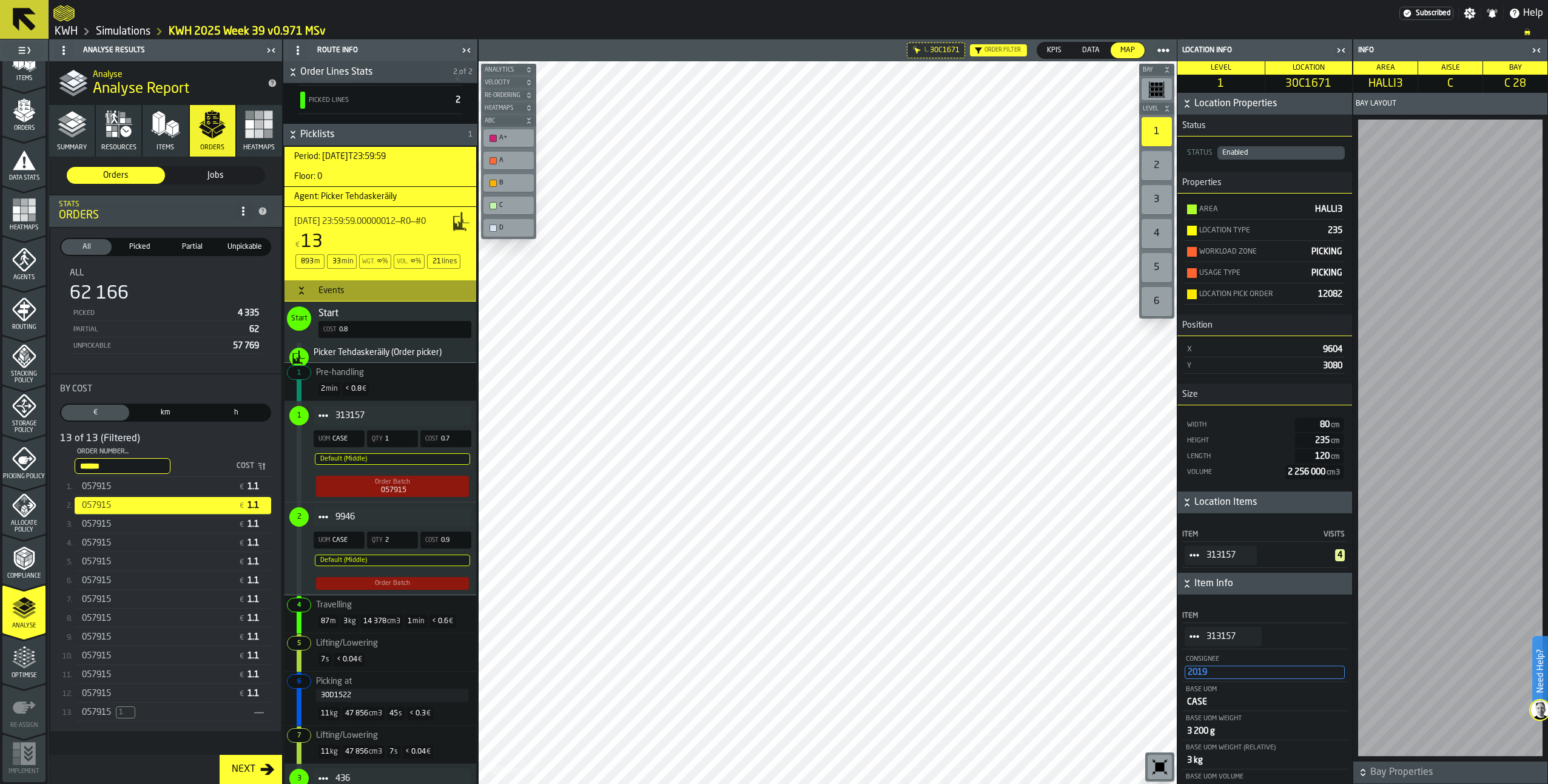
click at [321, 421] on icon "Item" at bounding box center [323, 415] width 9 height 9
click at [301, 425] on span "1" at bounding box center [299, 415] width 20 height 20
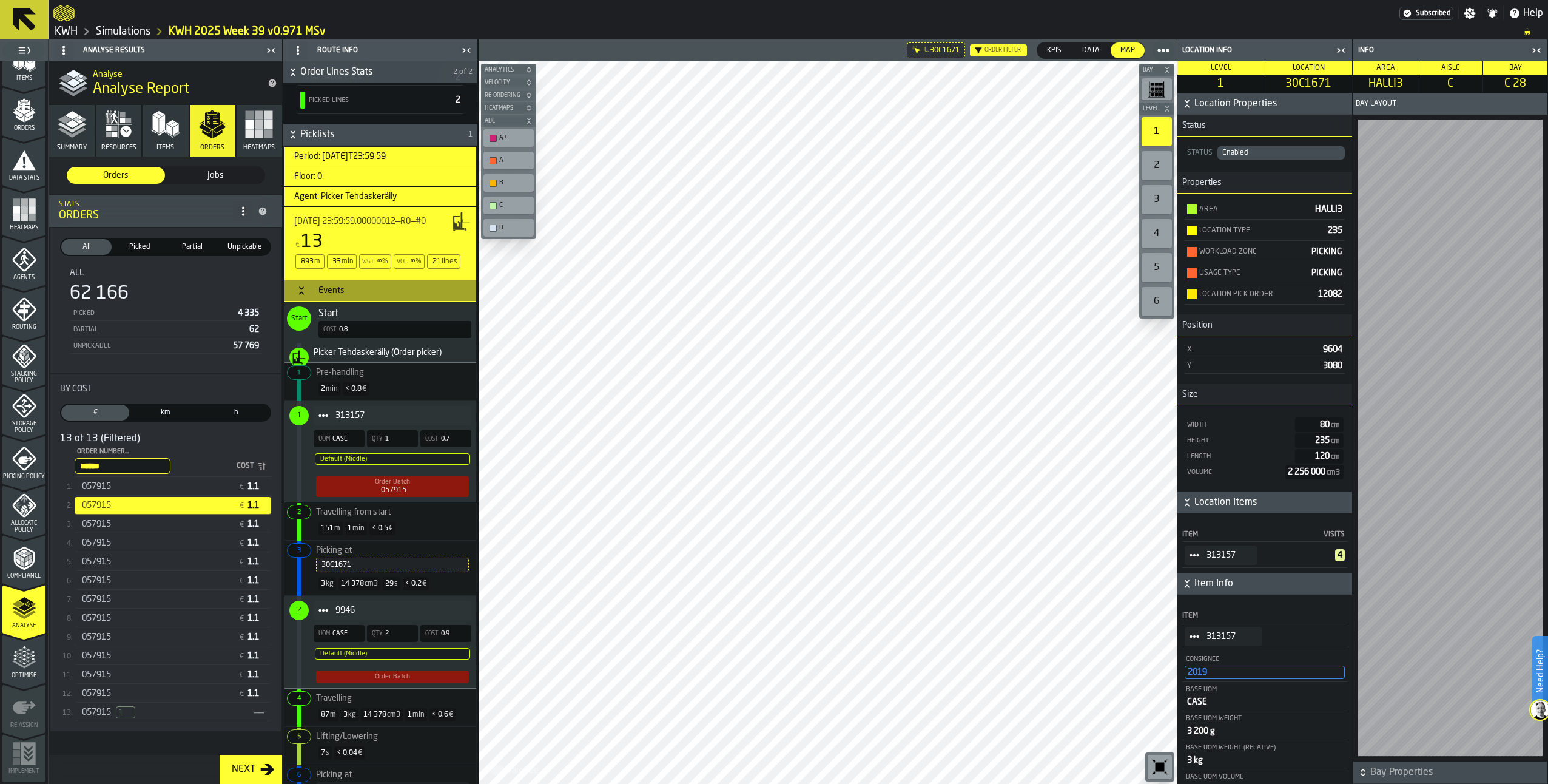
click at [331, 569] on div "30C1671" at bounding box center [392, 564] width 142 height 8
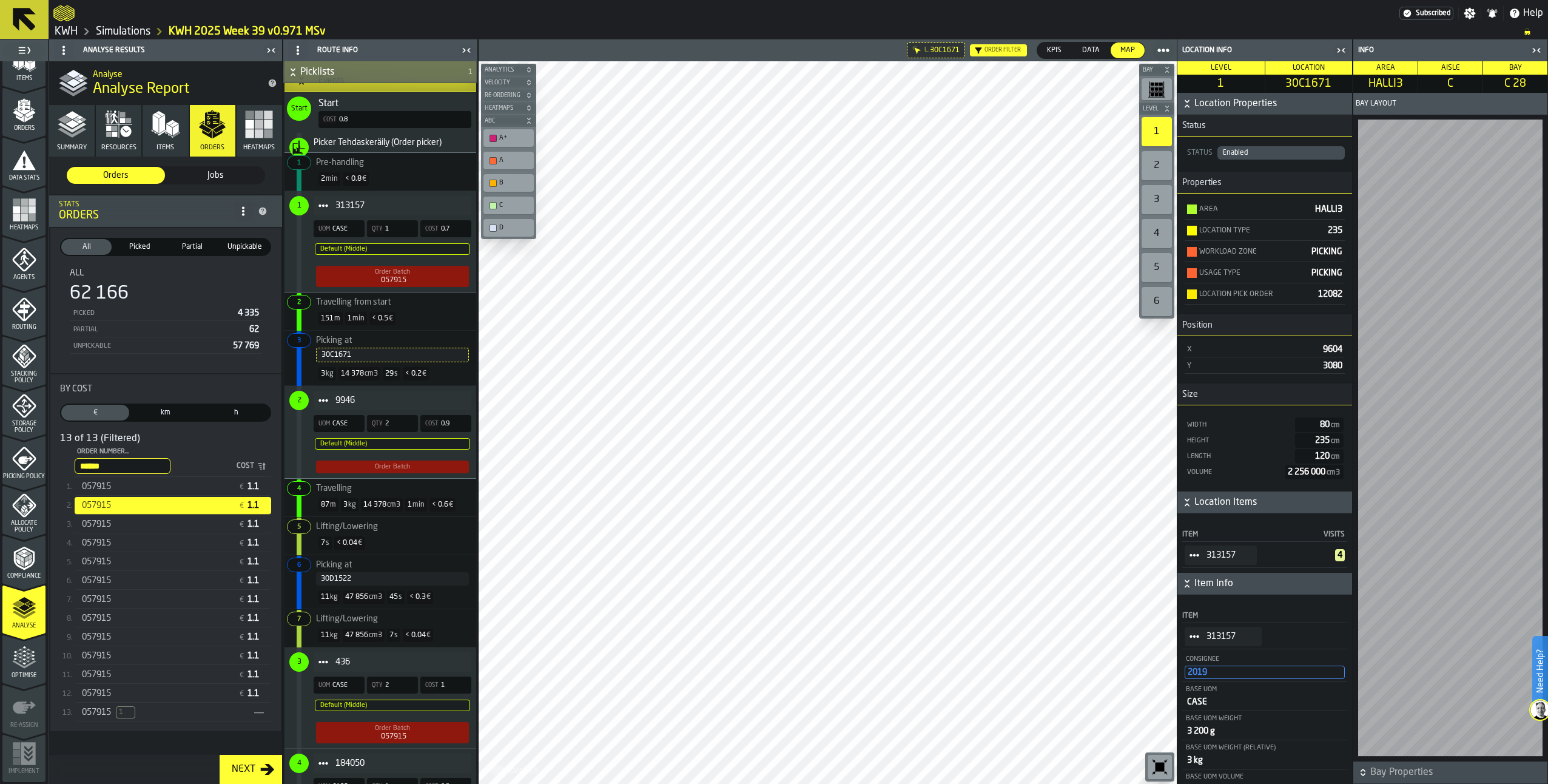
scroll to position [606, 0]
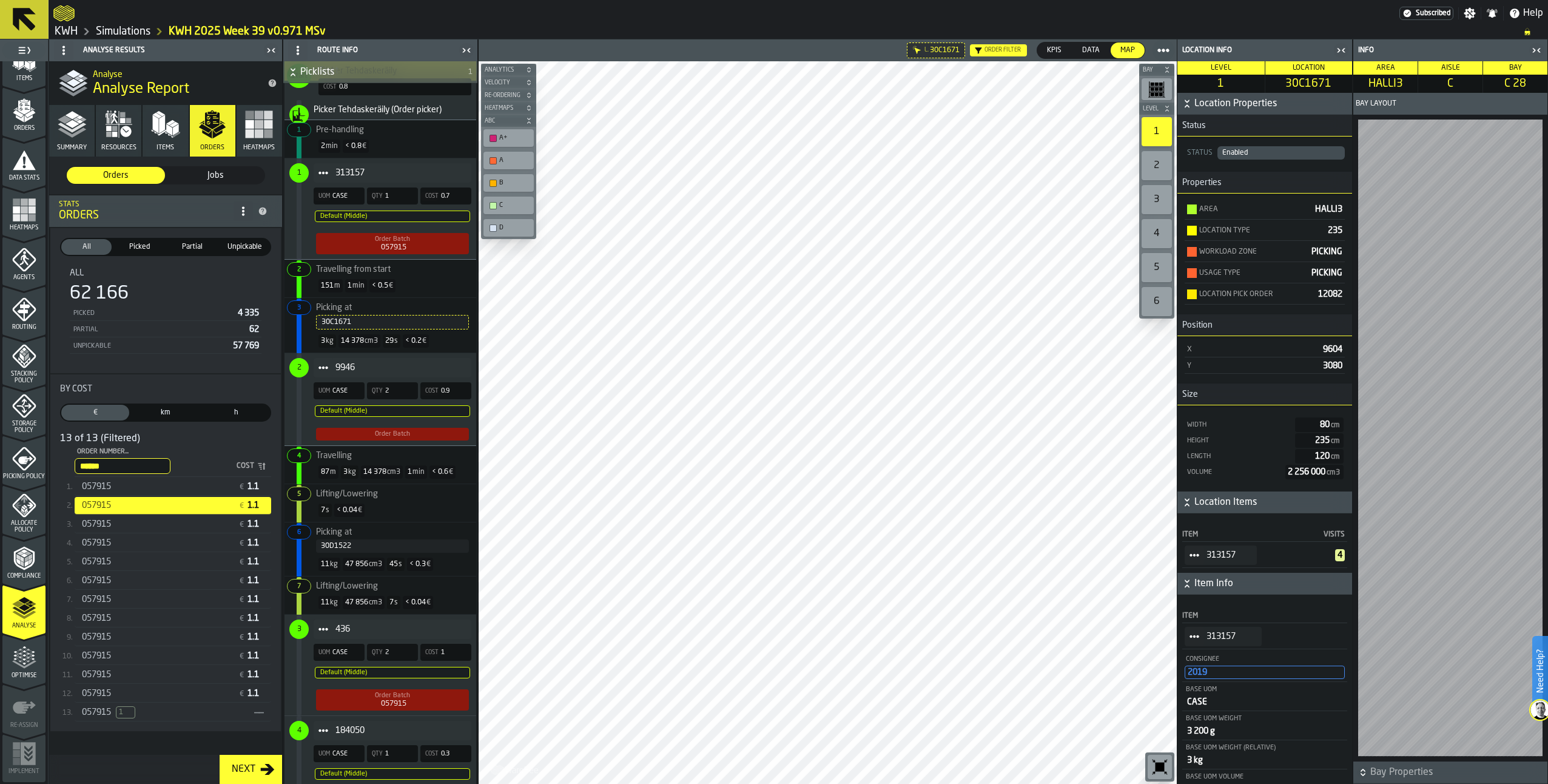
click at [341, 550] on div "30D1522" at bounding box center [392, 545] width 143 height 8
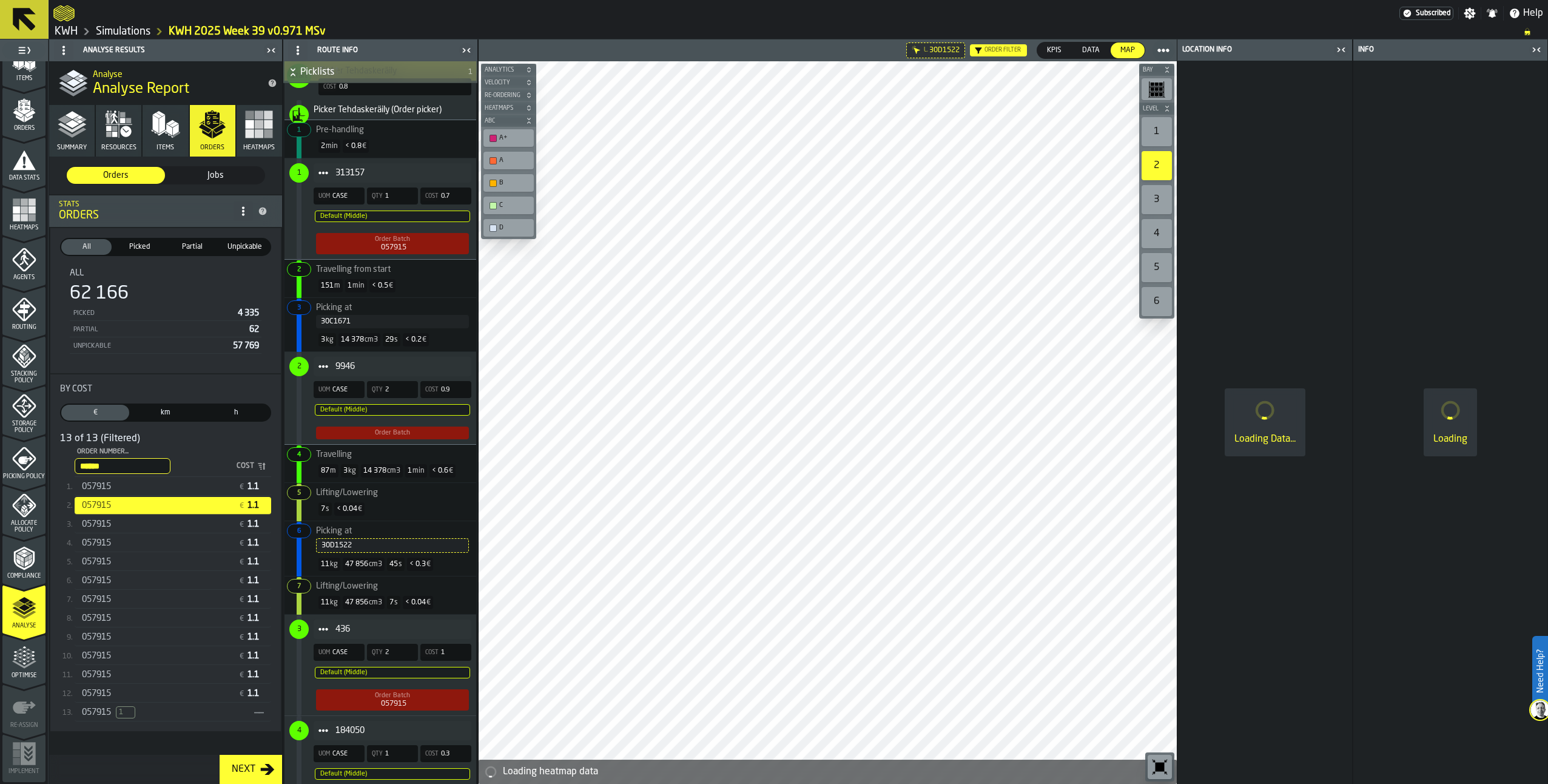
click at [135, 470] on input "******" at bounding box center [122, 465] width 96 height 16
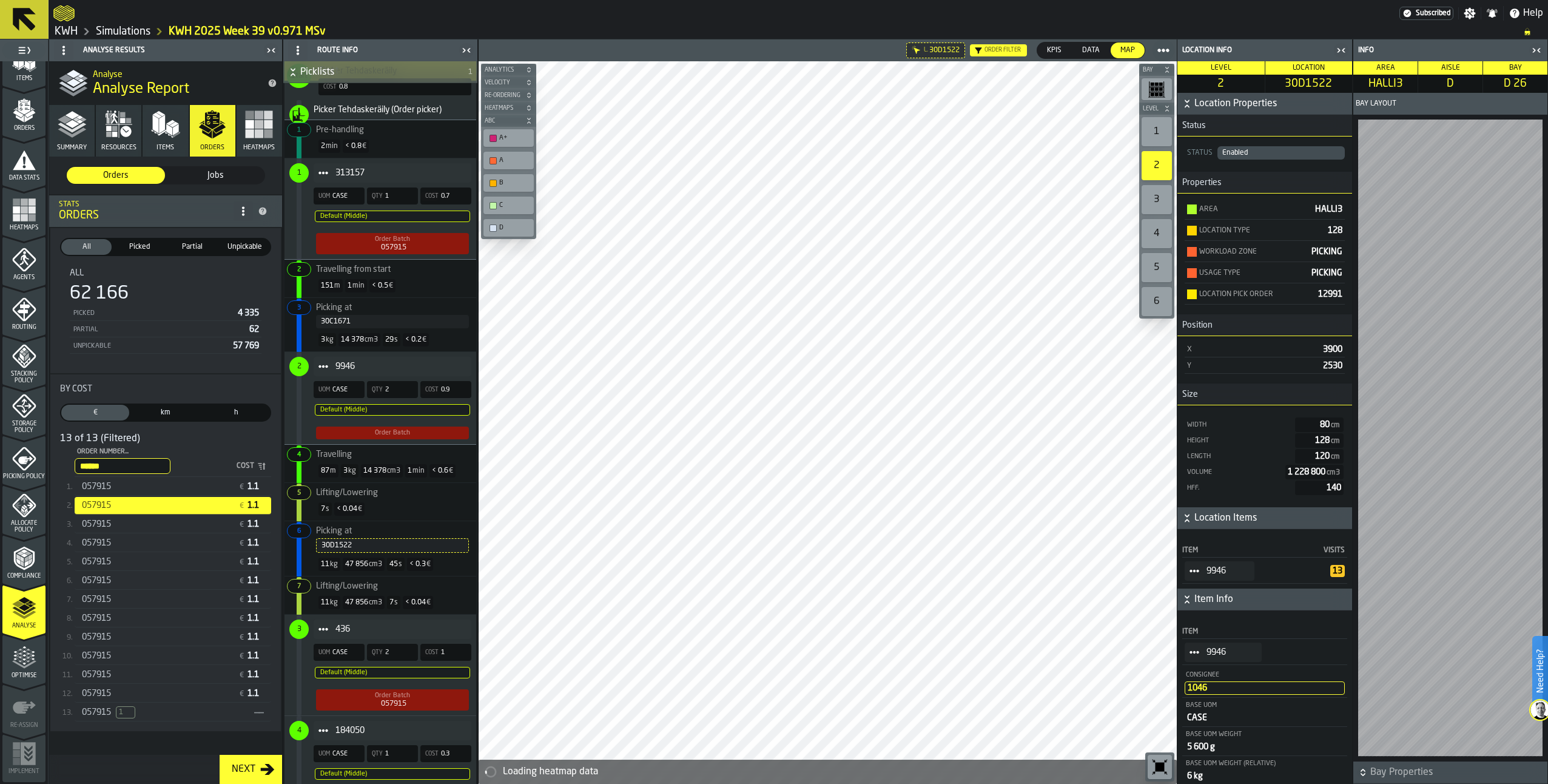
drag, startPoint x: 121, startPoint y: 469, endPoint x: 49, endPoint y: 454, distance: 73.5
click at [49, 454] on li "All All (62 166) Picked Picked (4 335) Partial Partial (62) Unpickable Unpickab…" at bounding box center [166, 480] width 233 height 506
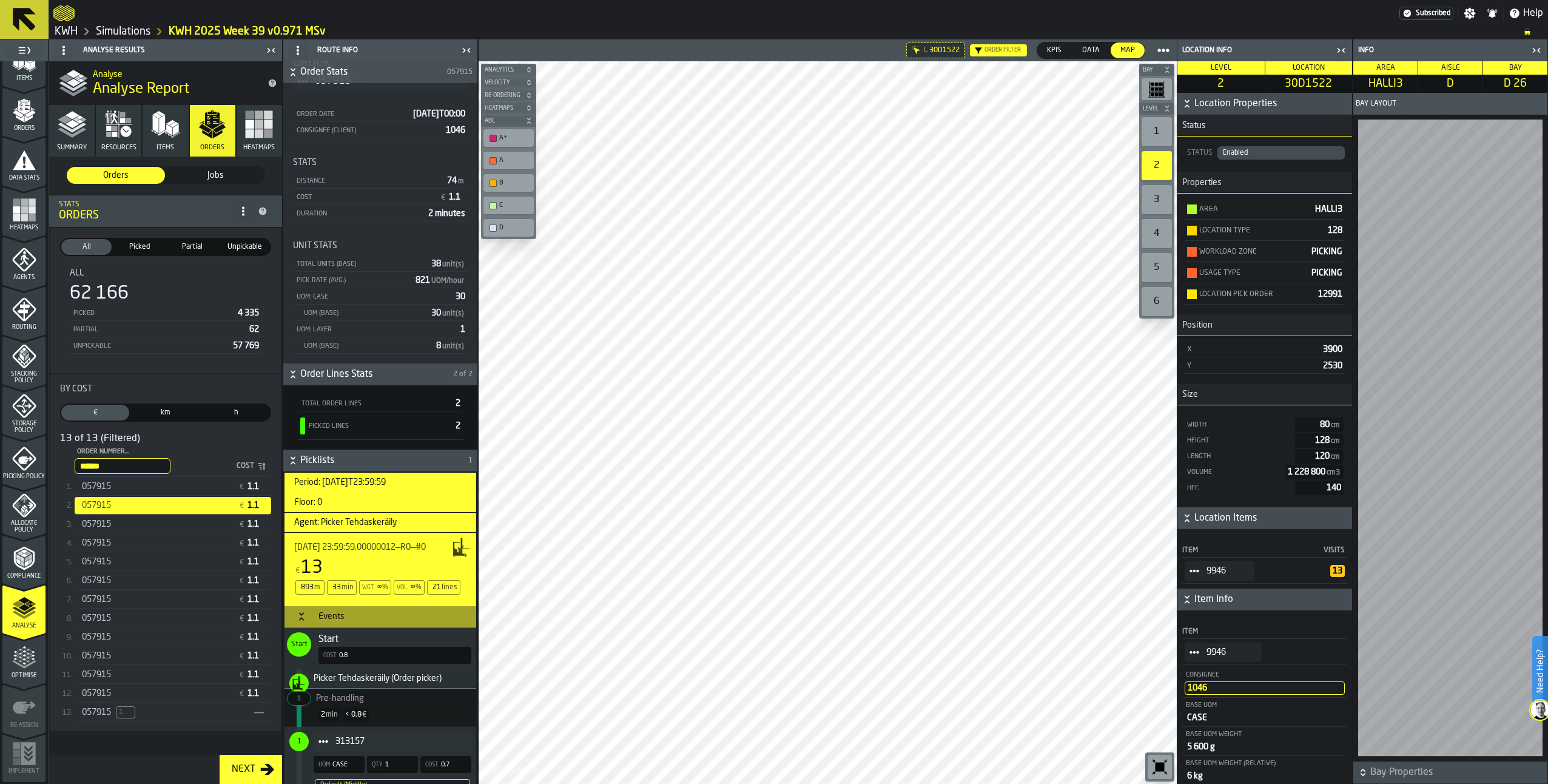
scroll to position [0, 0]
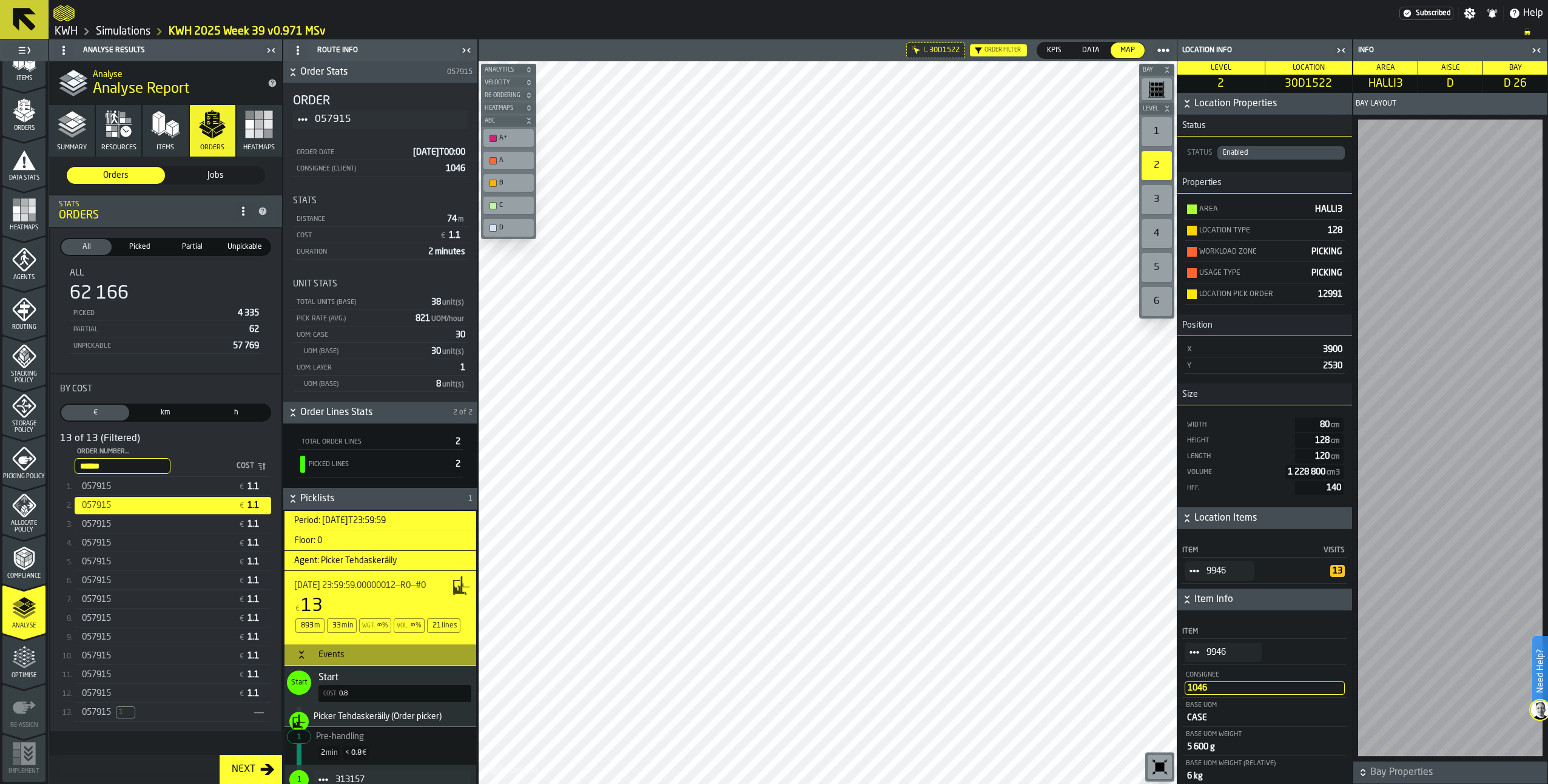
click at [105, 674] on span "057915" at bounding box center [96, 674] width 29 height 9
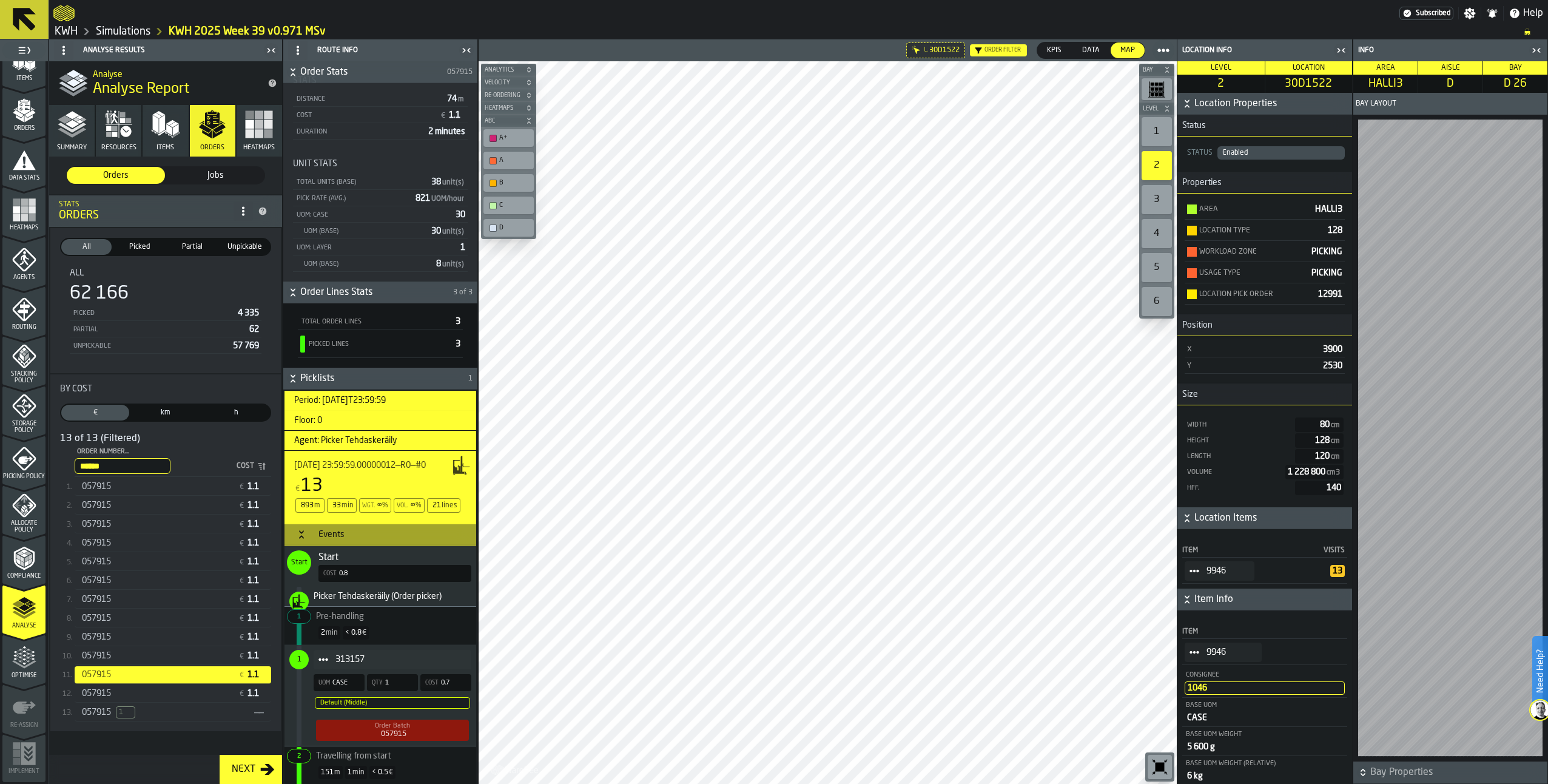
scroll to position [122, 0]
click at [192, 654] on div "057915" at bounding box center [157, 656] width 152 height 9
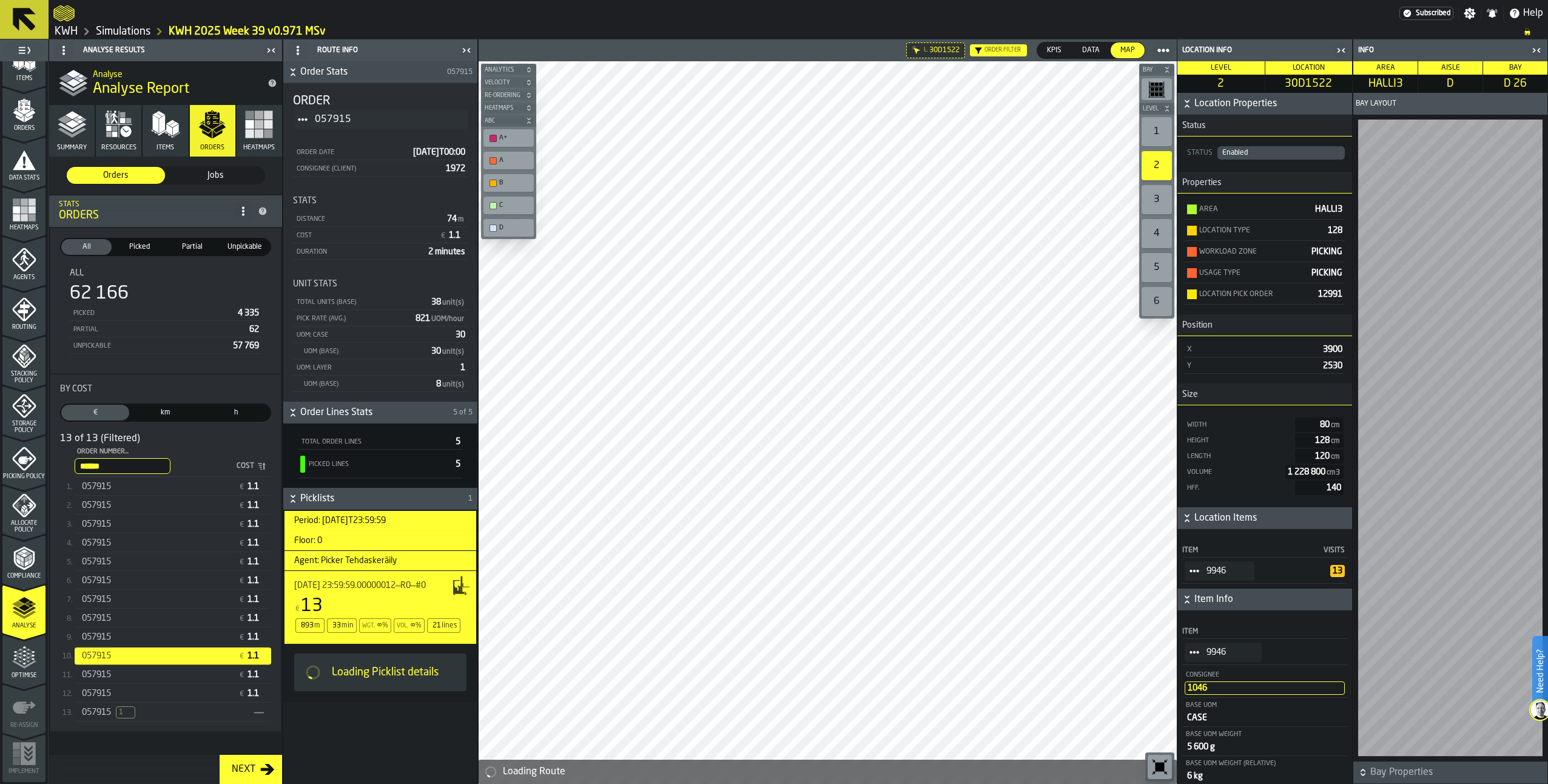
click at [118, 491] on div "057915" at bounding box center [157, 486] width 152 height 9
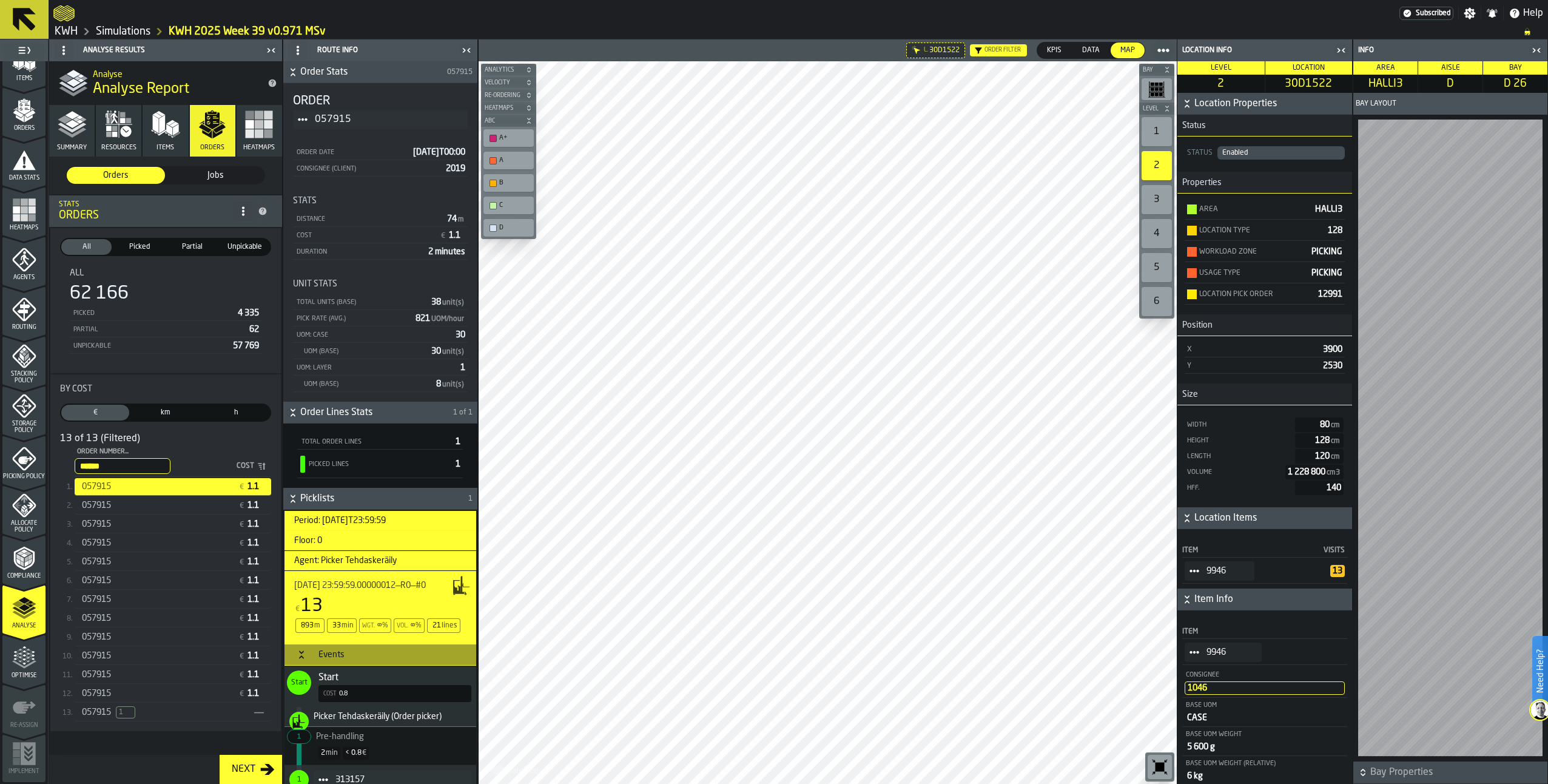
click at [119, 506] on div "057915" at bounding box center [157, 505] width 152 height 9
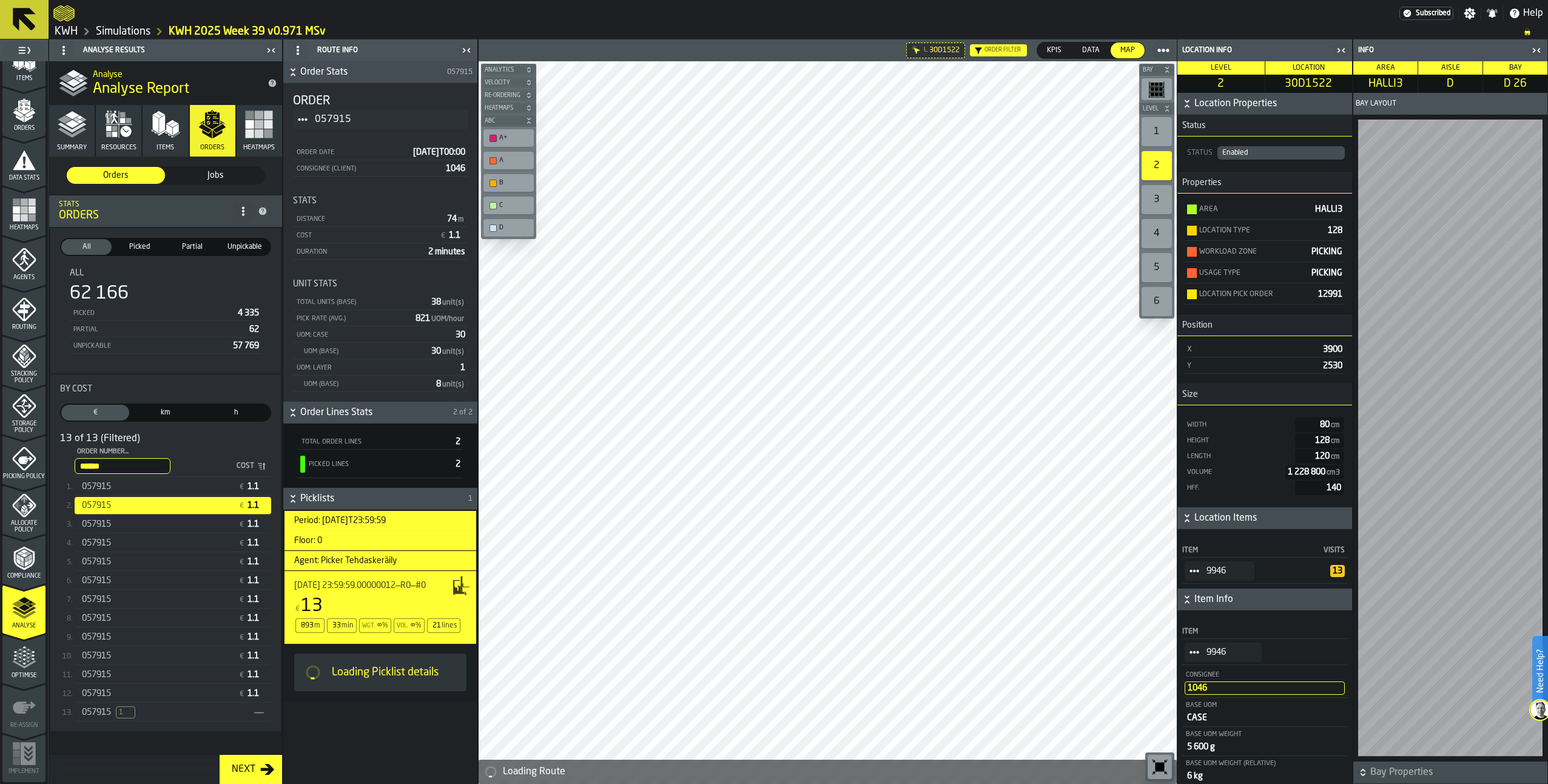
click at [130, 528] on div "057915" at bounding box center [157, 524] width 152 height 9
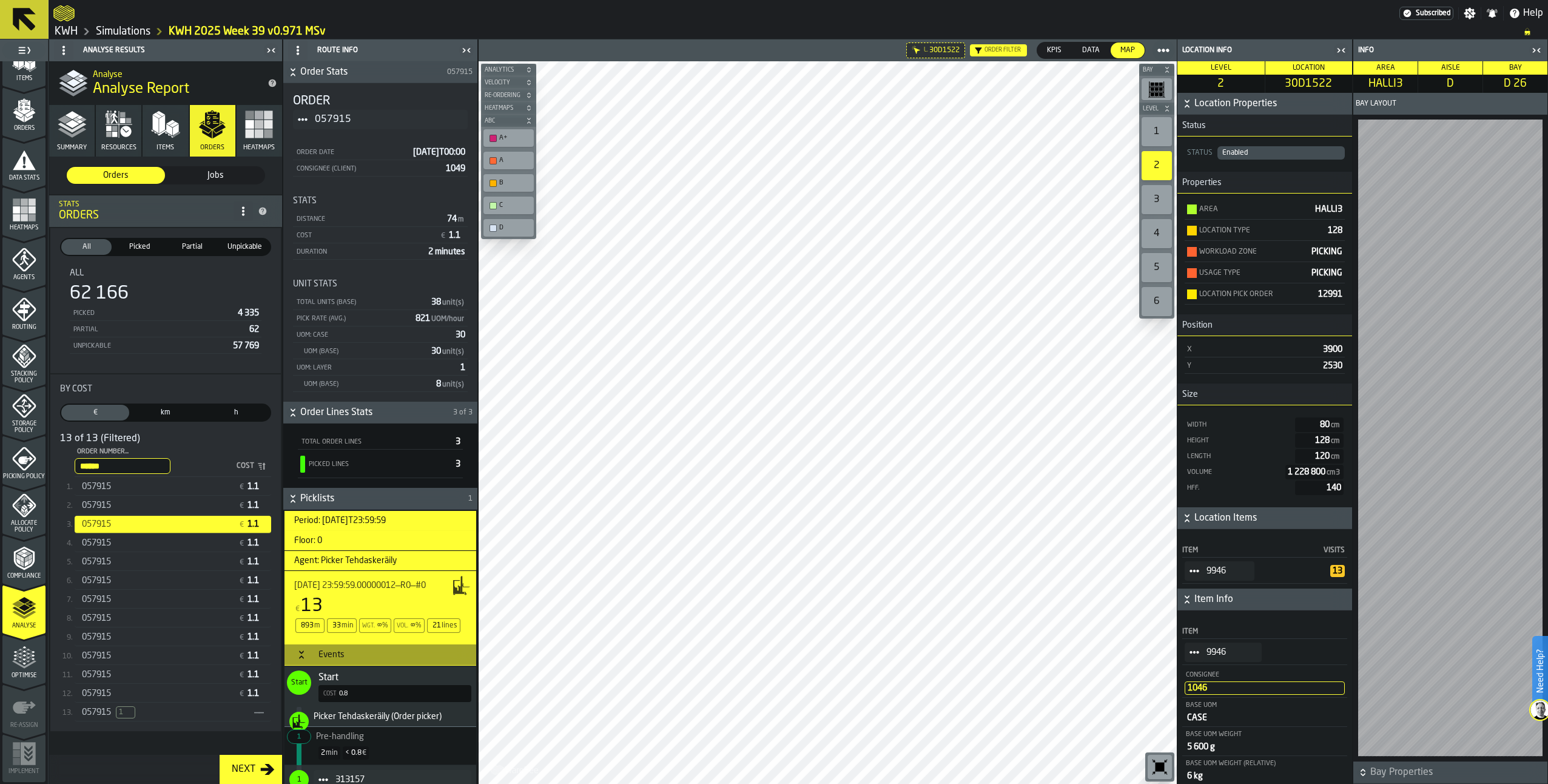
click at [139, 548] on div "057915" at bounding box center [157, 542] width 152 height 9
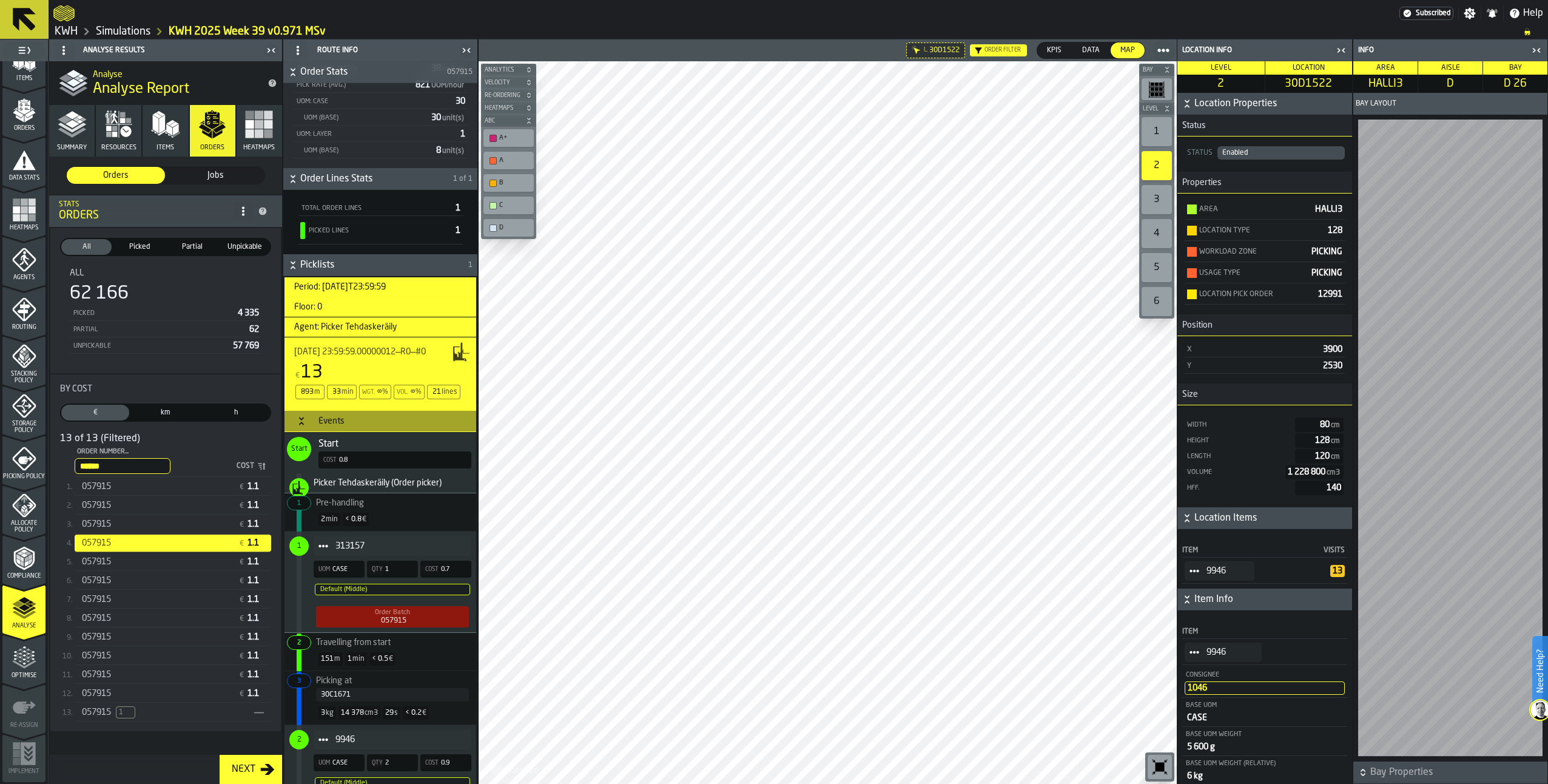
scroll to position [242, 0]
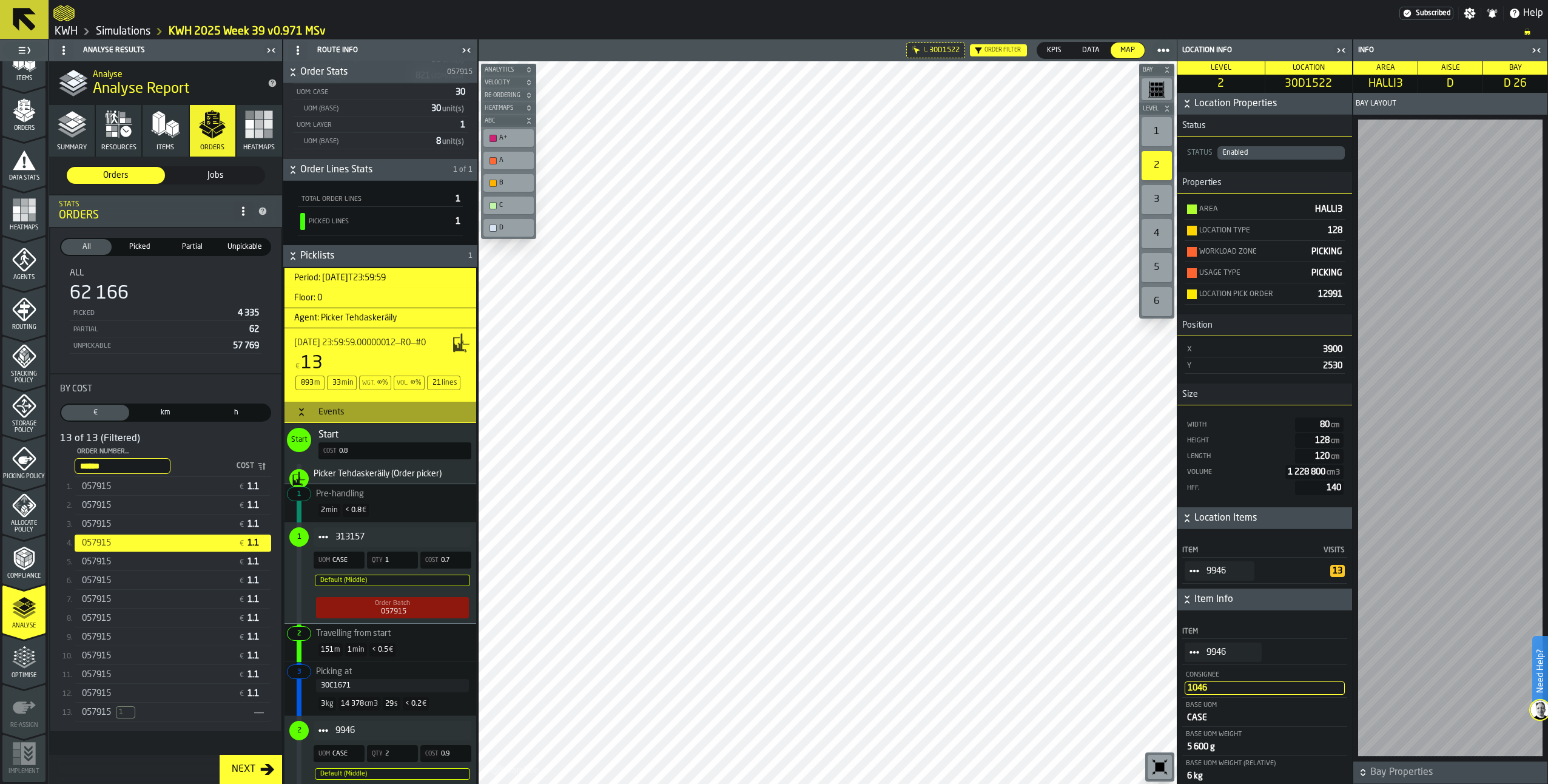
click at [297, 541] on span "1" at bounding box center [299, 537] width 4 height 8
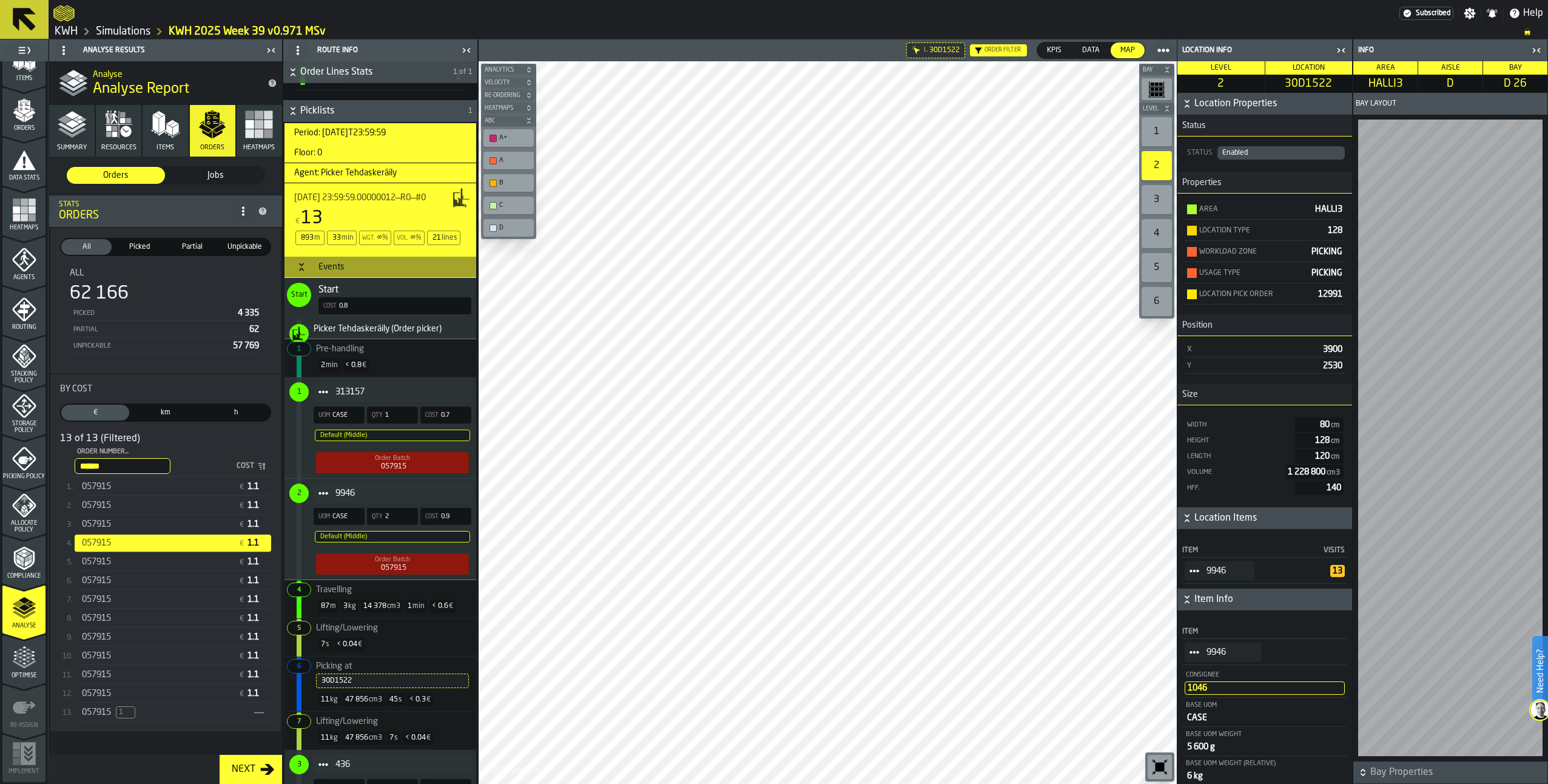
scroll to position [424, 0]
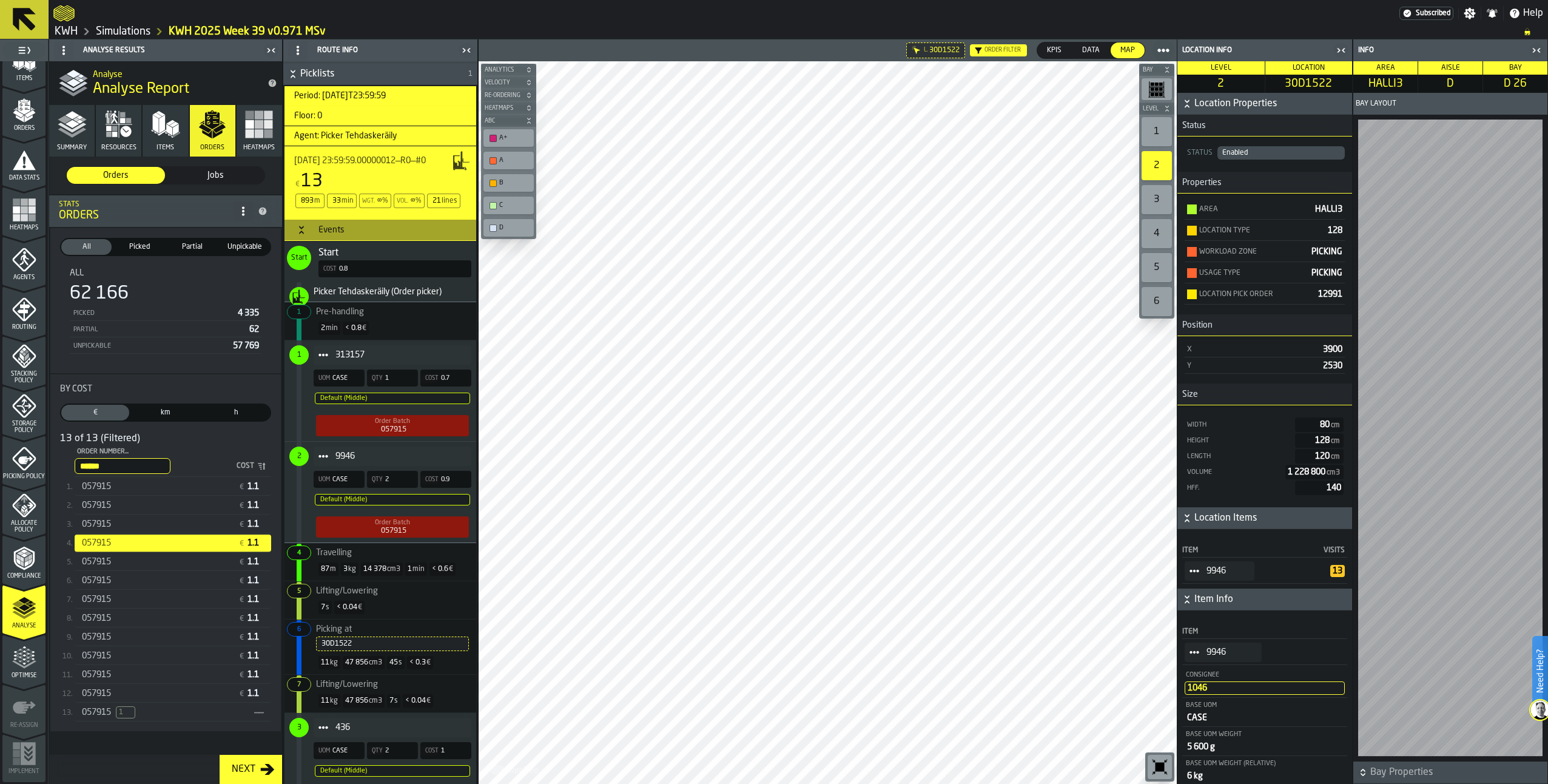
click at [339, 648] on div "30D1522" at bounding box center [392, 643] width 142 height 8
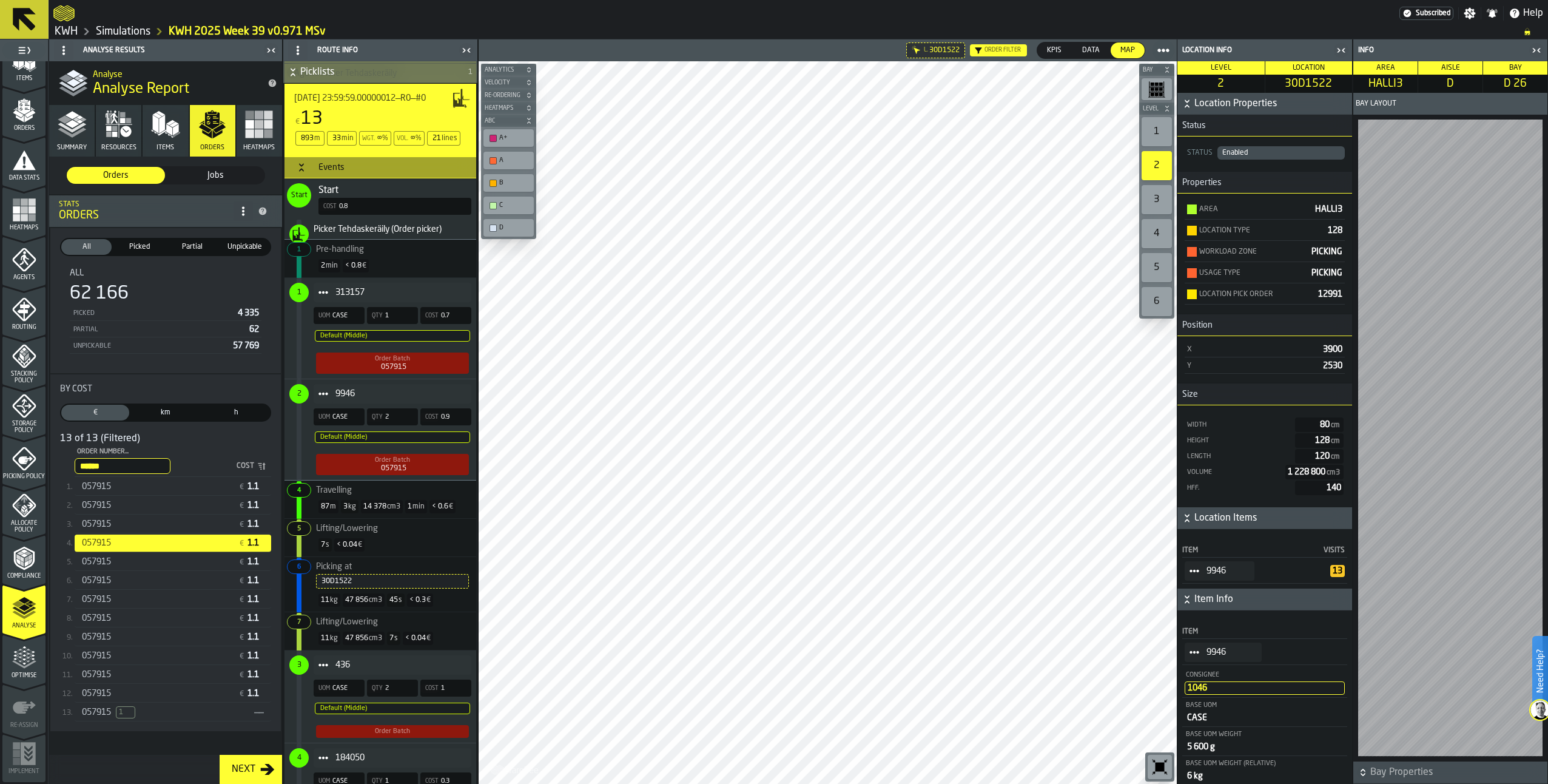
scroll to position [668, 0]
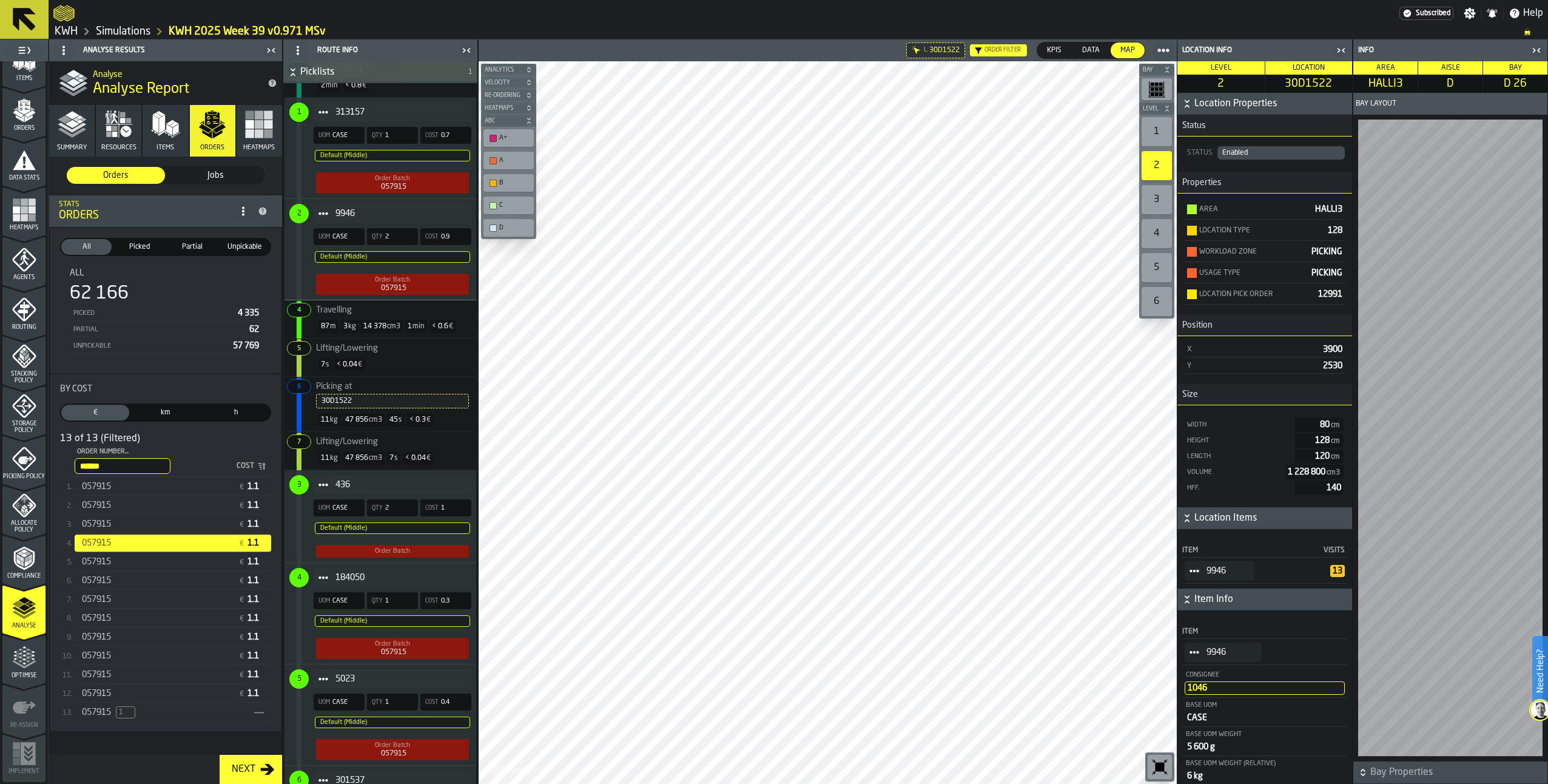
click at [296, 587] on span "4" at bounding box center [299, 577] width 20 height 20
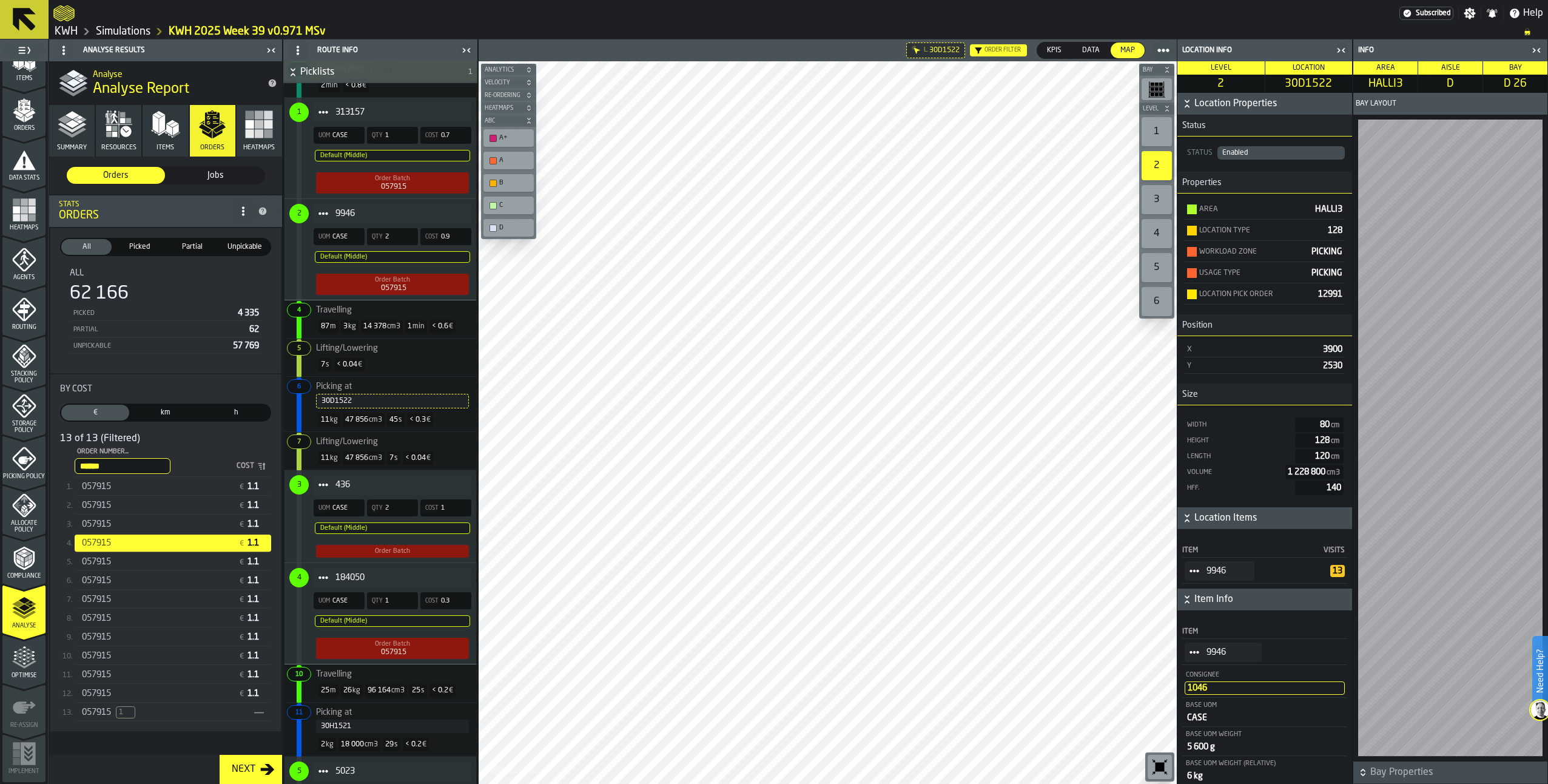
click at [335, 730] on div "30H1521" at bounding box center [392, 725] width 143 height 8
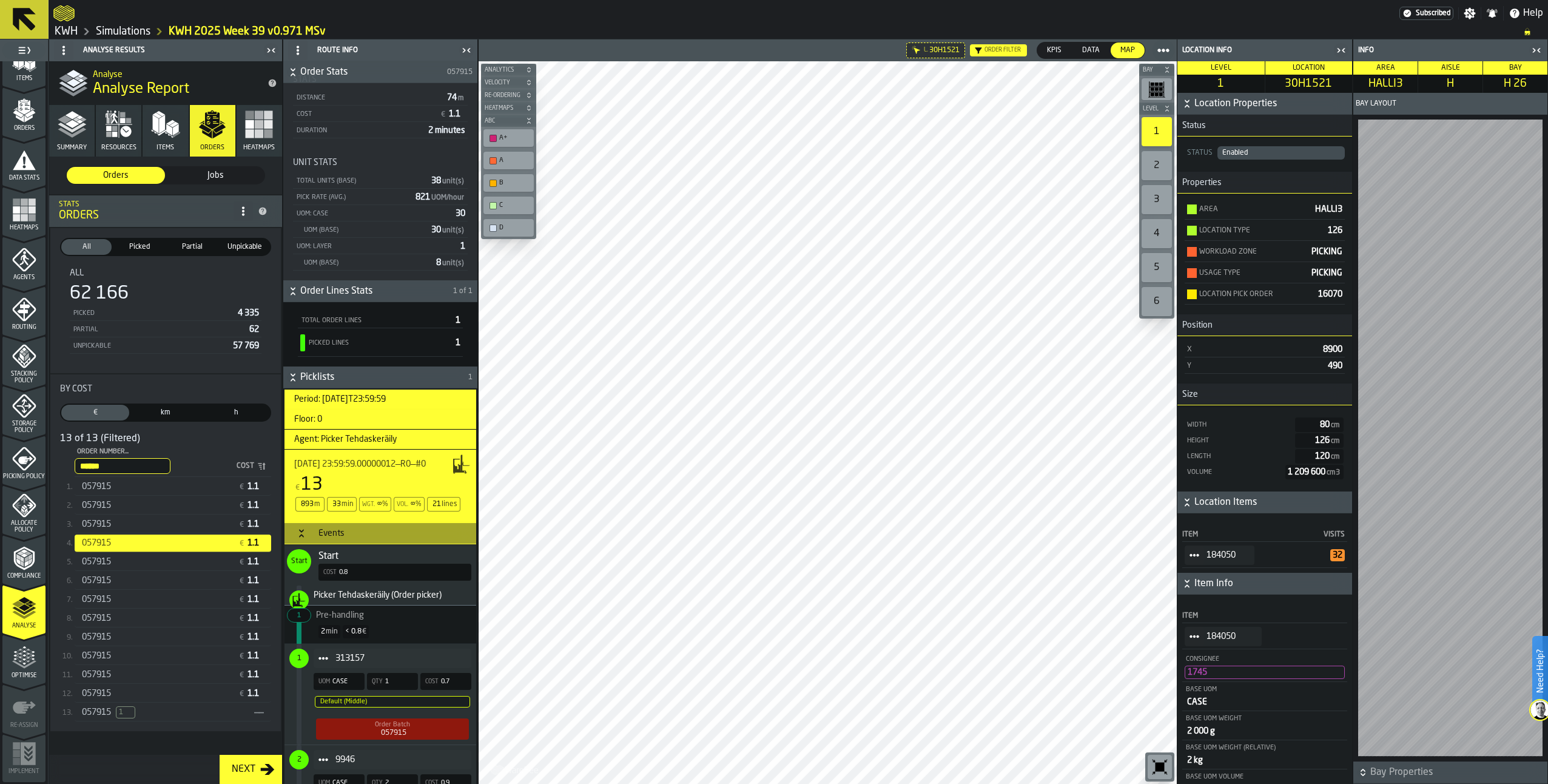
scroll to position [0, 0]
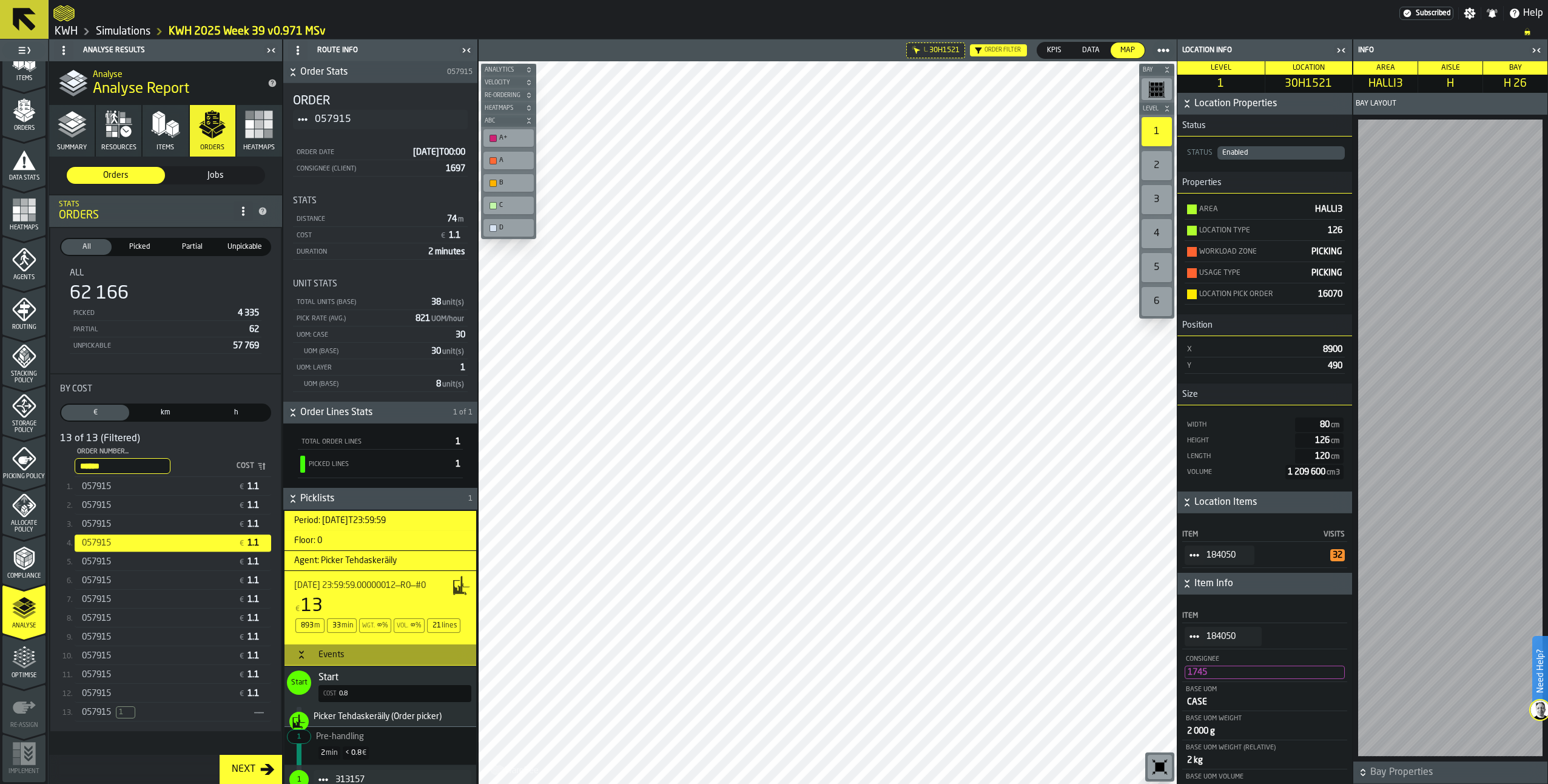
drag, startPoint x: 115, startPoint y: 467, endPoint x: 107, endPoint y: 469, distance: 8.2
click at [107, 469] on input "******" at bounding box center [122, 465] width 96 height 16
click at [96, 471] on input "******" at bounding box center [122, 465] width 96 height 16
drag, startPoint x: 81, startPoint y: 468, endPoint x: 140, endPoint y: 470, distance: 59.0
click at [140, 470] on input "******" at bounding box center [122, 465] width 96 height 16
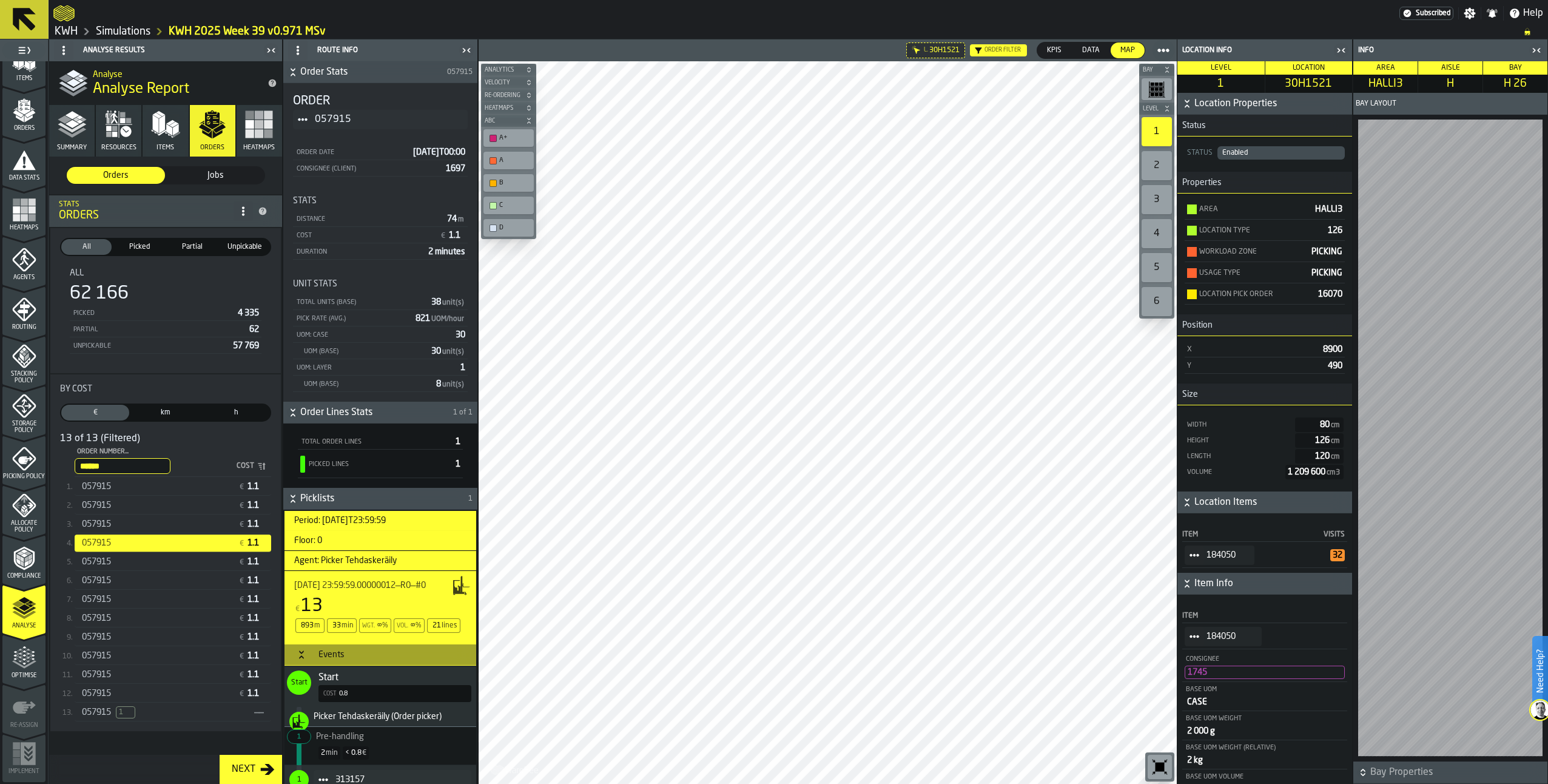
scroll to position [304, 0]
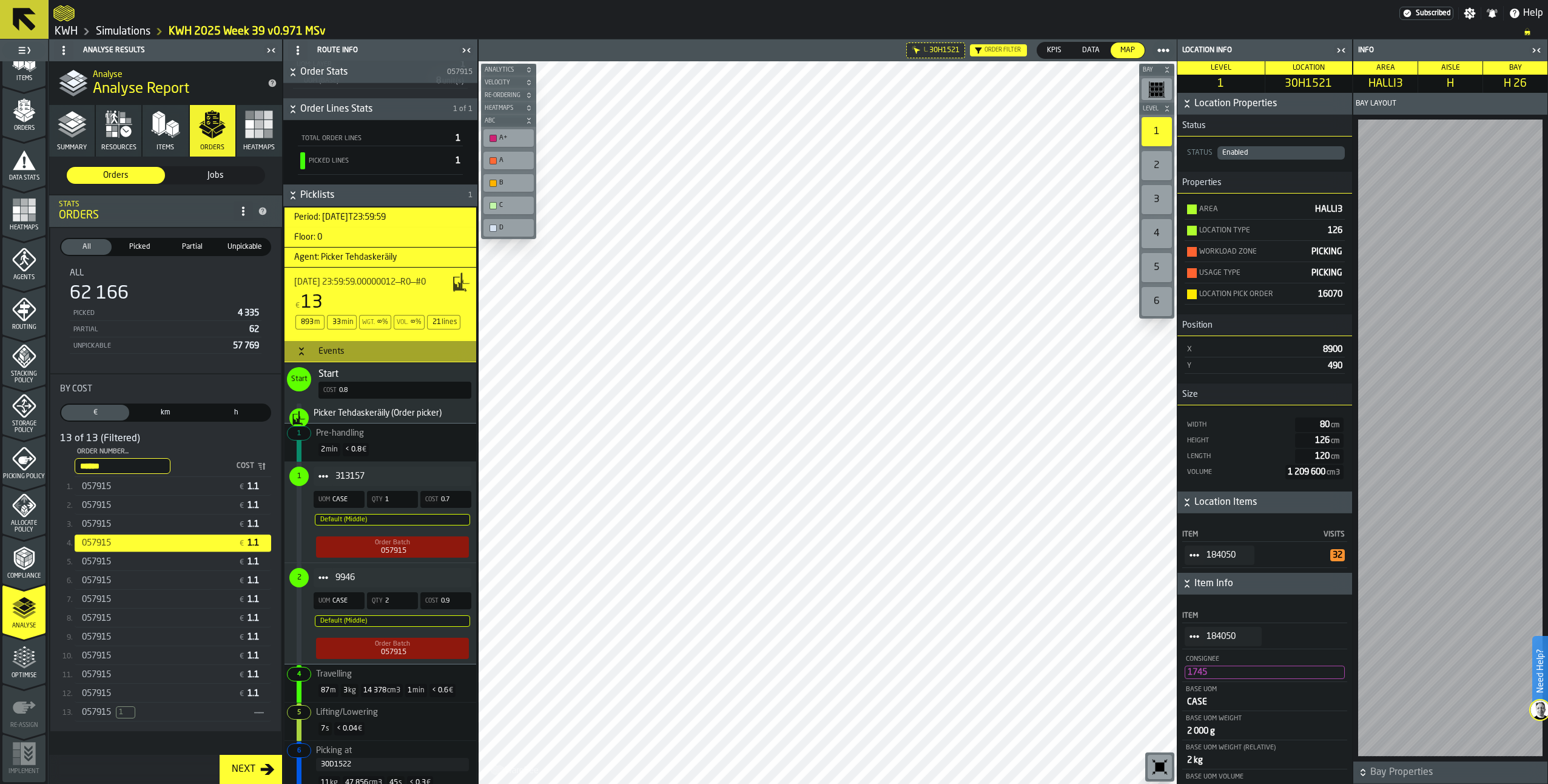
click at [109, 525] on span "057915" at bounding box center [96, 524] width 29 height 9
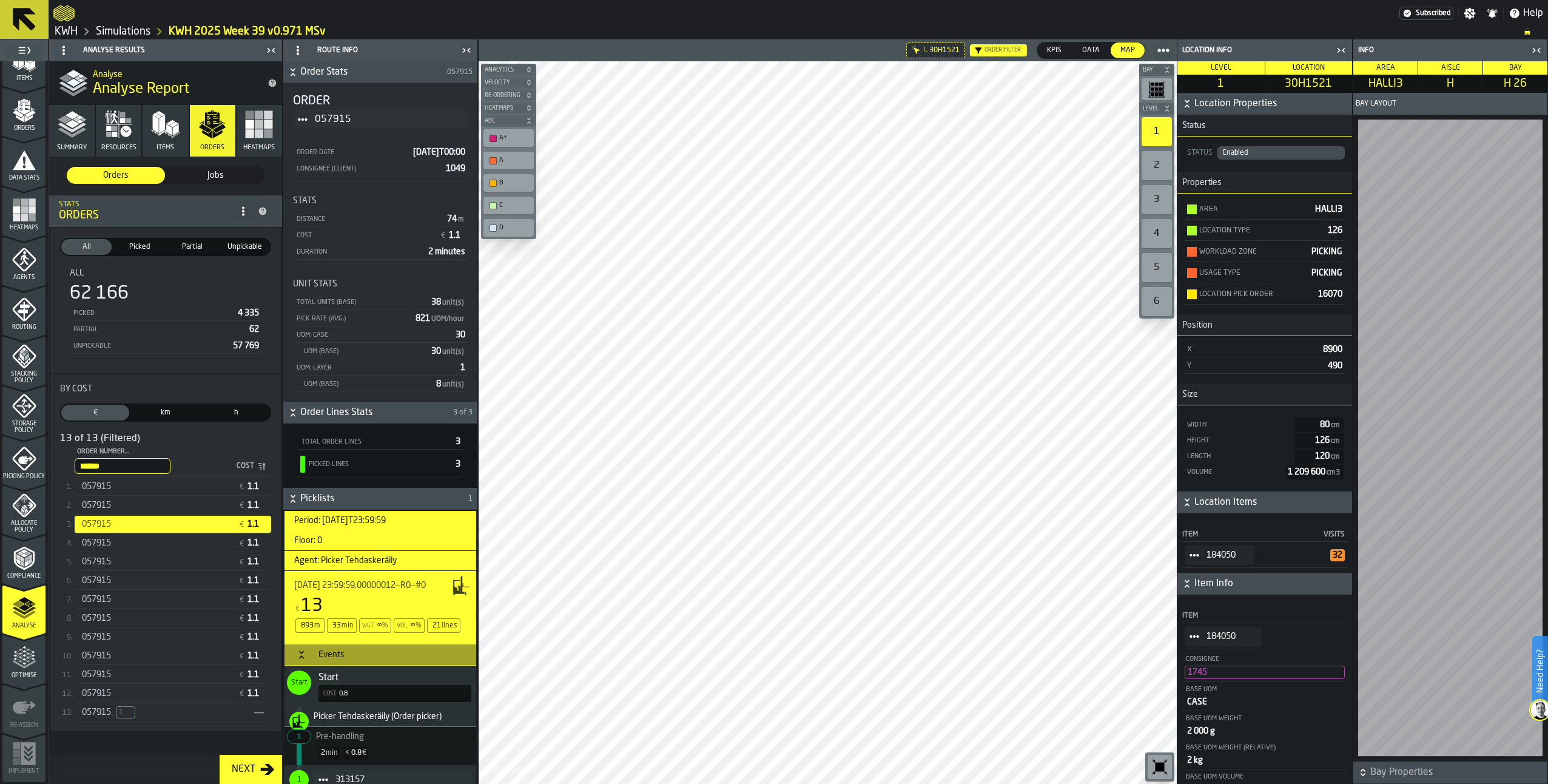
click at [94, 491] on span "057915" at bounding box center [96, 486] width 29 height 9
click at [180, 508] on div "057915" at bounding box center [157, 505] width 152 height 9
click at [1156, 166] on div "2" at bounding box center [1157, 166] width 30 height 29
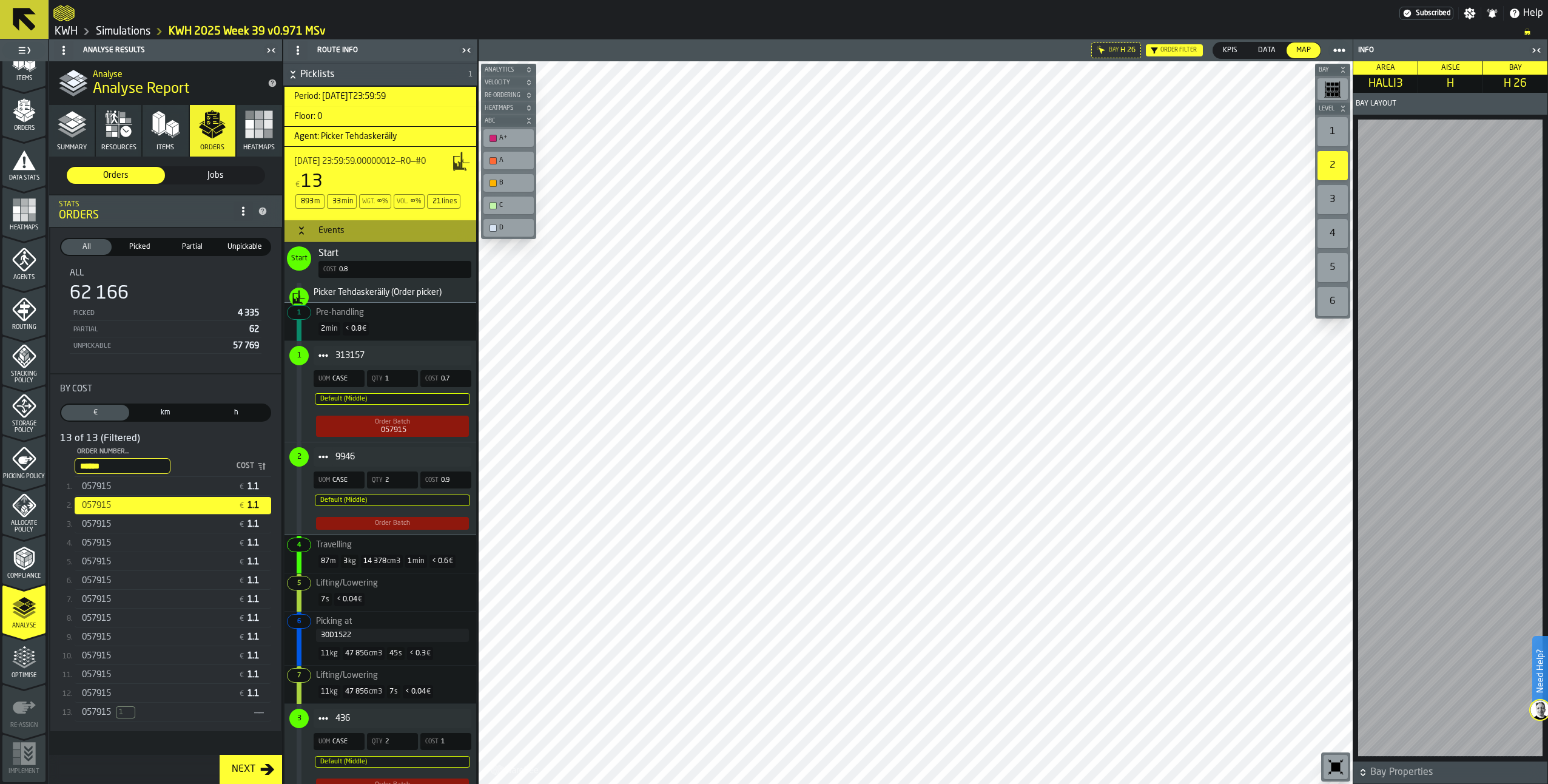
scroll to position [424, 0]
drag, startPoint x: 1336, startPoint y: 135, endPoint x: 1323, endPoint y: 184, distance: 50.7
click at [1336, 135] on div "1" at bounding box center [1333, 132] width 30 height 29
click at [1335, 162] on div "2" at bounding box center [1333, 166] width 30 height 29
click at [1329, 128] on div "1" at bounding box center [1333, 132] width 30 height 29
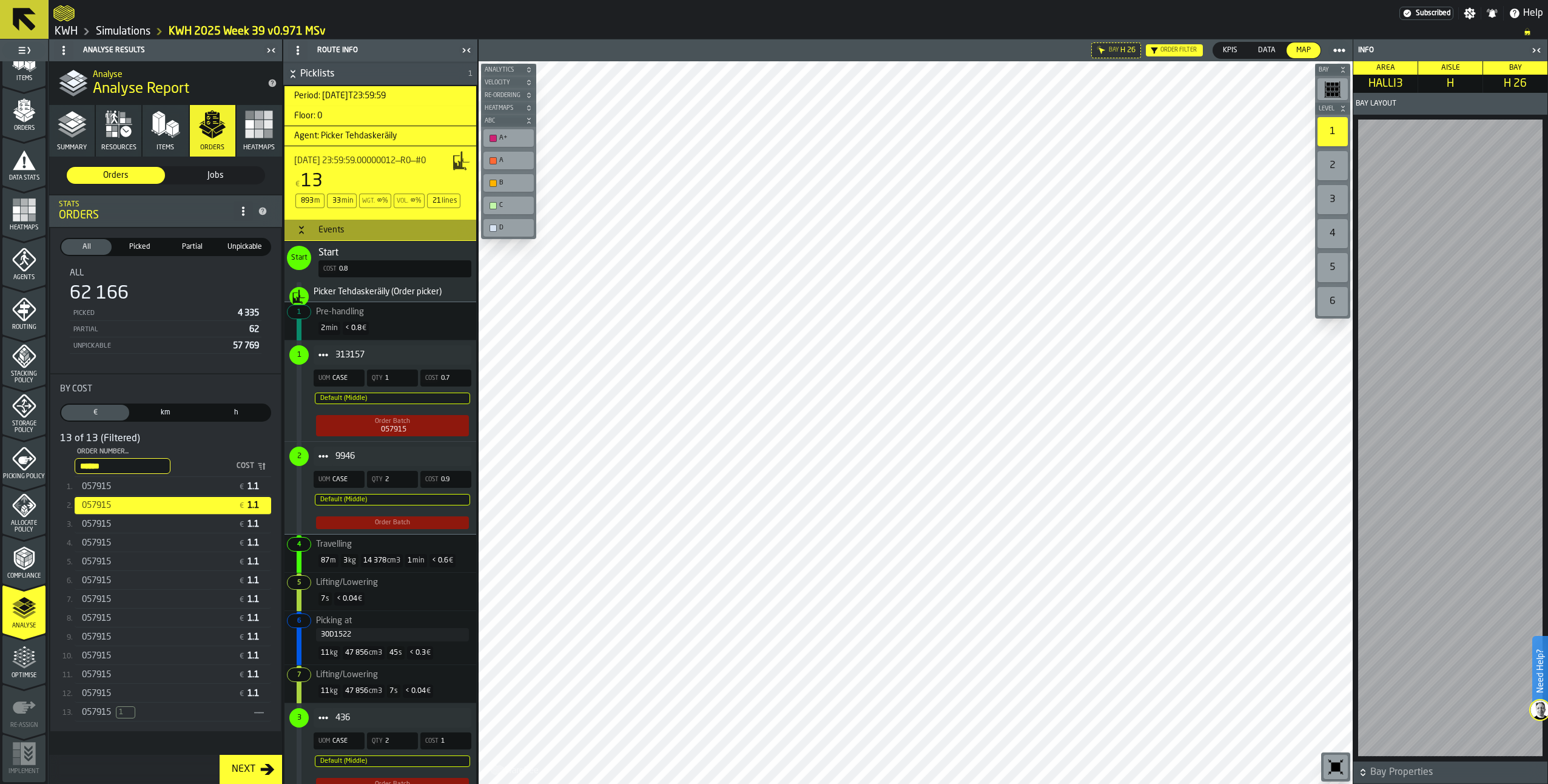
click at [316, 466] on span "Item" at bounding box center [323, 456] width 20 height 20
click at [290, 466] on span "2" at bounding box center [299, 456] width 20 height 20
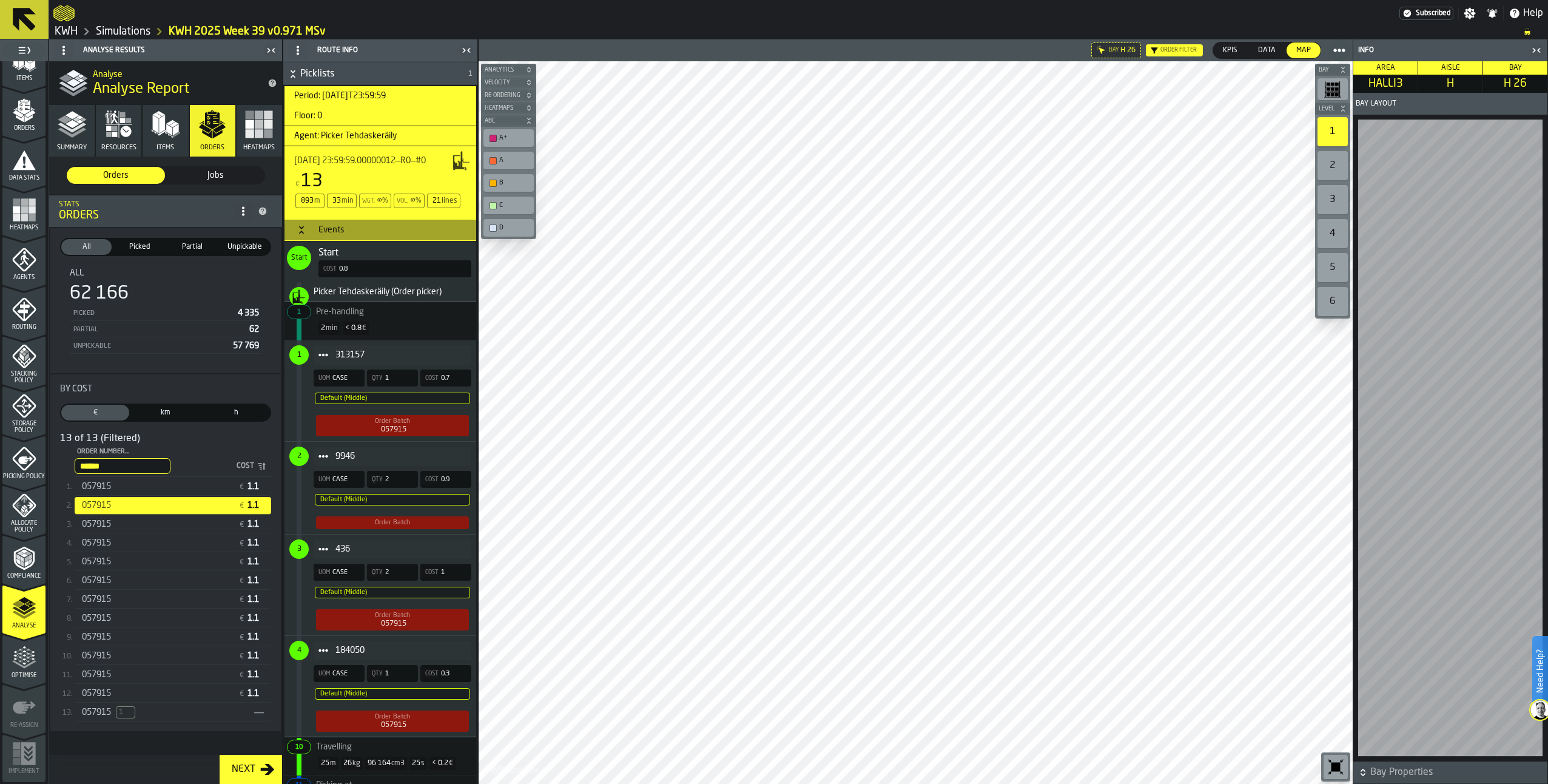
drag, startPoint x: 291, startPoint y: 469, endPoint x: 299, endPoint y: 473, distance: 8.9
click at [293, 470] on div "2 9946 UOM CASE Qty 2 Cost 0.9 Default (Middle) Order Batch" at bounding box center [380, 487] width 191 height 92
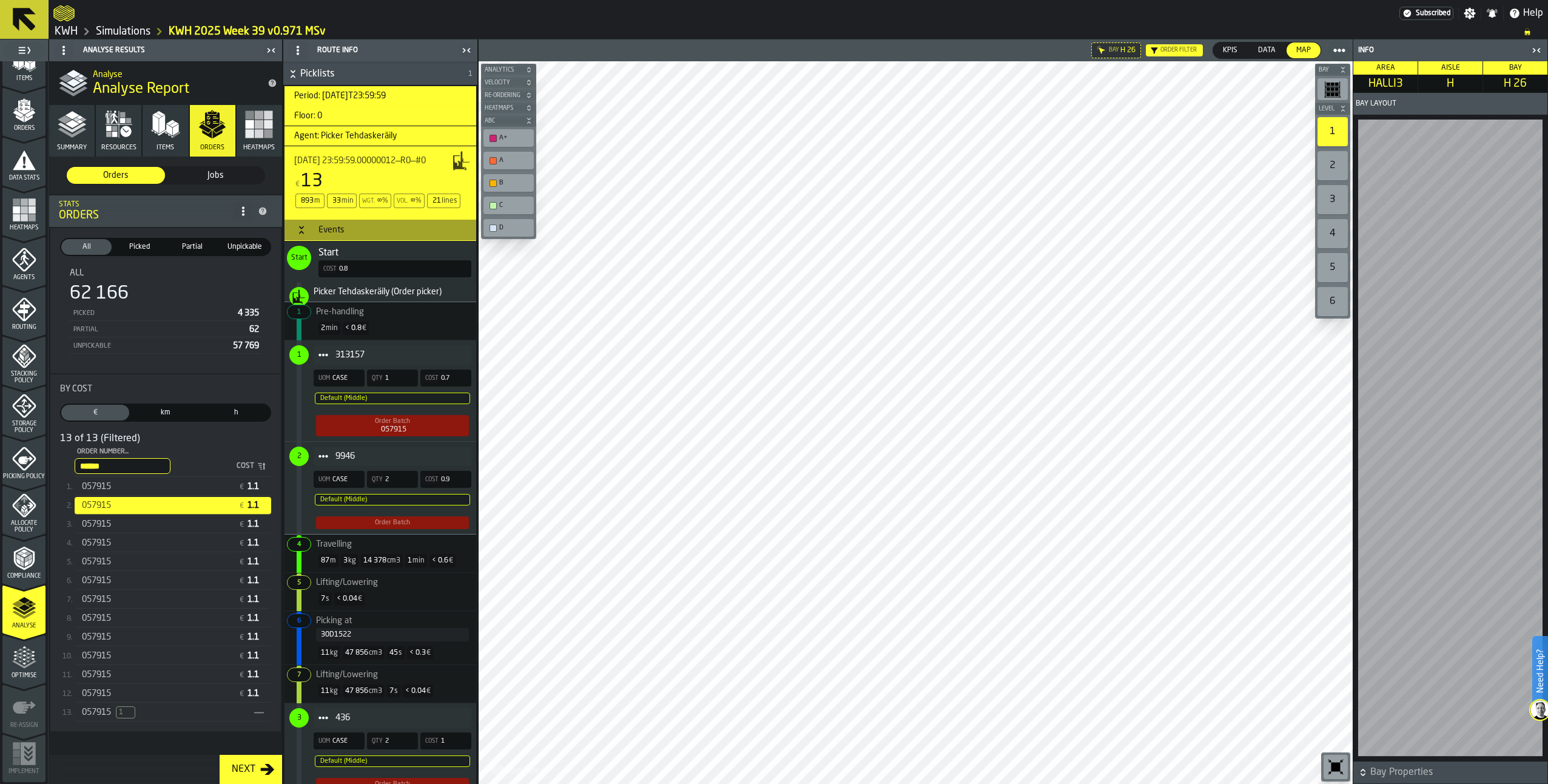
click at [331, 625] on span "Picking" at bounding box center [329, 620] width 26 height 8
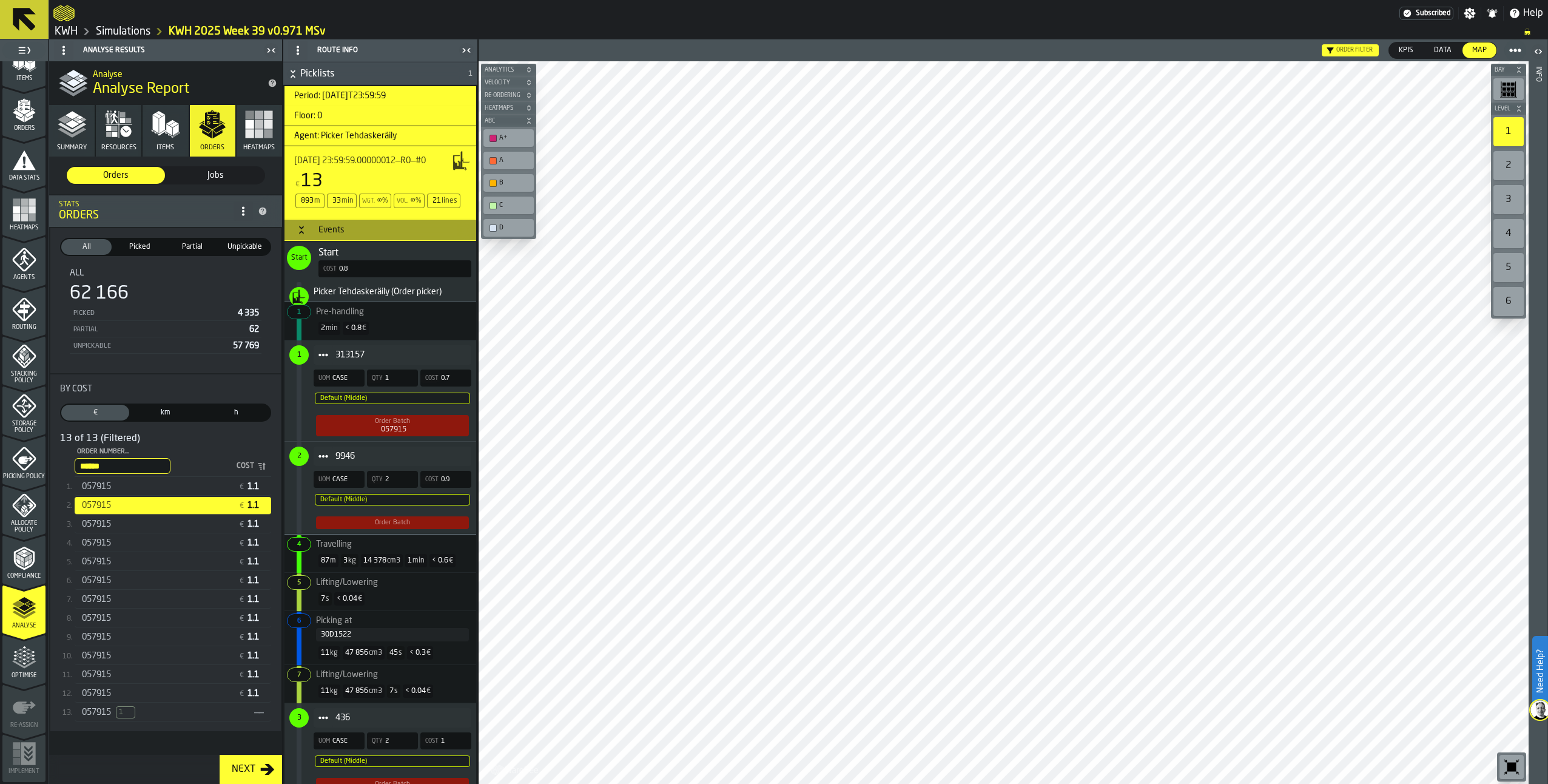
click at [339, 639] on div "30D1522" at bounding box center [392, 634] width 143 height 8
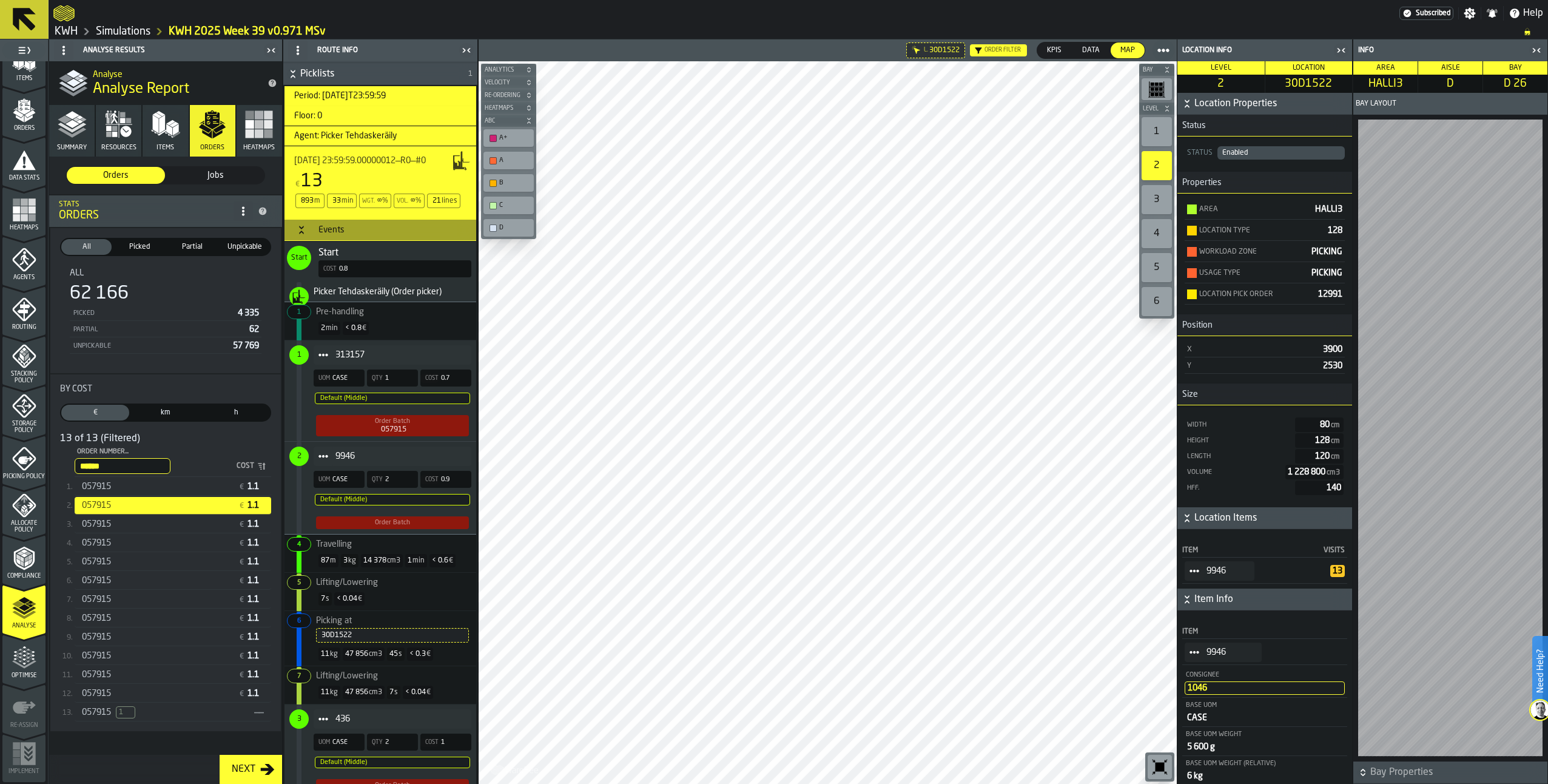
click at [293, 365] on span "1" at bounding box center [299, 355] width 20 height 20
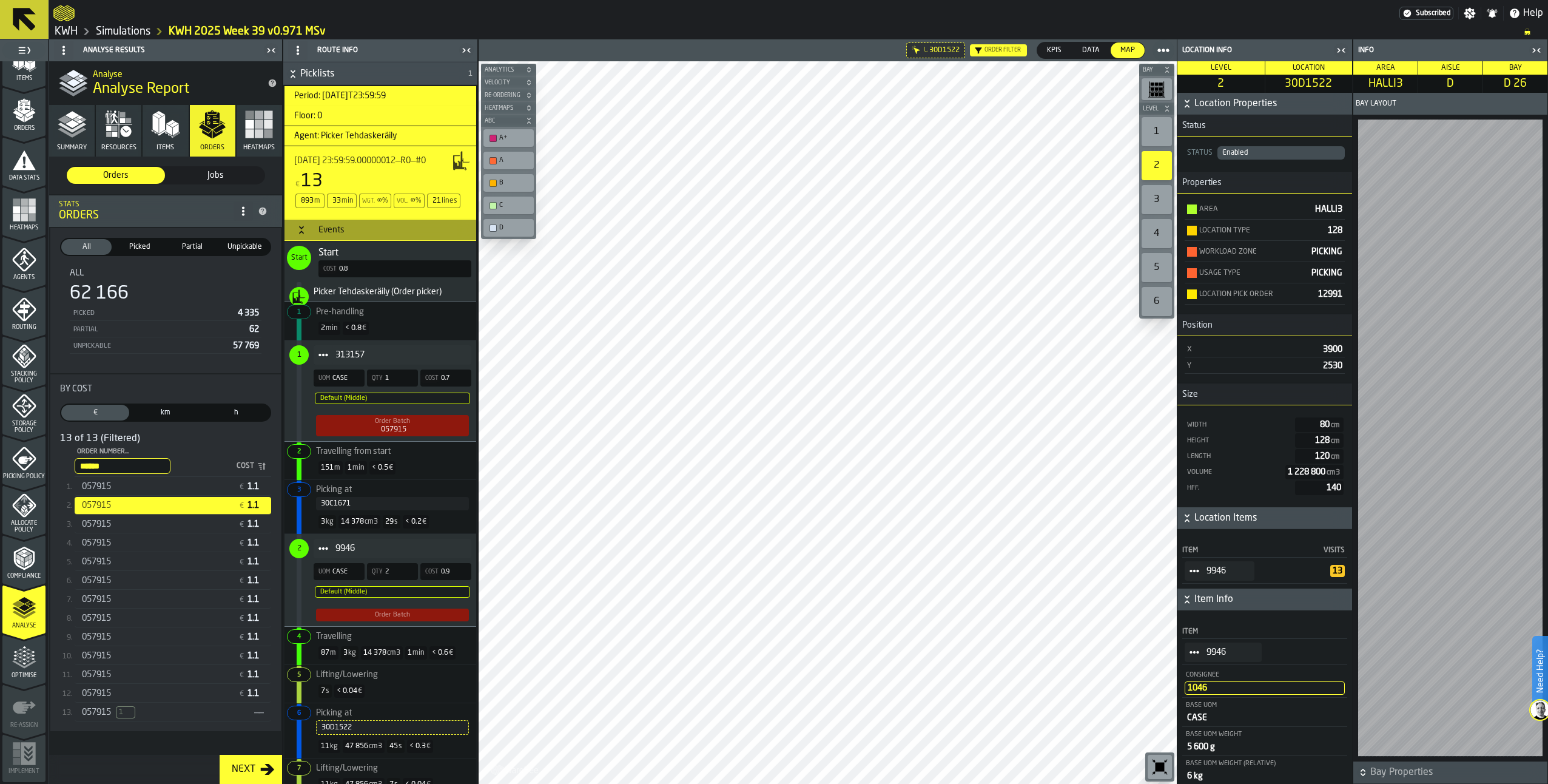
click at [114, 487] on div "057915" at bounding box center [157, 486] width 152 height 9
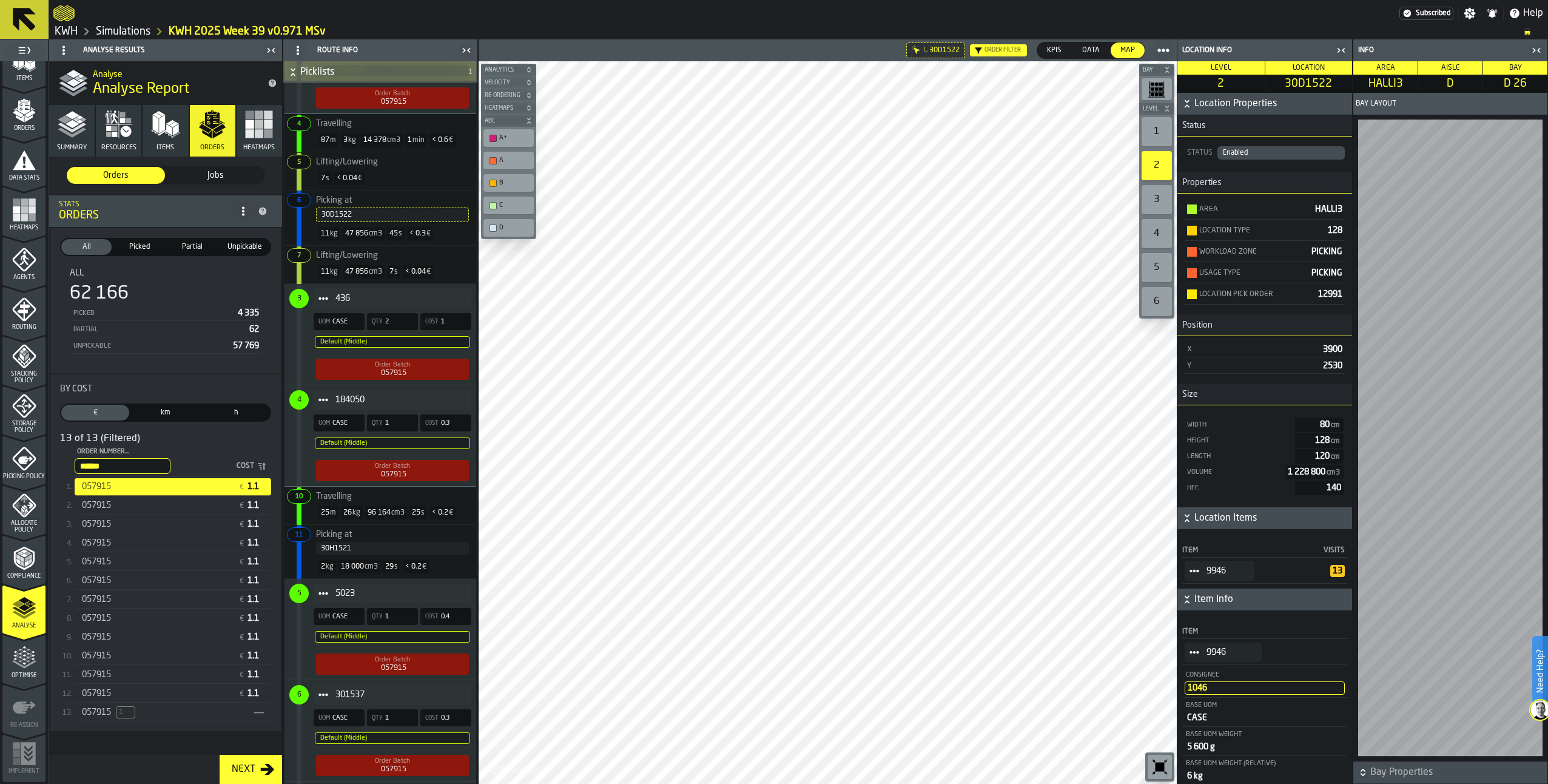
scroll to position [1152, 0]
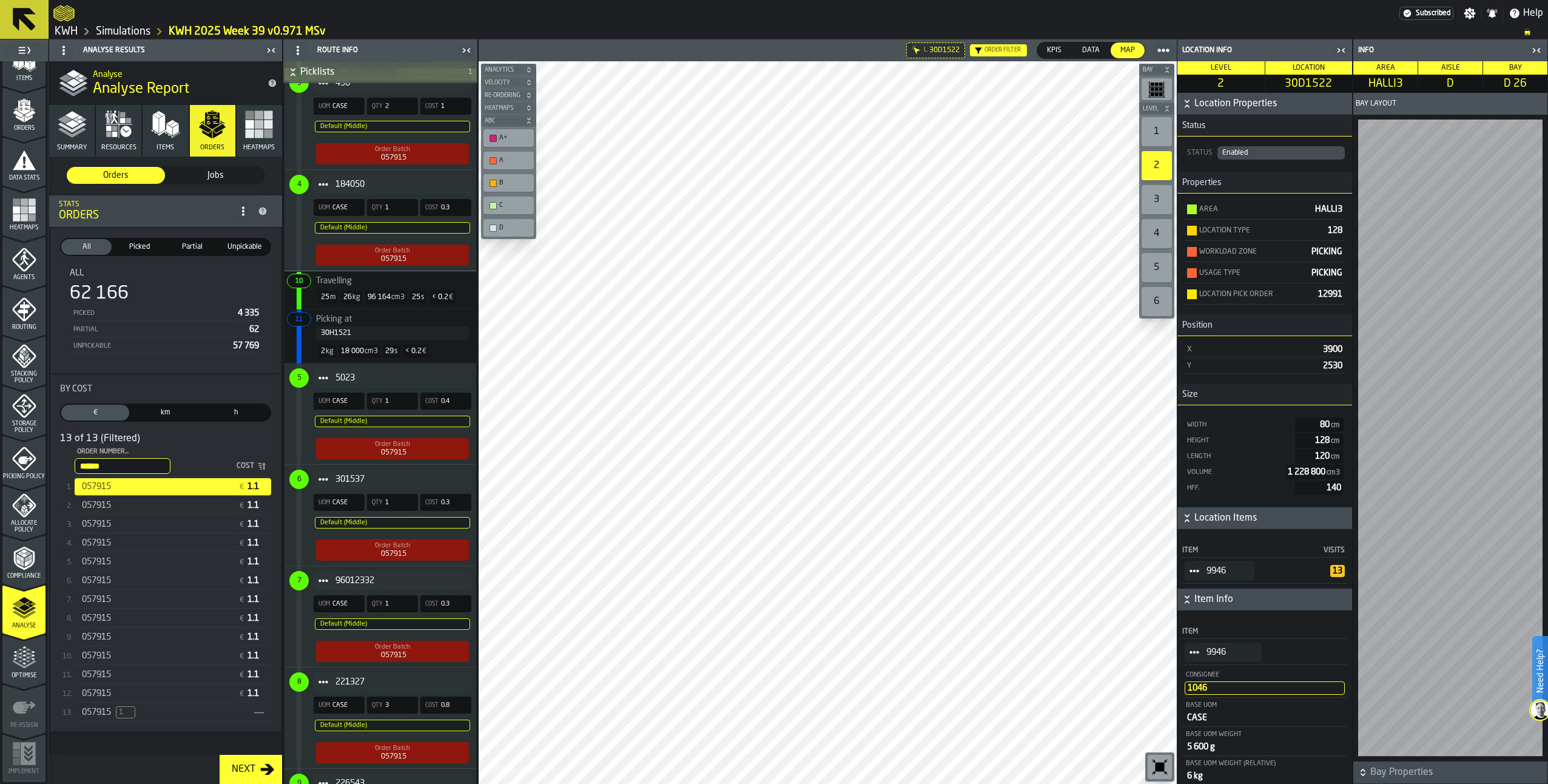
click at [144, 504] on div "057915" at bounding box center [157, 505] width 152 height 9
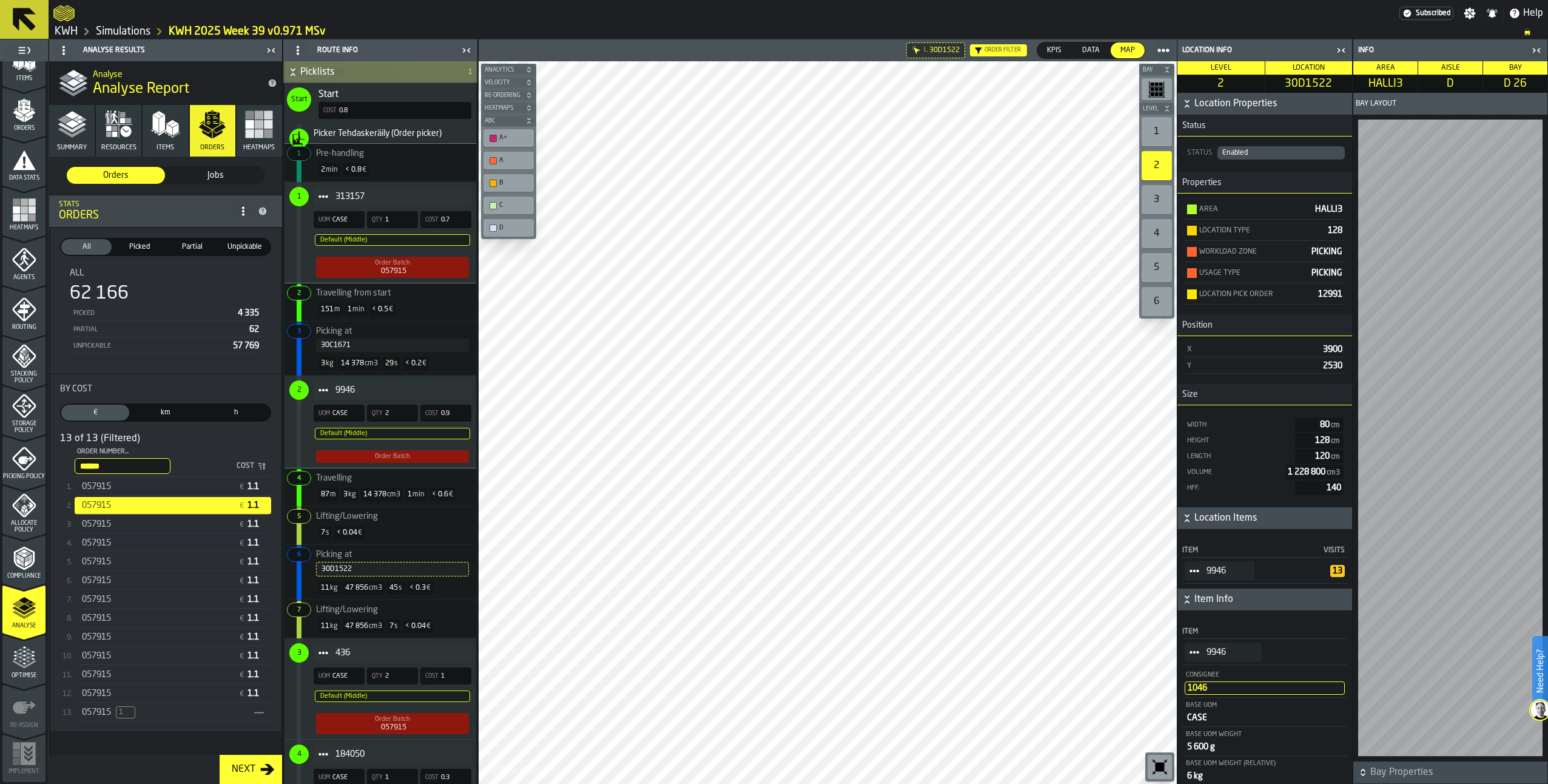
scroll to position [728, 0]
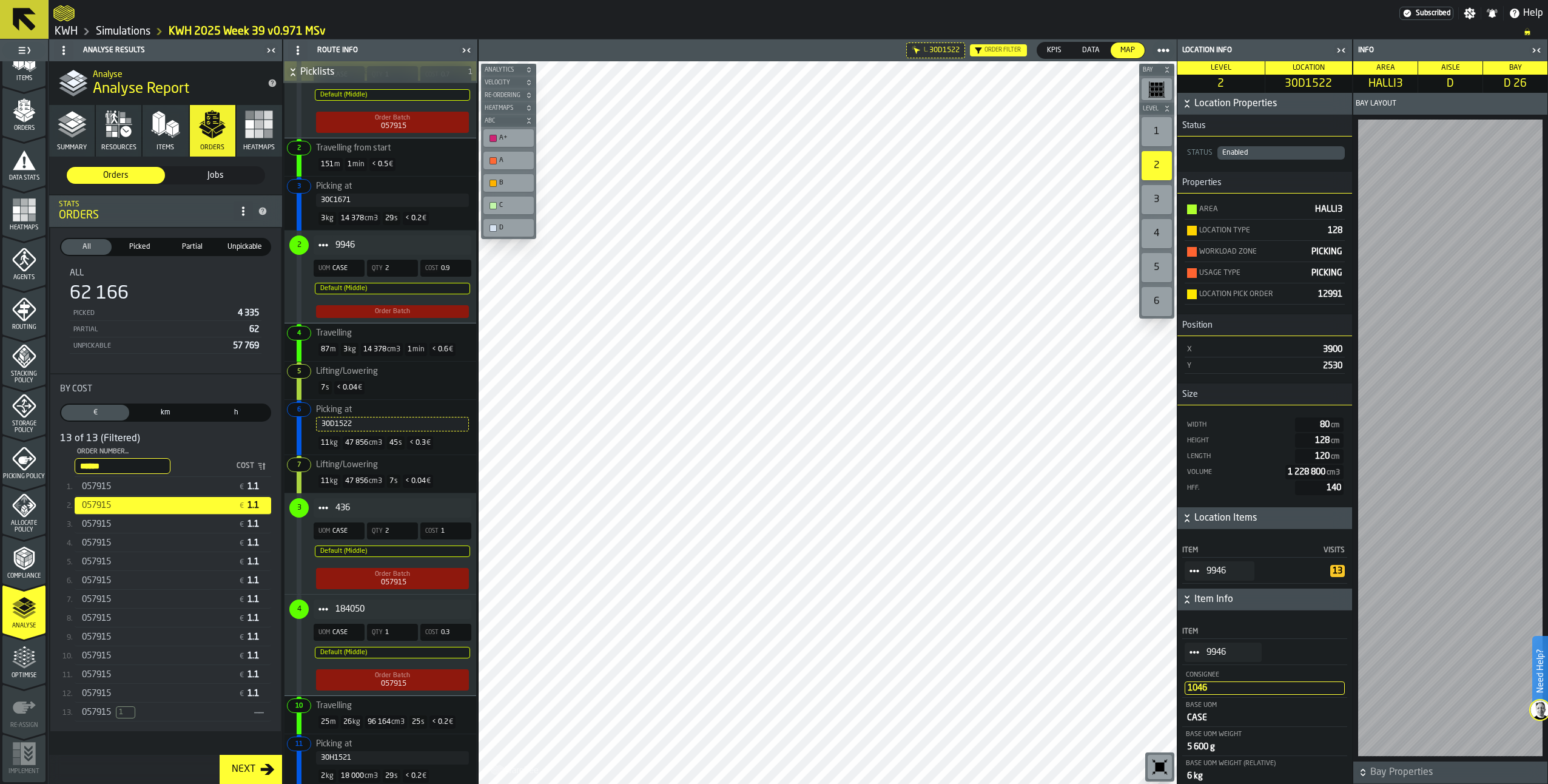
click at [241, 715] on div "057915 1" at bounding box center [166, 712] width 168 height 12
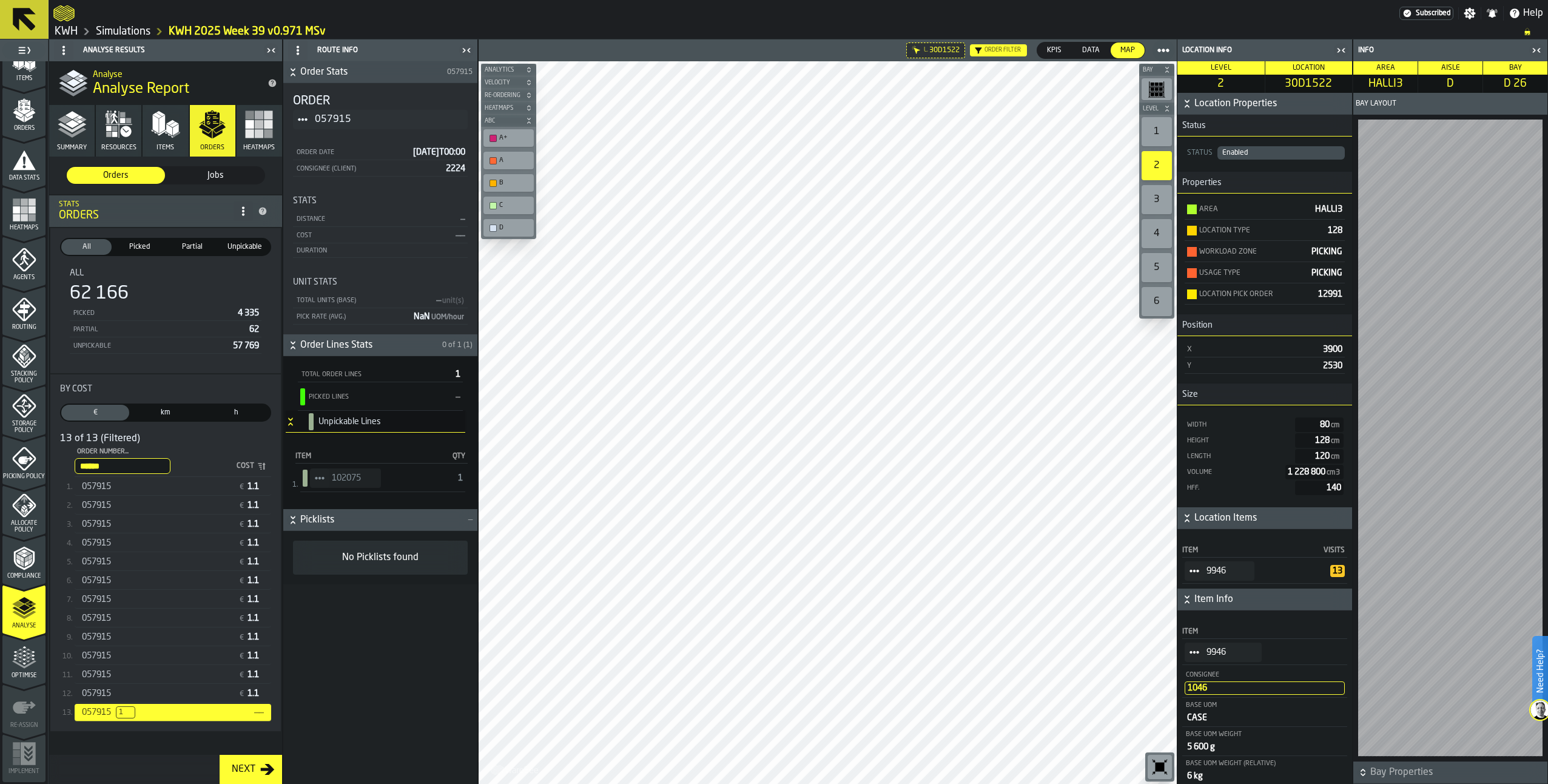
click at [320, 474] on icon "StatList-item-102075" at bounding box center [319, 477] width 9 height 9
click at [326, 539] on li "Show Items" at bounding box center [353, 545] width 87 height 23
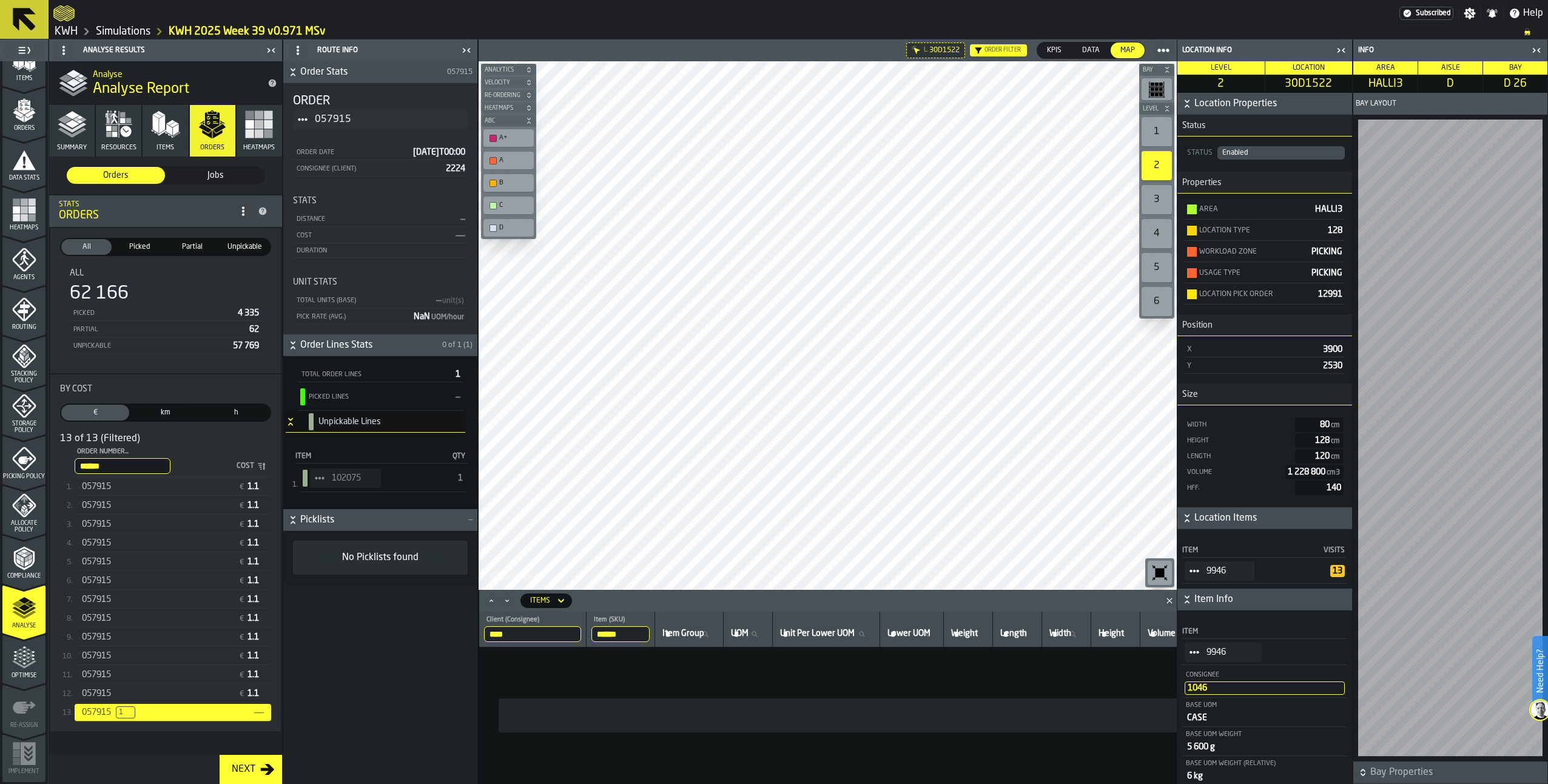
click at [321, 479] on circle "StatList-item-102075" at bounding box center [320, 478] width 4 height 4
click at [358, 499] on div "Show Assignment" at bounding box center [353, 499] width 72 height 8
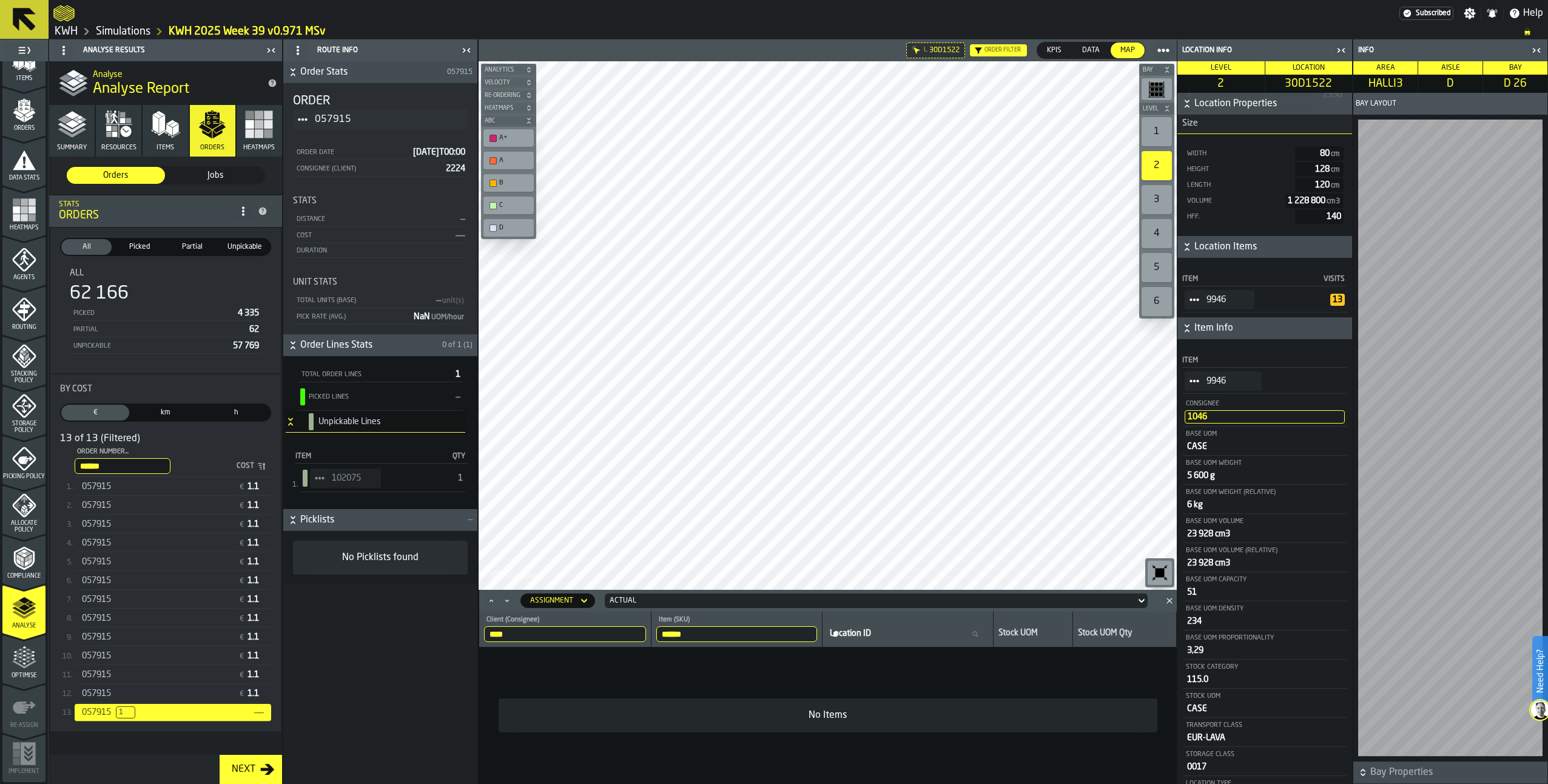
scroll to position [55, 0]
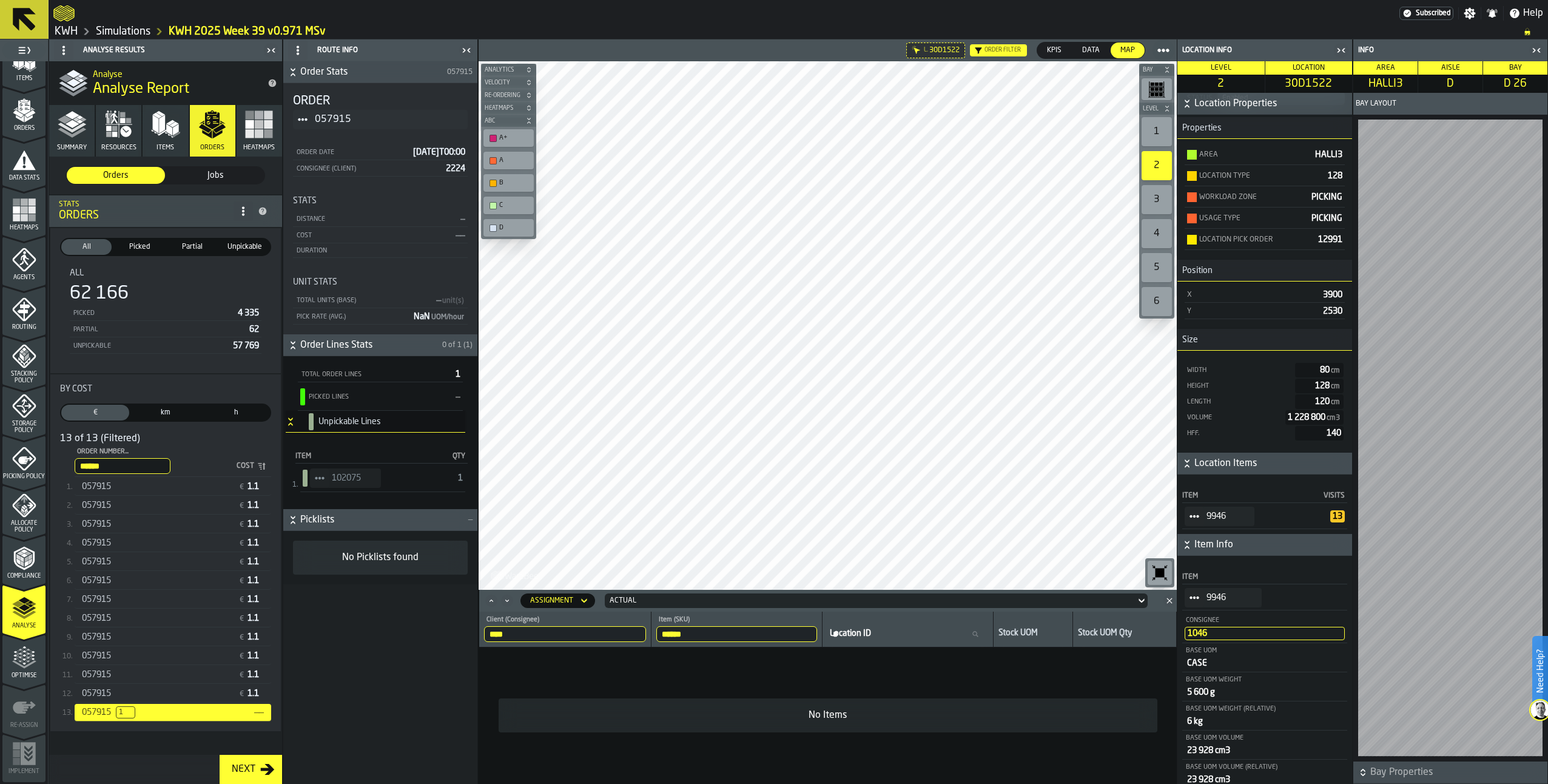
click at [151, 142] on button "Items" at bounding box center [165, 131] width 45 height 52
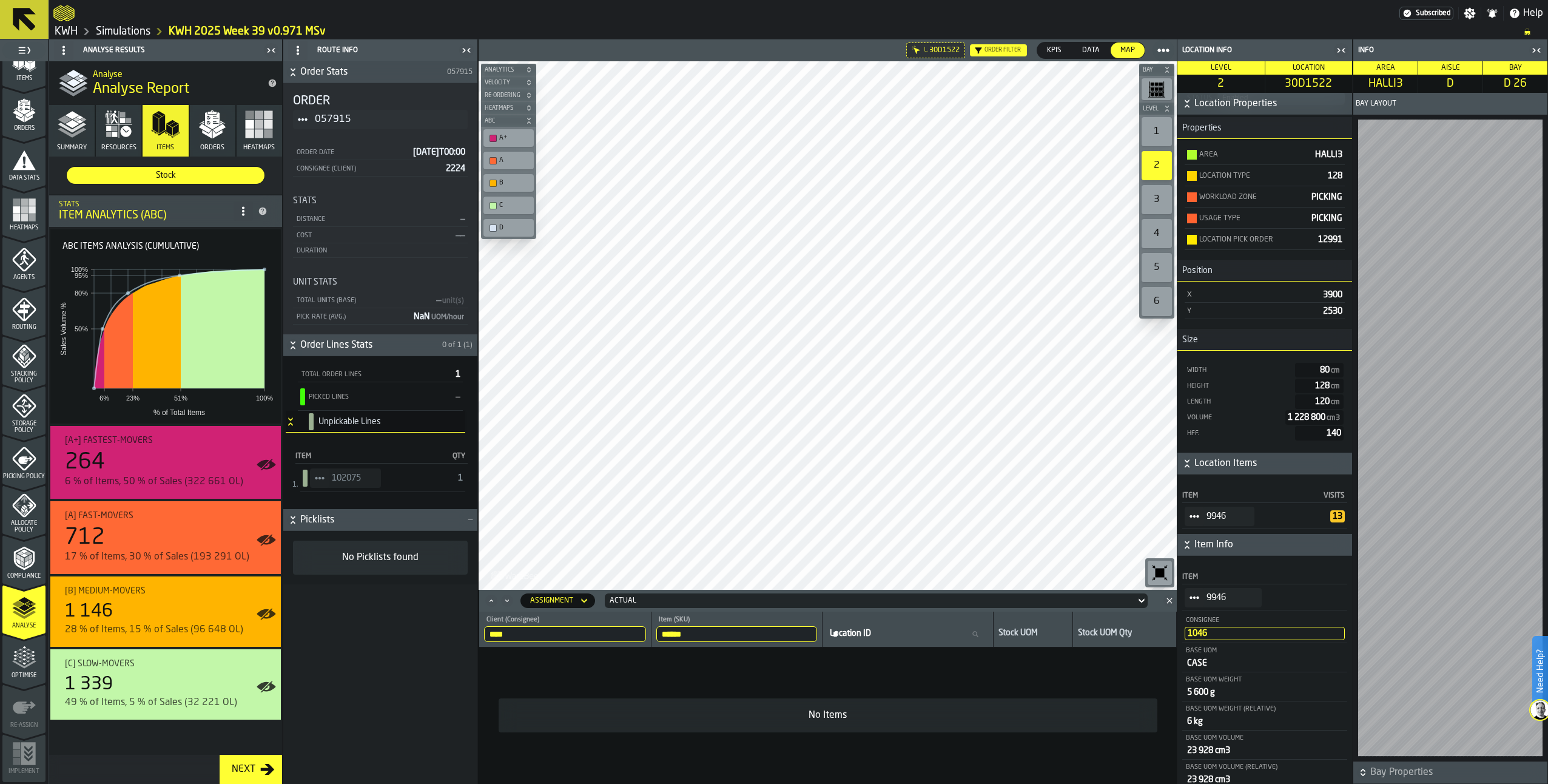
click at [70, 135] on polyline "button" at bounding box center [72, 132] width 28 height 9
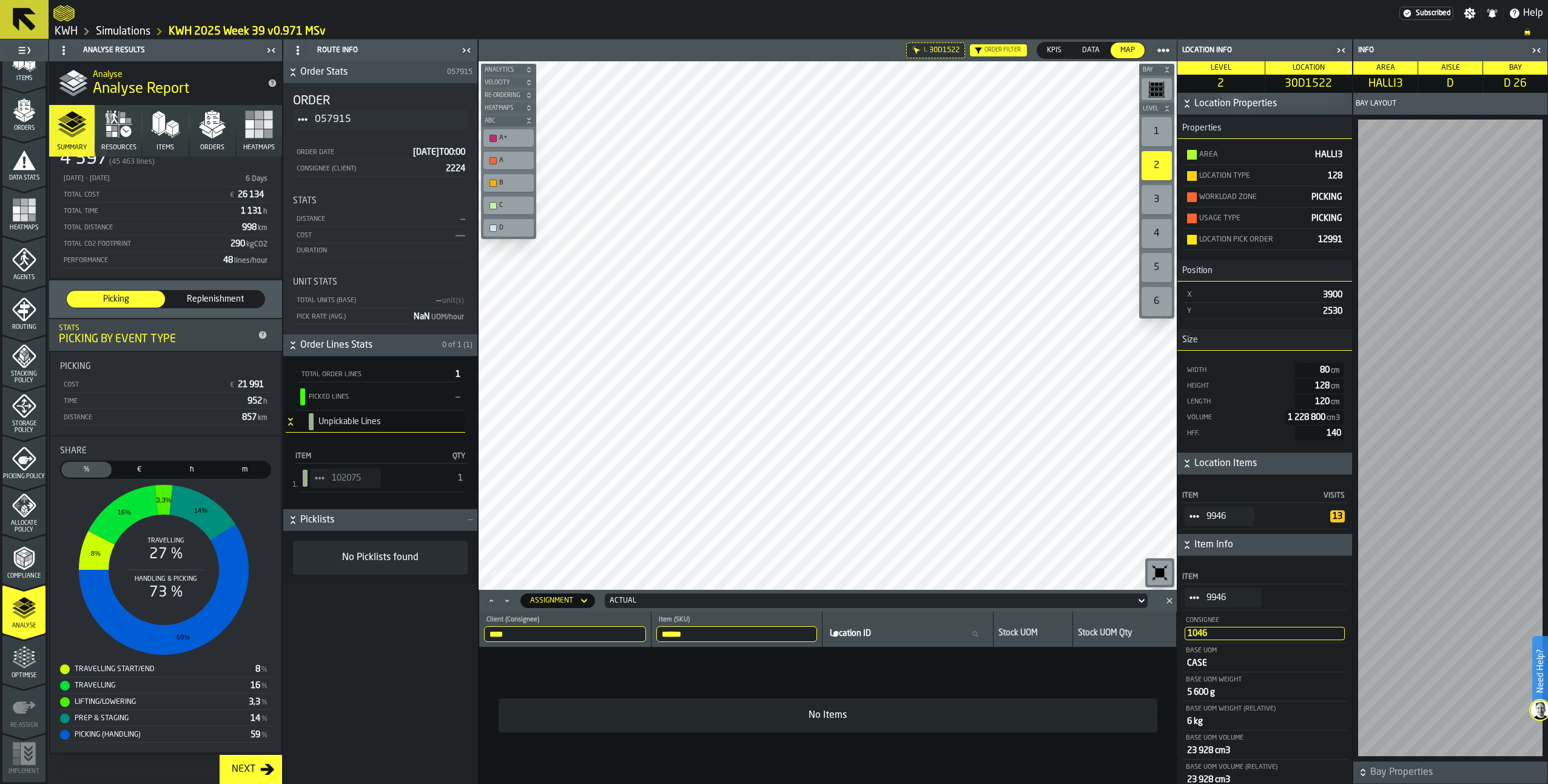
scroll to position [0, 0]
